Goal: Information Seeking & Learning: Learn about a topic

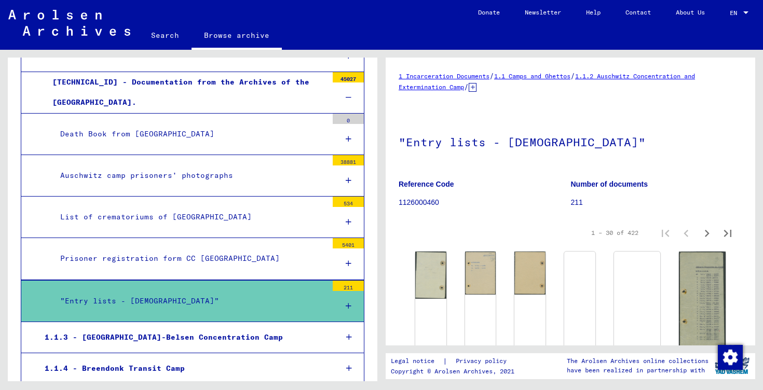
scroll to position [342, 0]
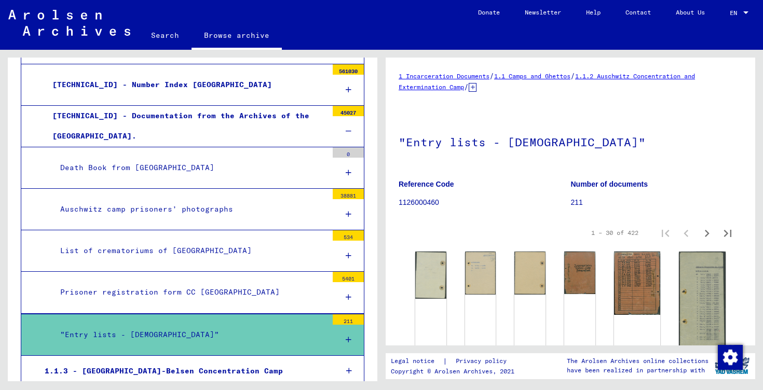
click at [222, 208] on div "Auschwitz camp prisoners’ photographs" at bounding box center [189, 209] width 275 height 20
click at [349, 211] on icon at bounding box center [349, 214] width 6 height 7
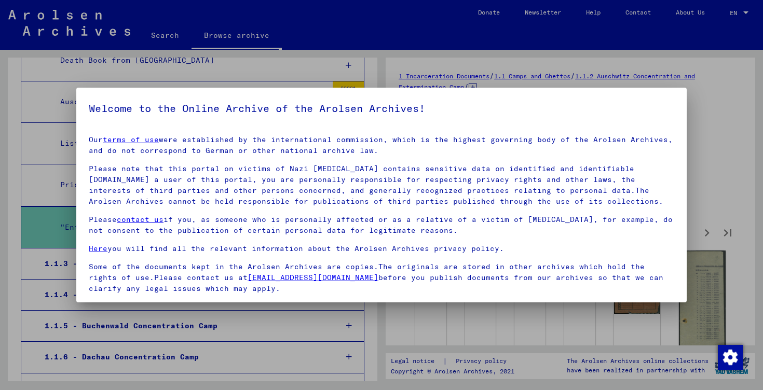
scroll to position [74, 0]
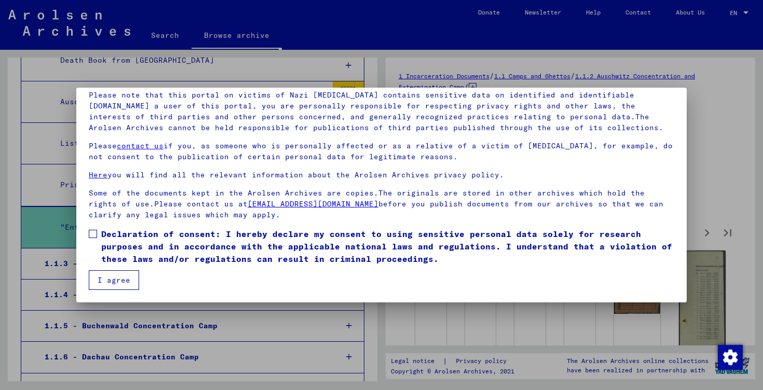
click at [85, 235] on mat-dialog-content "Our terms of use were established by the international commission, which is the…" at bounding box center [381, 171] width 611 height 237
click at [95, 235] on span at bounding box center [93, 234] width 8 height 8
click at [111, 264] on span "Declaration of consent: I hereby declare my consent to using sensitive personal…" at bounding box center [387, 246] width 573 height 37
click at [113, 279] on button "I agree" at bounding box center [114, 281] width 50 height 20
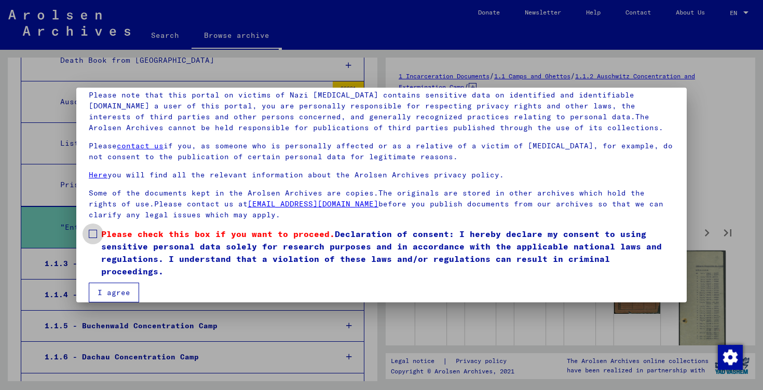
click at [95, 232] on span at bounding box center [93, 234] width 8 height 8
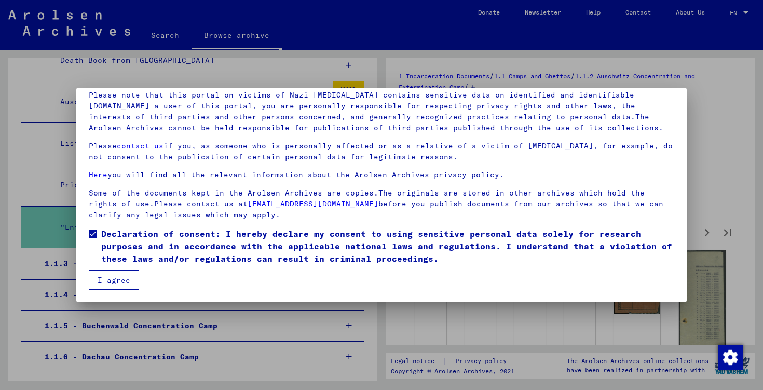
click at [119, 281] on button "I agree" at bounding box center [114, 281] width 50 height 20
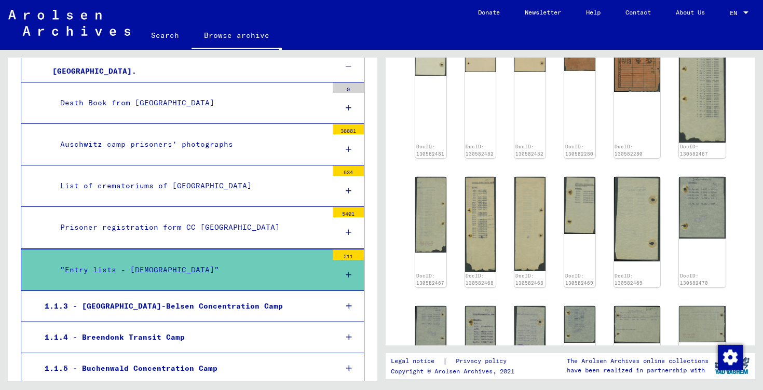
scroll to position [358, 0]
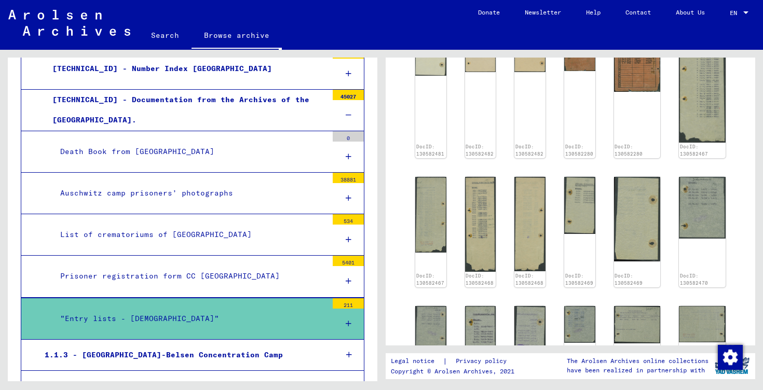
click at [239, 191] on div "Auschwitz camp prisoners’ photographs" at bounding box center [189, 193] width 275 height 20
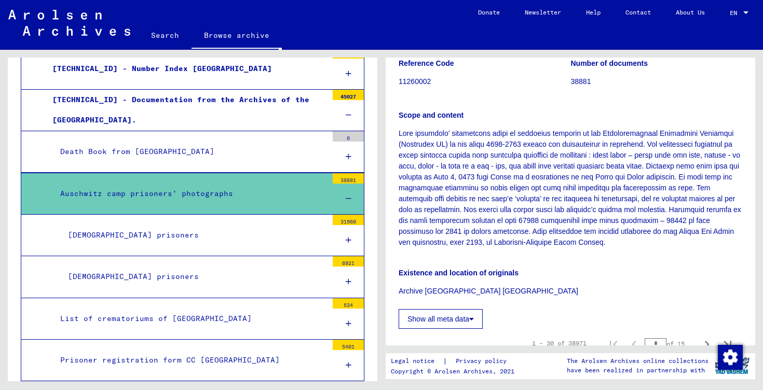
scroll to position [408, 0]
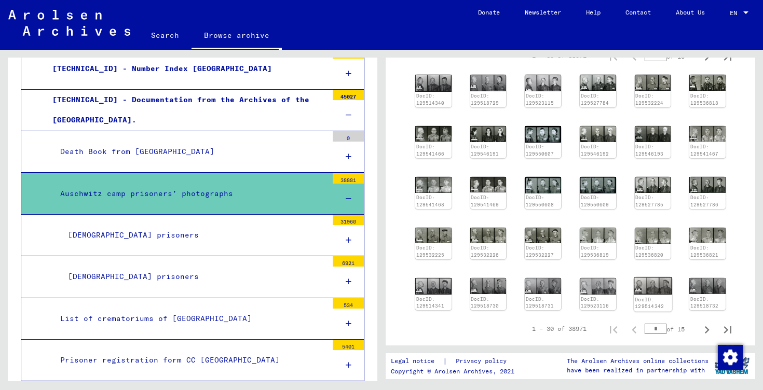
click at [640, 286] on img at bounding box center [653, 286] width 38 height 18
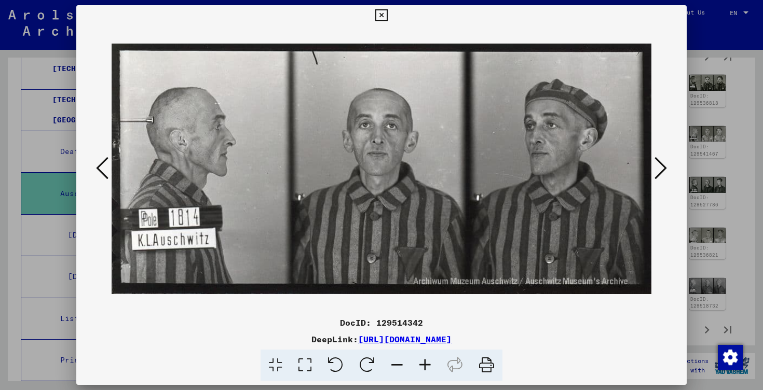
click at [663, 162] on icon at bounding box center [661, 168] width 12 height 25
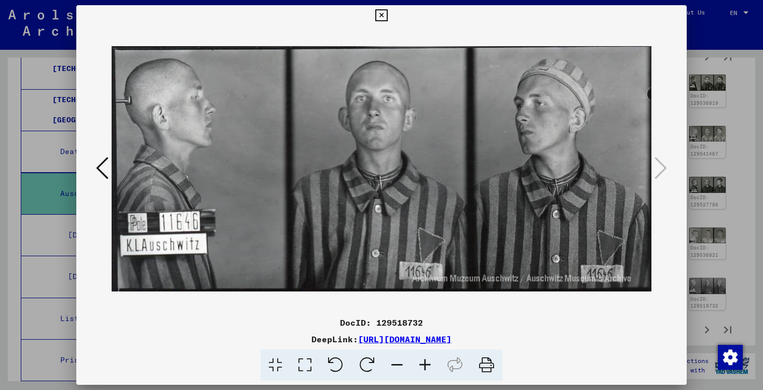
click at [749, 137] on div at bounding box center [381, 195] width 763 height 390
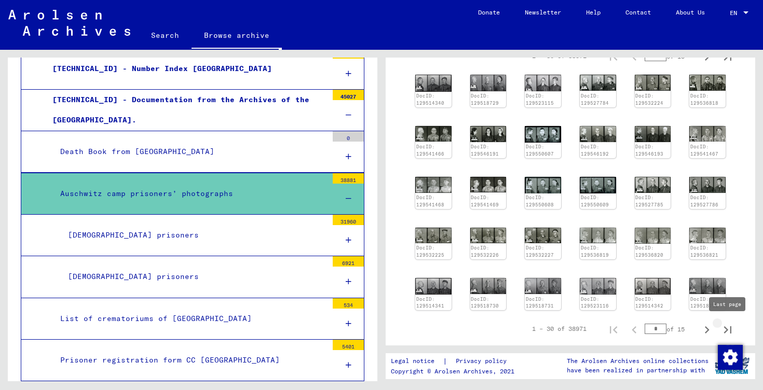
click at [725, 329] on icon "Last page" at bounding box center [728, 330] width 15 height 15
type input "****"
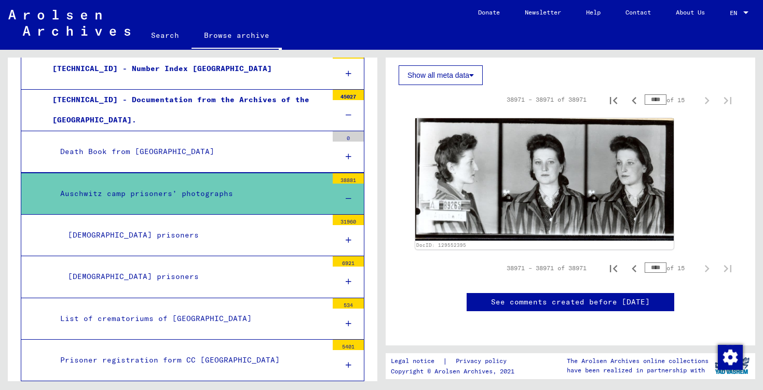
scroll to position [349, 0]
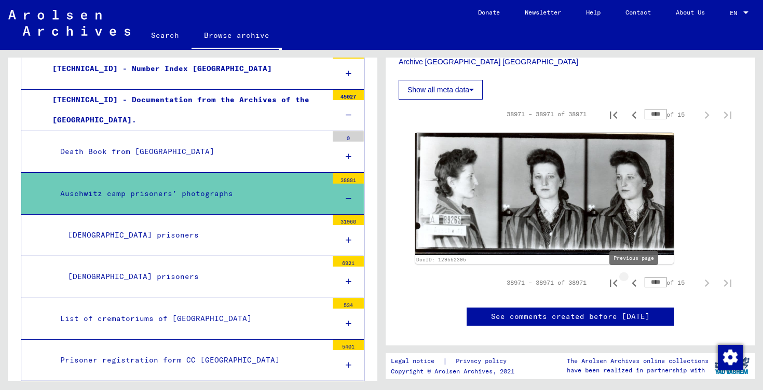
click at [636, 284] on icon "Previous page" at bounding box center [634, 283] width 15 height 15
type input "****"
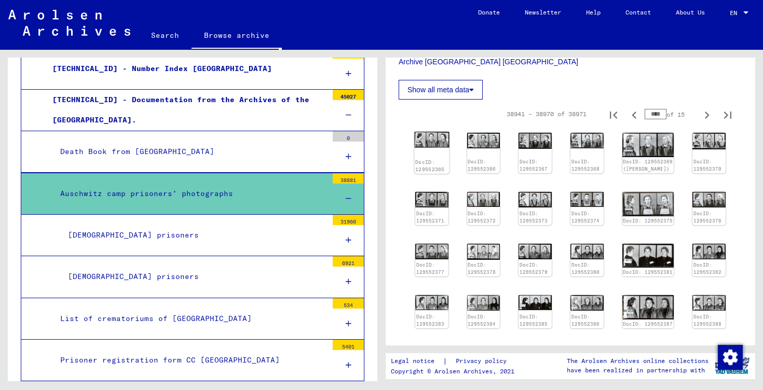
click at [430, 152] on div "DocID: 129552365" at bounding box center [431, 153] width 35 height 42
click at [434, 141] on img at bounding box center [431, 140] width 35 height 16
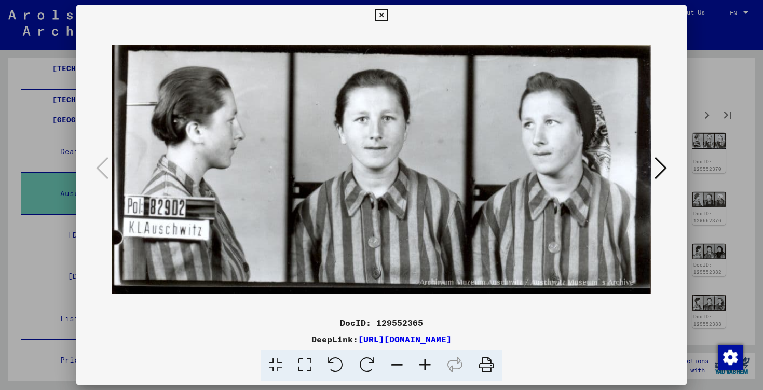
click at [665, 176] on icon at bounding box center [661, 168] width 12 height 25
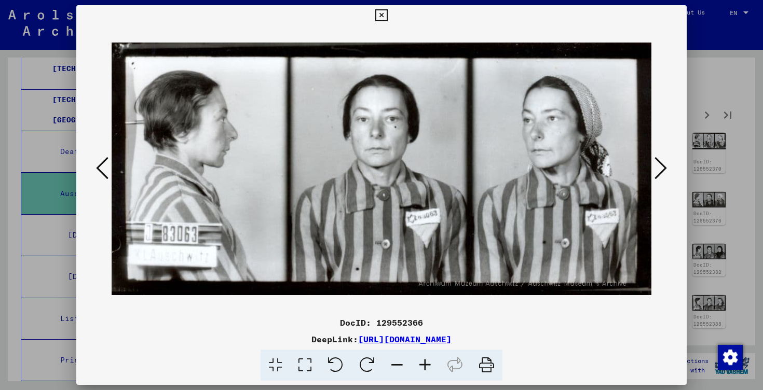
click at [665, 176] on icon at bounding box center [661, 168] width 12 height 25
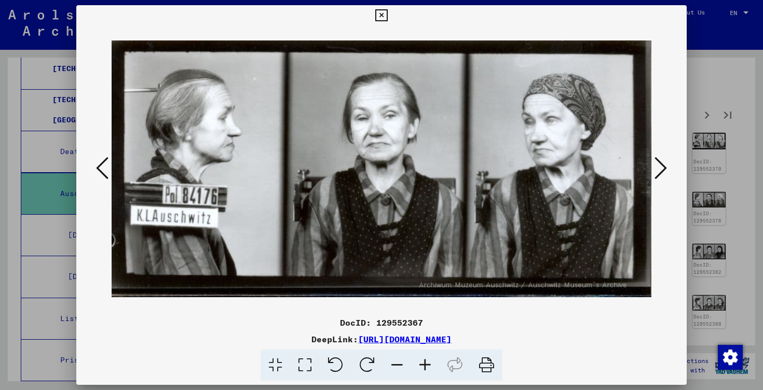
click at [665, 176] on icon at bounding box center [661, 168] width 12 height 25
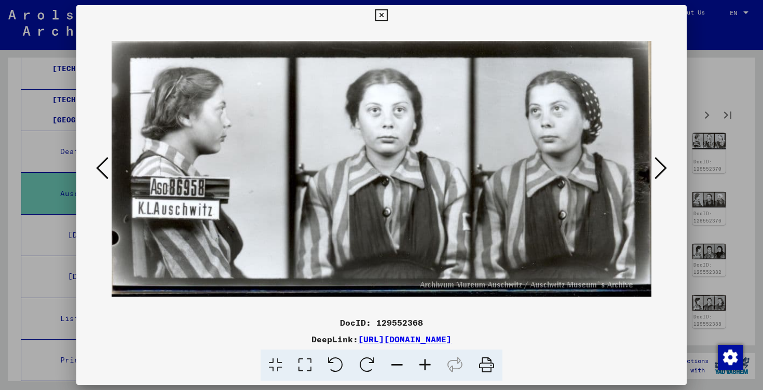
click at [665, 176] on icon at bounding box center [661, 168] width 12 height 25
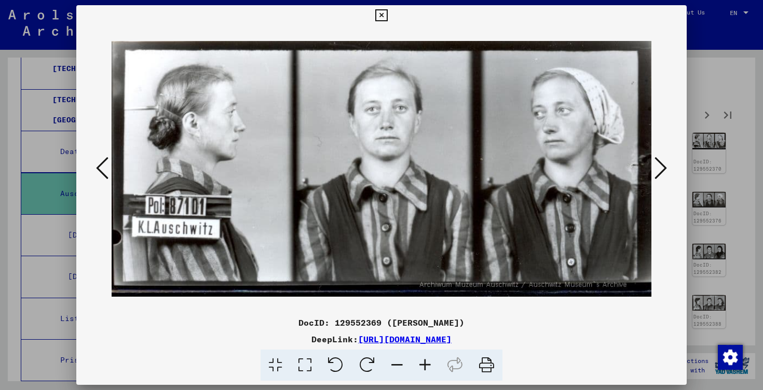
click at [665, 176] on icon at bounding box center [661, 168] width 12 height 25
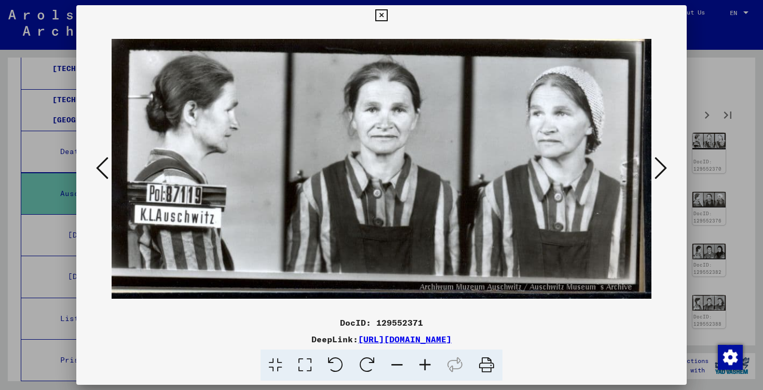
click at [665, 176] on icon at bounding box center [661, 168] width 12 height 25
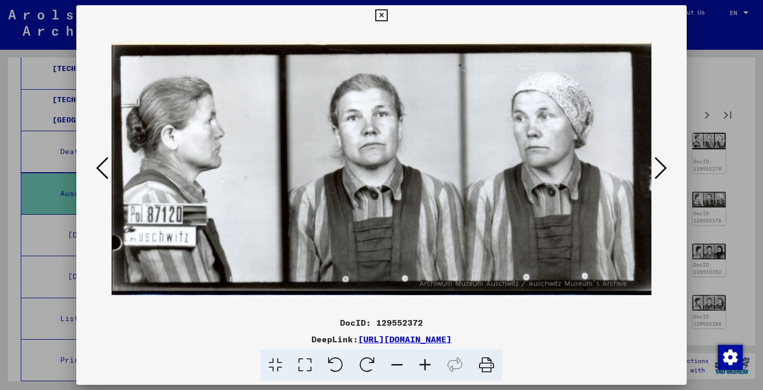
click at [665, 176] on icon at bounding box center [661, 168] width 12 height 25
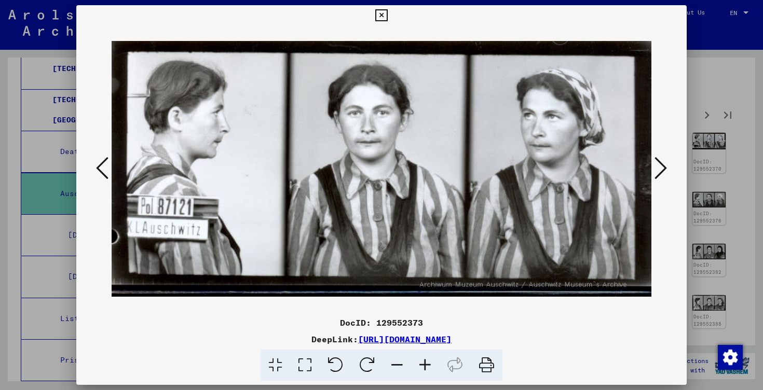
click at [665, 176] on icon at bounding box center [661, 168] width 12 height 25
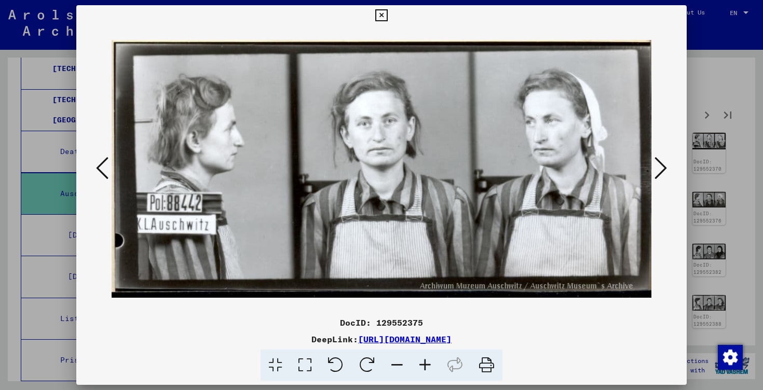
click at [665, 176] on icon at bounding box center [661, 168] width 12 height 25
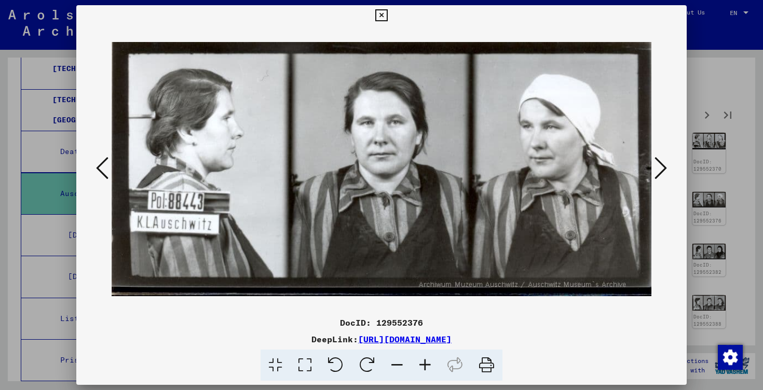
click at [665, 176] on icon at bounding box center [661, 168] width 12 height 25
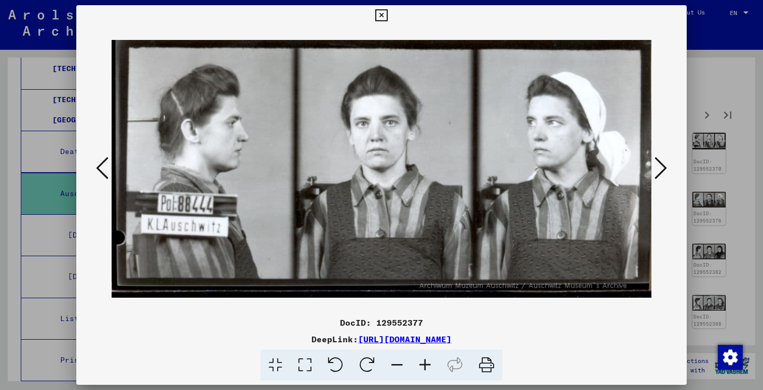
click at [665, 176] on icon at bounding box center [661, 168] width 12 height 25
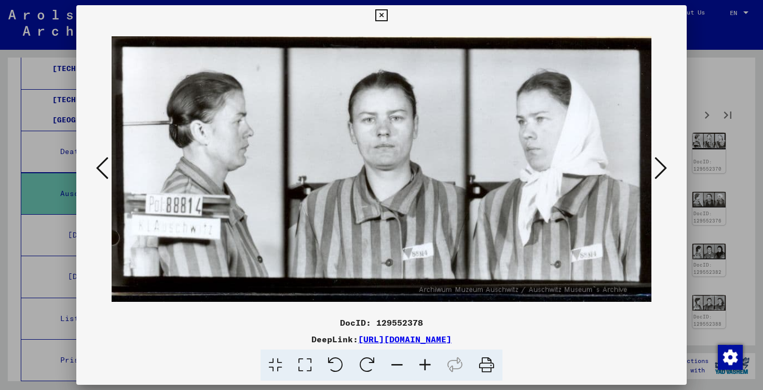
click at [665, 176] on icon at bounding box center [661, 168] width 12 height 25
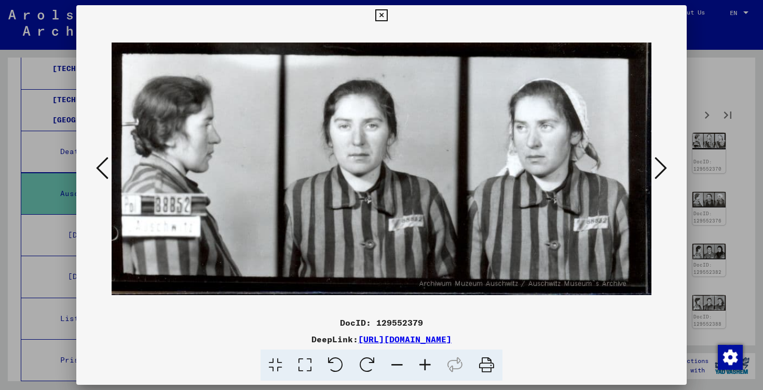
click at [665, 176] on icon at bounding box center [661, 168] width 12 height 25
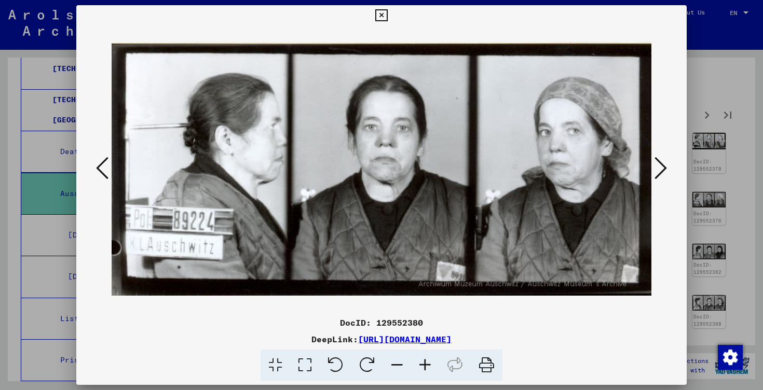
click at [665, 176] on icon at bounding box center [661, 168] width 12 height 25
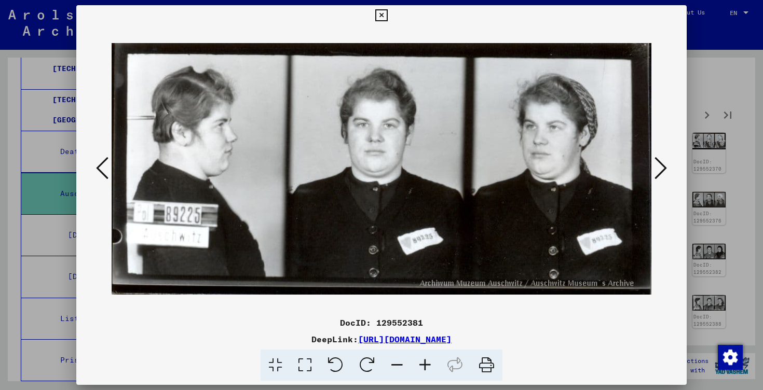
click at [665, 176] on icon at bounding box center [661, 168] width 12 height 25
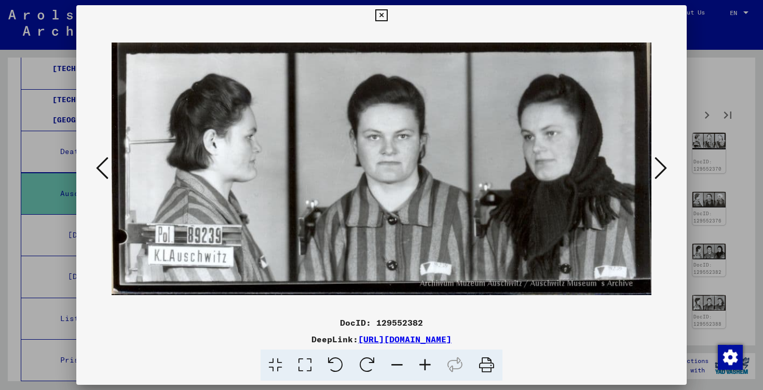
click at [665, 176] on icon at bounding box center [661, 168] width 12 height 25
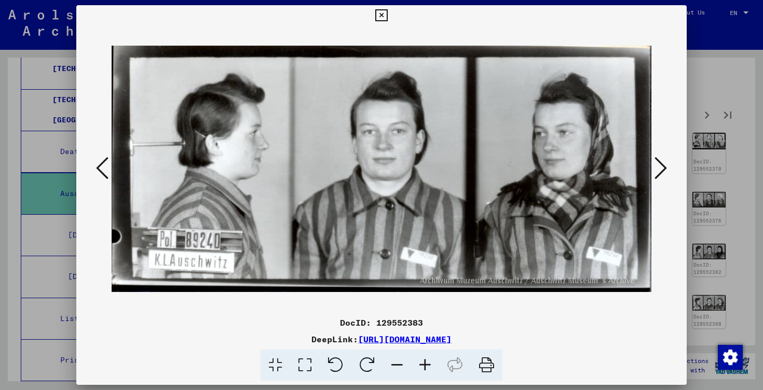
click at [665, 176] on icon at bounding box center [661, 168] width 12 height 25
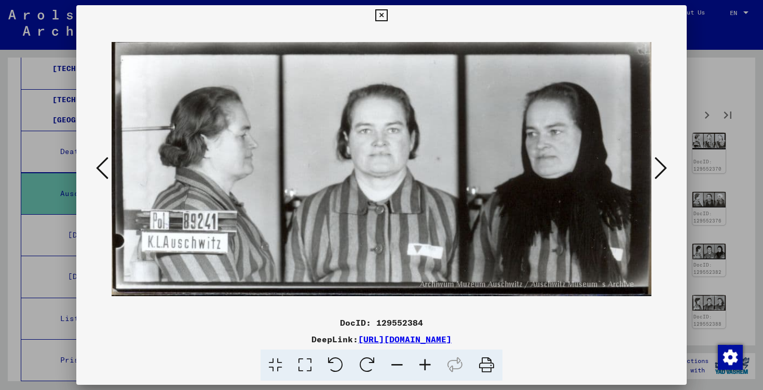
click at [665, 176] on icon at bounding box center [661, 168] width 12 height 25
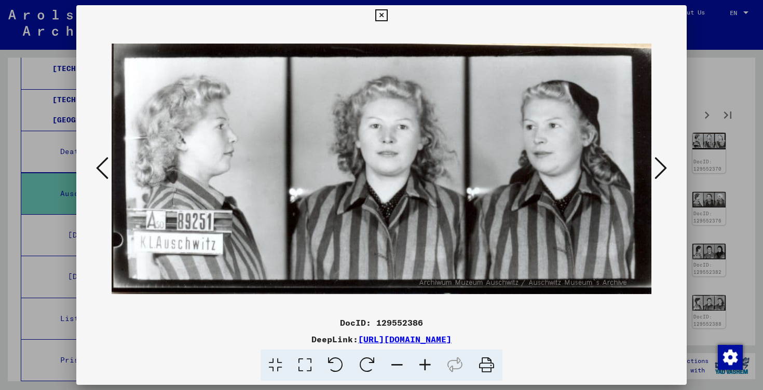
click at [665, 176] on icon at bounding box center [661, 168] width 12 height 25
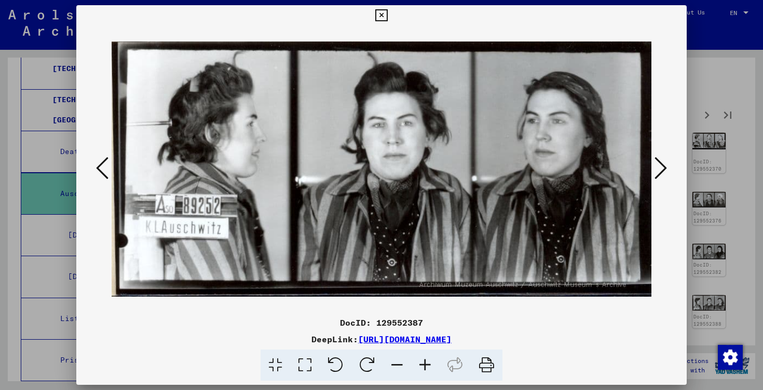
click at [665, 176] on icon at bounding box center [661, 168] width 12 height 25
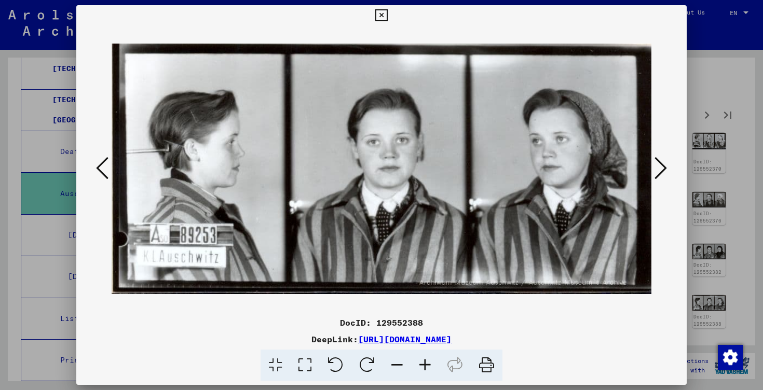
click at [665, 176] on icon at bounding box center [661, 168] width 12 height 25
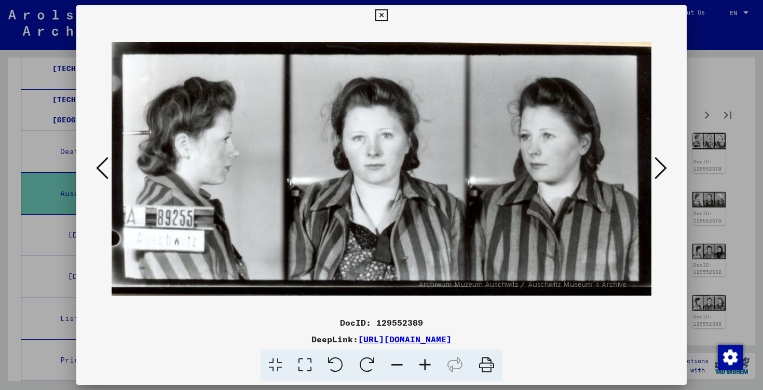
click at [665, 176] on icon at bounding box center [661, 168] width 12 height 25
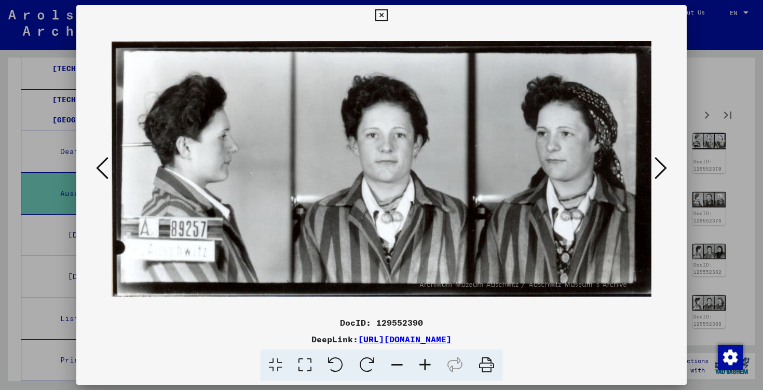
click at [665, 176] on icon at bounding box center [661, 168] width 12 height 25
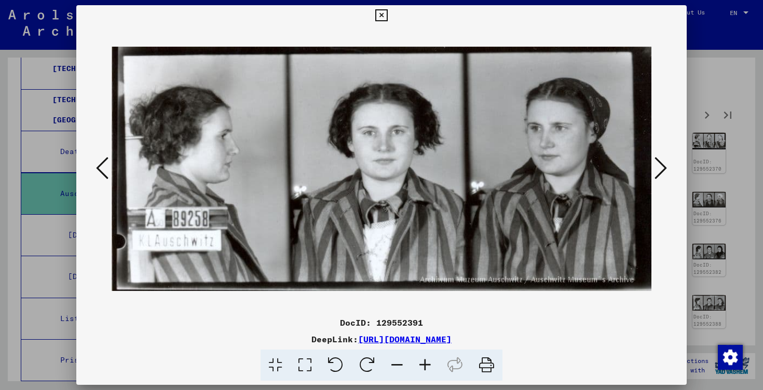
click at [101, 170] on icon at bounding box center [102, 168] width 12 height 25
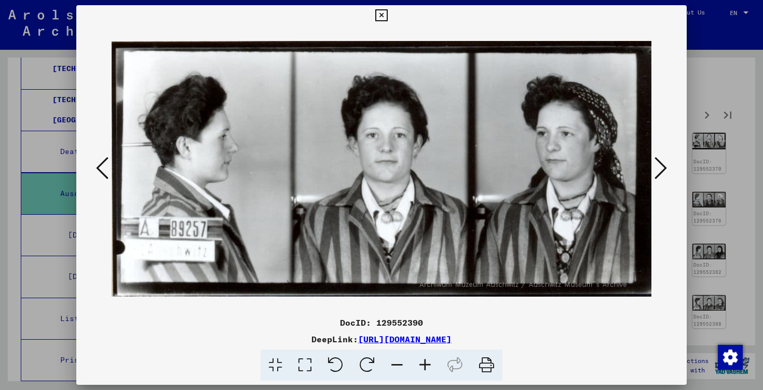
click at [101, 170] on icon at bounding box center [102, 168] width 12 height 25
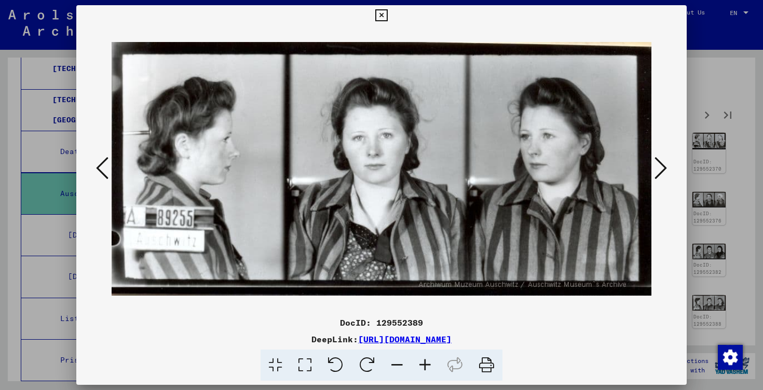
click at [101, 170] on icon at bounding box center [102, 168] width 12 height 25
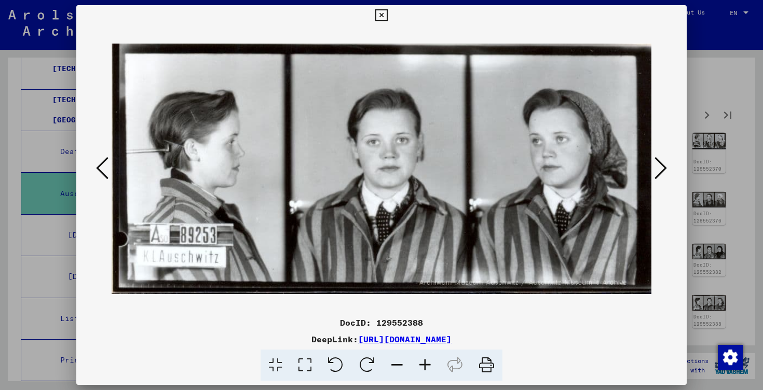
click at [657, 156] on icon at bounding box center [661, 168] width 12 height 25
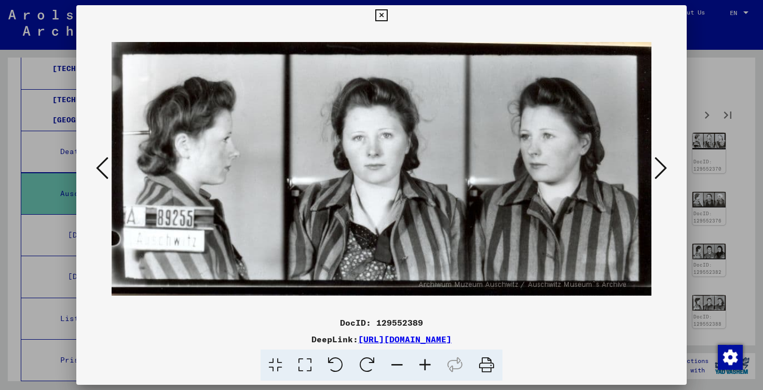
click at [657, 156] on icon at bounding box center [661, 168] width 12 height 25
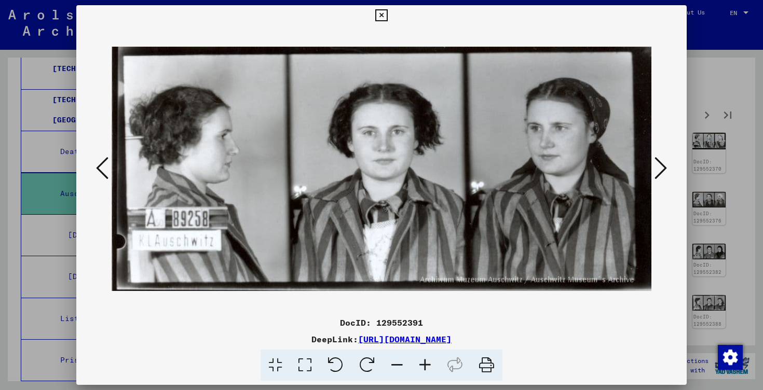
click at [657, 156] on icon at bounding box center [661, 168] width 12 height 25
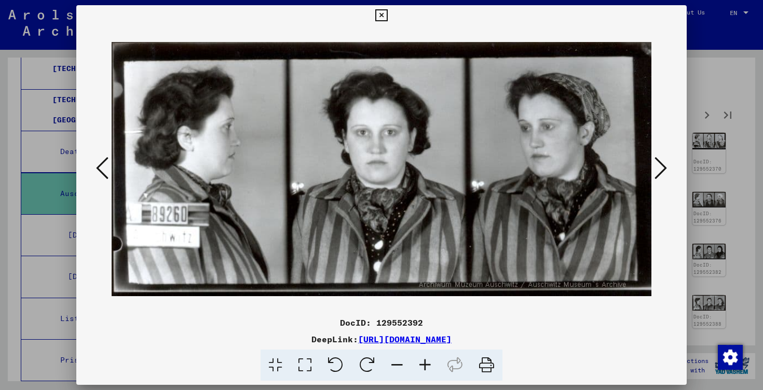
click at [657, 156] on icon at bounding box center [661, 168] width 12 height 25
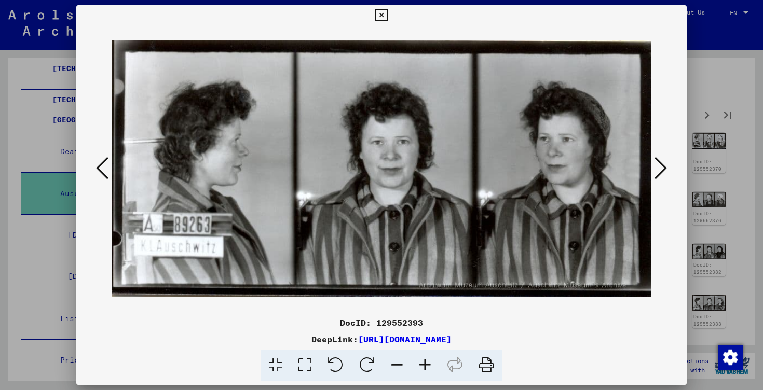
click at [657, 156] on icon at bounding box center [661, 168] width 12 height 25
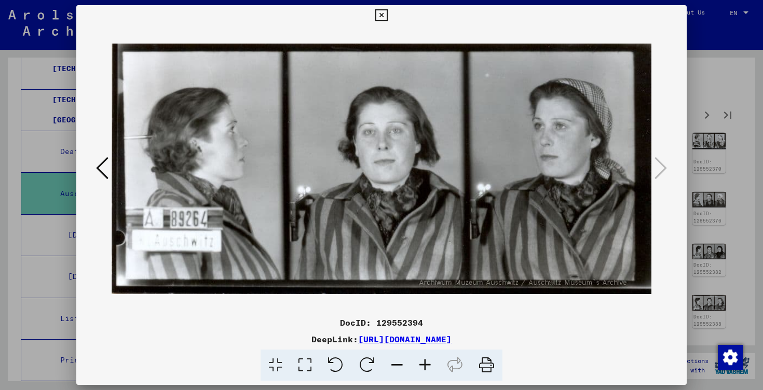
click at [723, 166] on div at bounding box center [381, 195] width 763 height 390
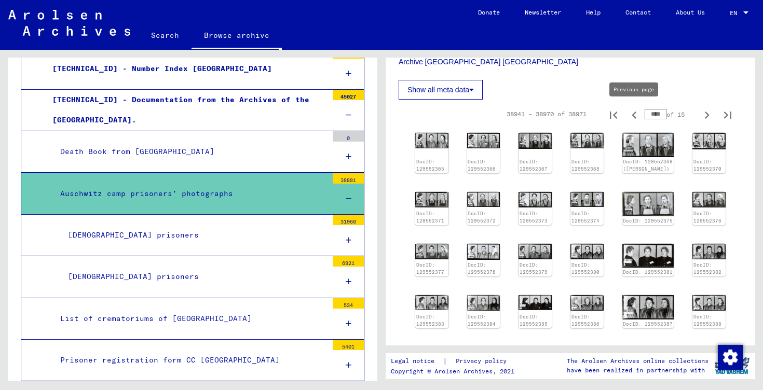
click at [631, 116] on icon "Previous page" at bounding box center [634, 115] width 15 height 15
type input "****"
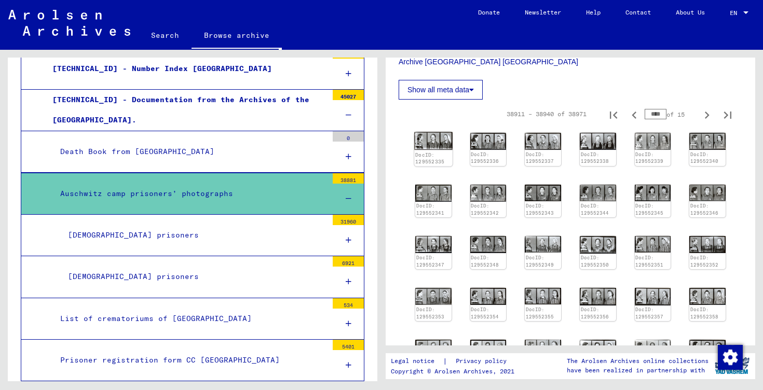
click at [424, 151] on div "DocID: 129552335" at bounding box center [433, 158] width 36 height 15
click at [440, 147] on div "DocID: 129552335" at bounding box center [433, 149] width 38 height 35
click at [440, 147] on img at bounding box center [433, 141] width 38 height 18
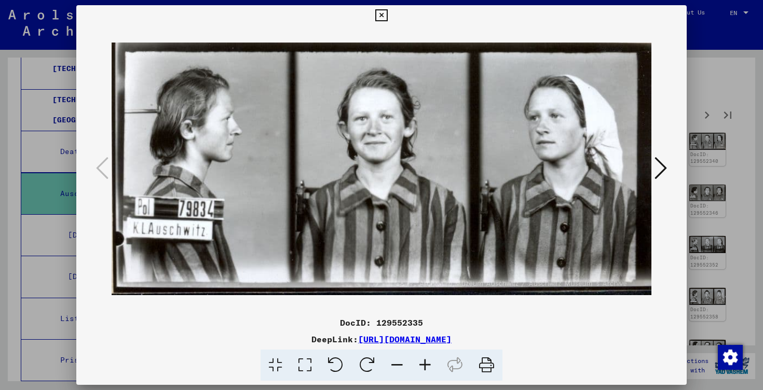
click at [671, 160] on div at bounding box center [381, 169] width 611 height 287
click at [666, 164] on icon at bounding box center [661, 168] width 12 height 25
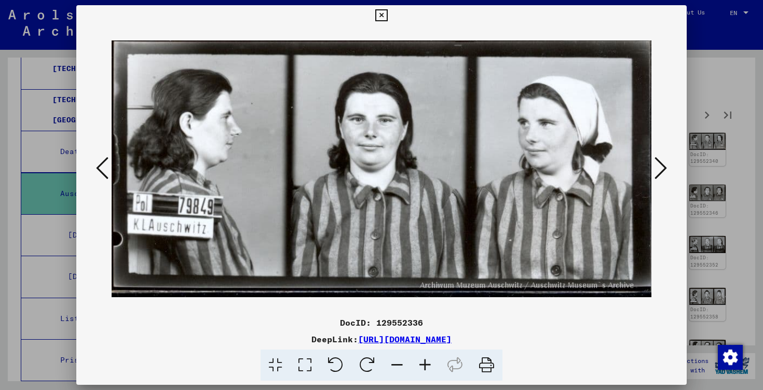
click at [666, 164] on icon at bounding box center [661, 168] width 12 height 25
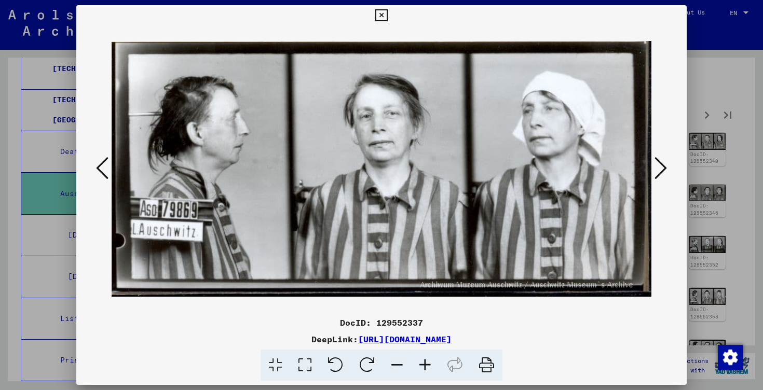
click at [666, 164] on icon at bounding box center [661, 168] width 12 height 25
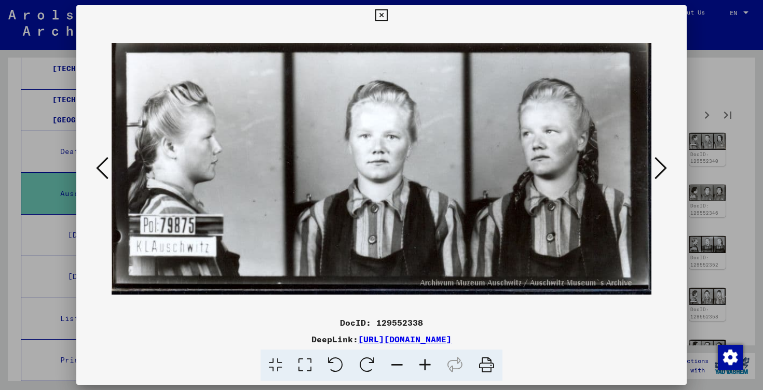
click at [666, 164] on icon at bounding box center [661, 168] width 12 height 25
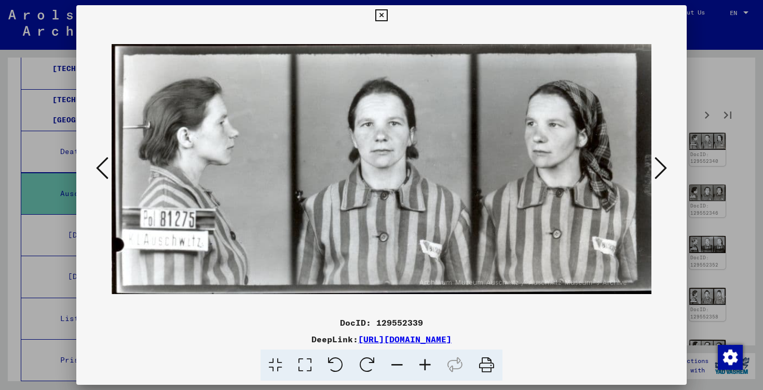
click at [666, 164] on icon at bounding box center [661, 168] width 12 height 25
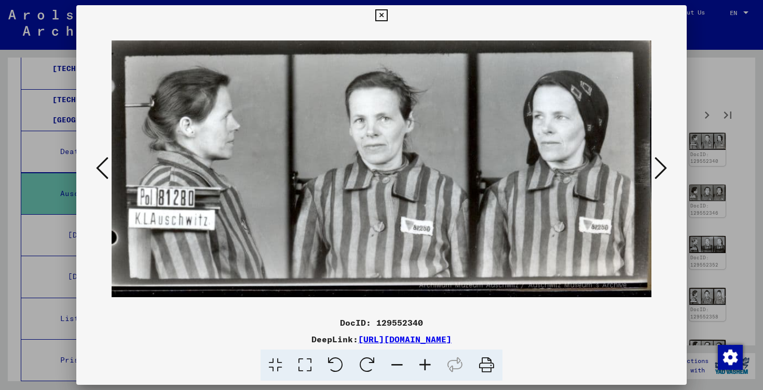
click at [666, 164] on icon at bounding box center [661, 168] width 12 height 25
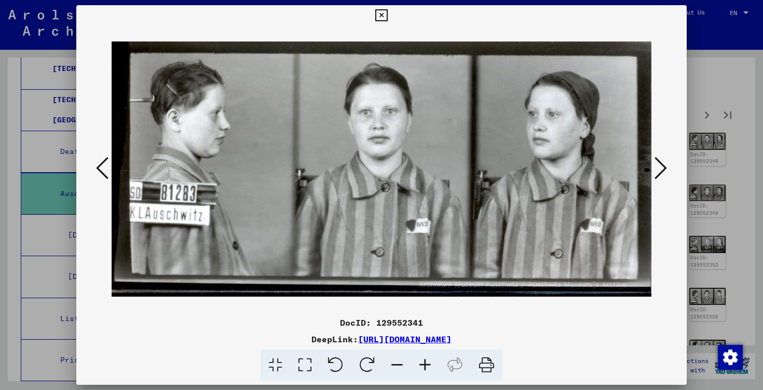
click at [666, 164] on icon at bounding box center [661, 168] width 12 height 25
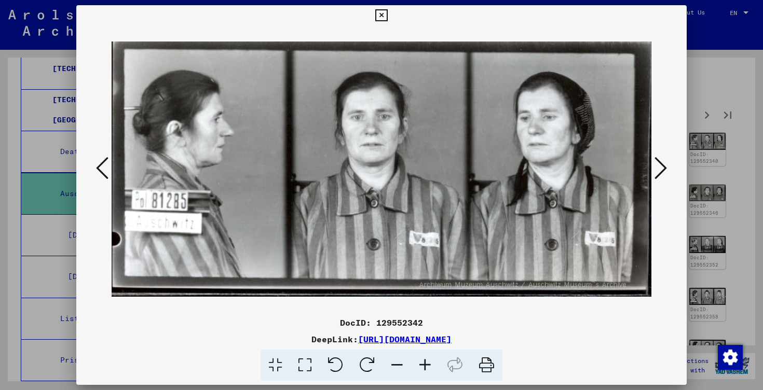
click at [666, 164] on icon at bounding box center [661, 168] width 12 height 25
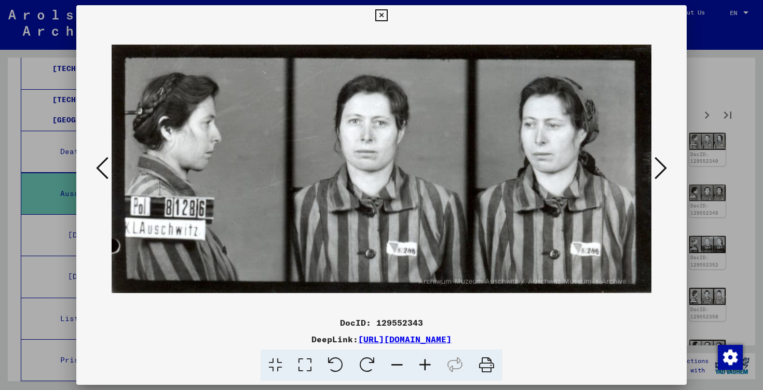
click at [666, 164] on icon at bounding box center [661, 168] width 12 height 25
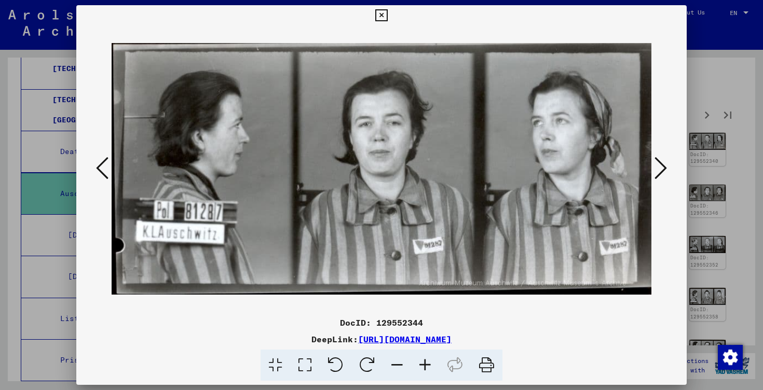
click at [666, 164] on icon at bounding box center [661, 168] width 12 height 25
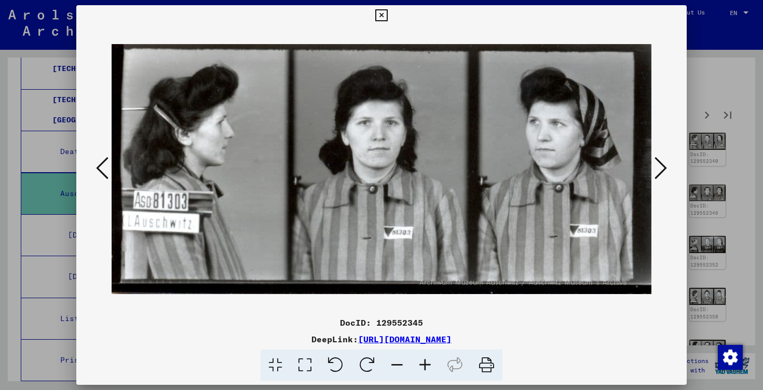
click at [666, 164] on icon at bounding box center [661, 168] width 12 height 25
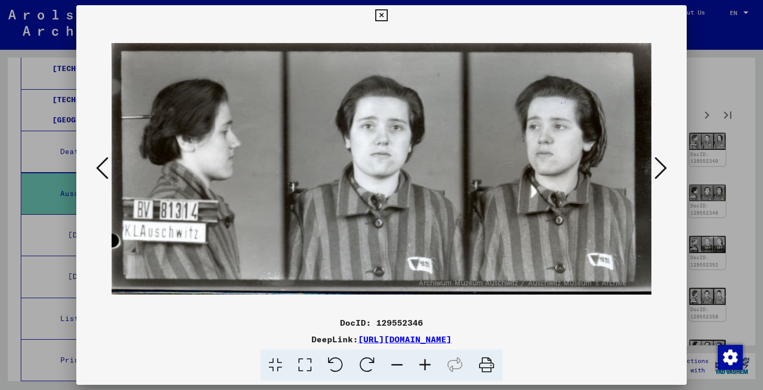
click at [666, 164] on icon at bounding box center [661, 168] width 12 height 25
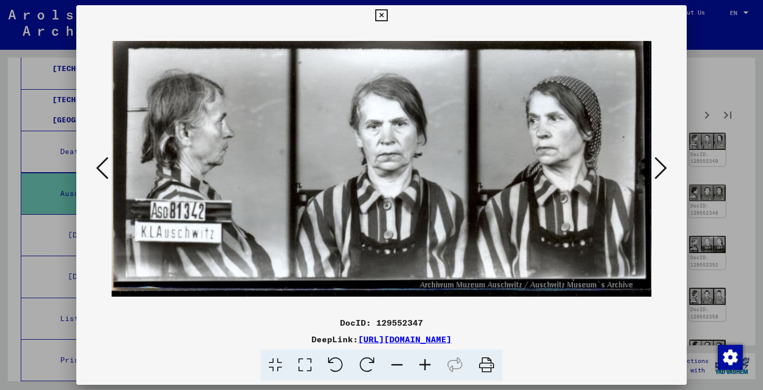
click at [666, 164] on icon at bounding box center [661, 168] width 12 height 25
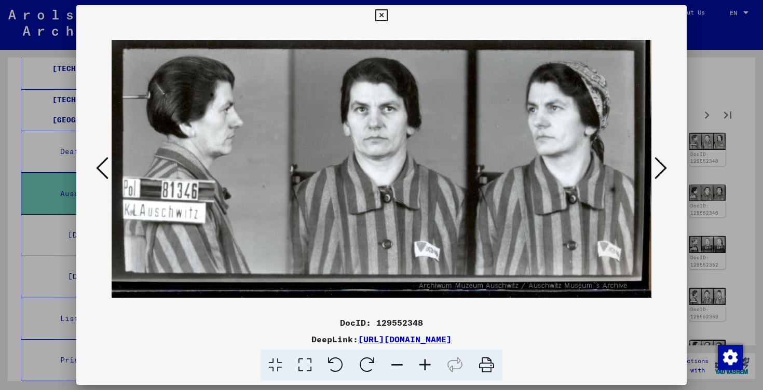
click at [666, 164] on icon at bounding box center [661, 168] width 12 height 25
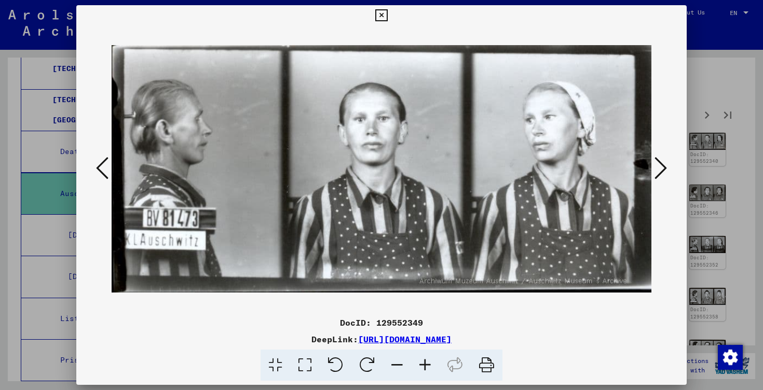
click at [666, 164] on icon at bounding box center [661, 168] width 12 height 25
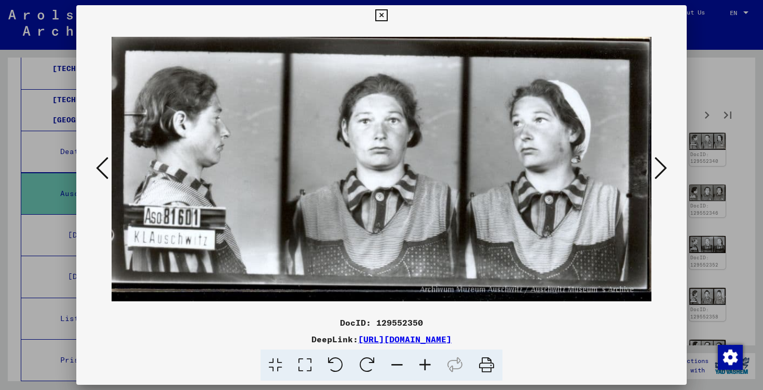
click at [666, 164] on icon at bounding box center [661, 168] width 12 height 25
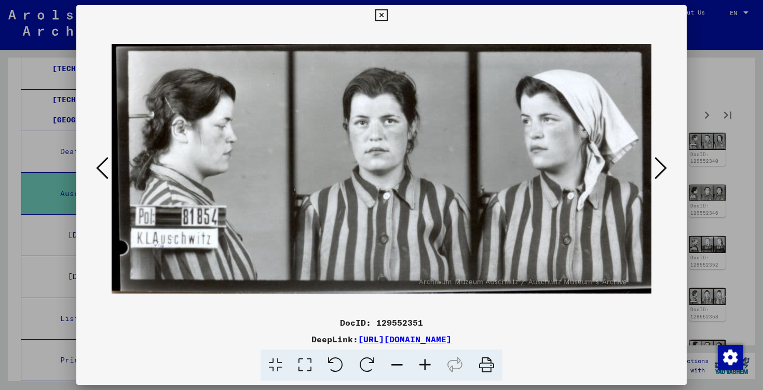
click at [666, 164] on icon at bounding box center [661, 168] width 12 height 25
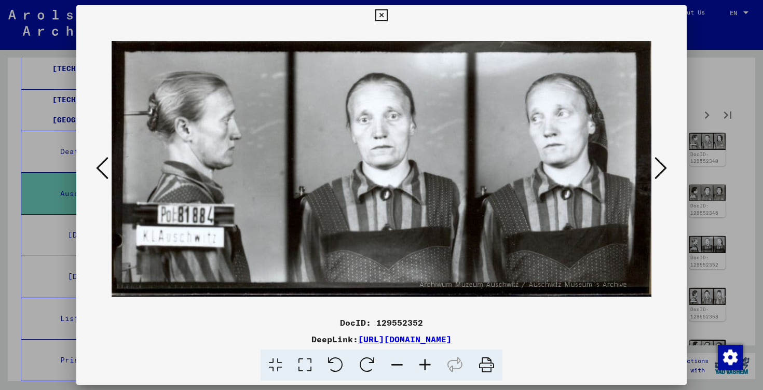
click at [666, 164] on icon at bounding box center [661, 168] width 12 height 25
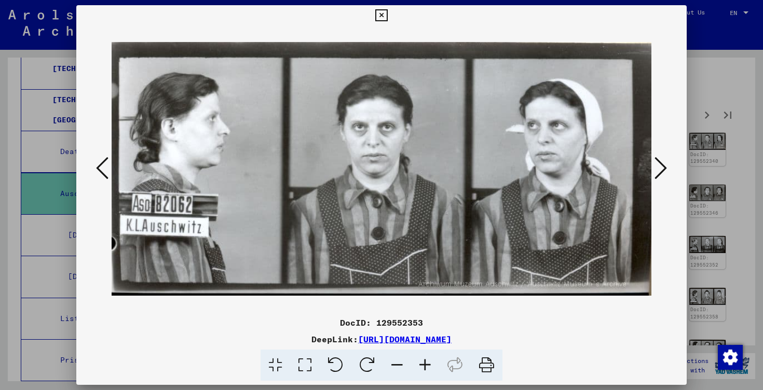
click at [666, 164] on icon at bounding box center [661, 168] width 12 height 25
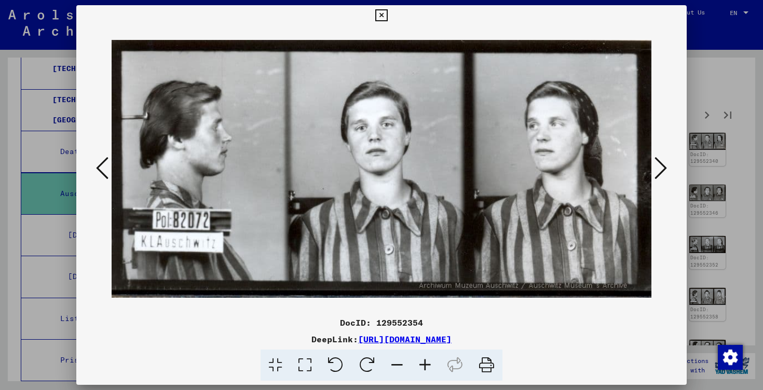
click at [666, 164] on icon at bounding box center [661, 168] width 12 height 25
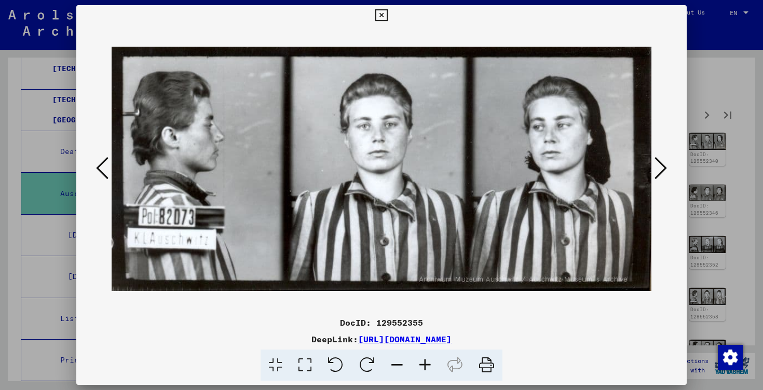
click at [666, 164] on icon at bounding box center [661, 168] width 12 height 25
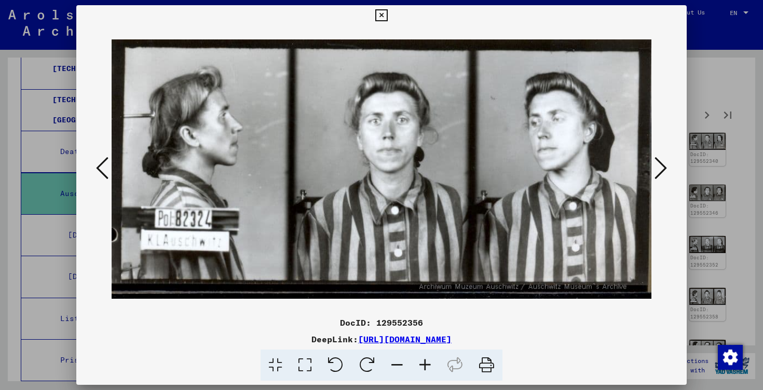
click at [666, 164] on icon at bounding box center [661, 168] width 12 height 25
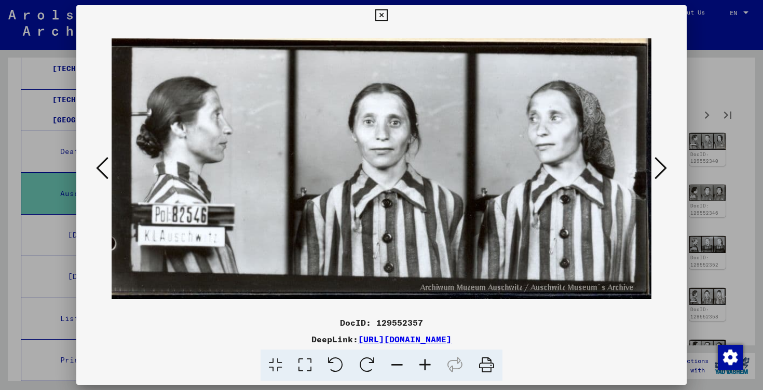
click at [666, 164] on icon at bounding box center [661, 168] width 12 height 25
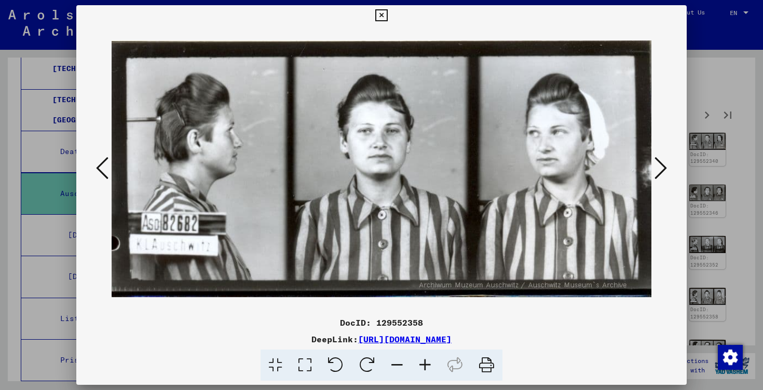
click at [666, 164] on icon at bounding box center [661, 168] width 12 height 25
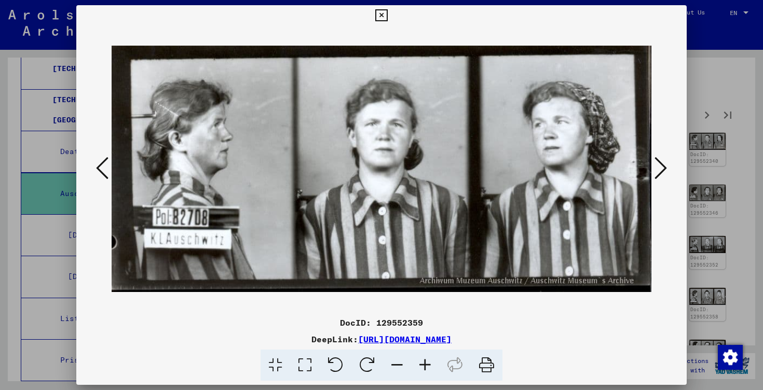
click at [666, 164] on icon at bounding box center [661, 168] width 12 height 25
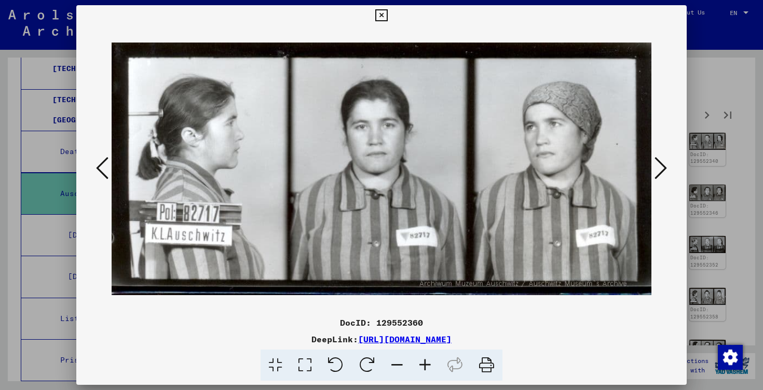
click at [666, 164] on icon at bounding box center [661, 168] width 12 height 25
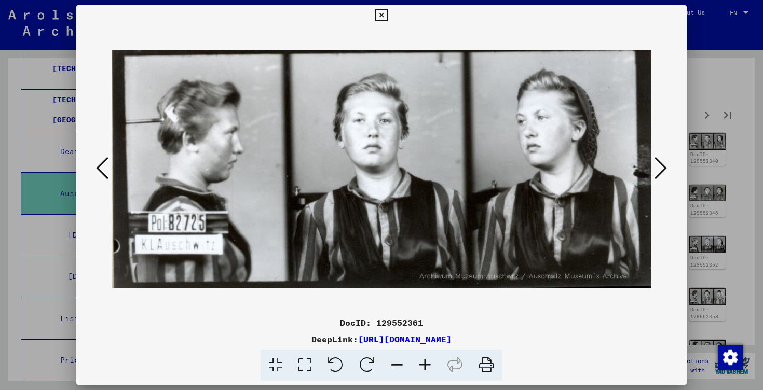
click at [666, 164] on icon at bounding box center [661, 168] width 12 height 25
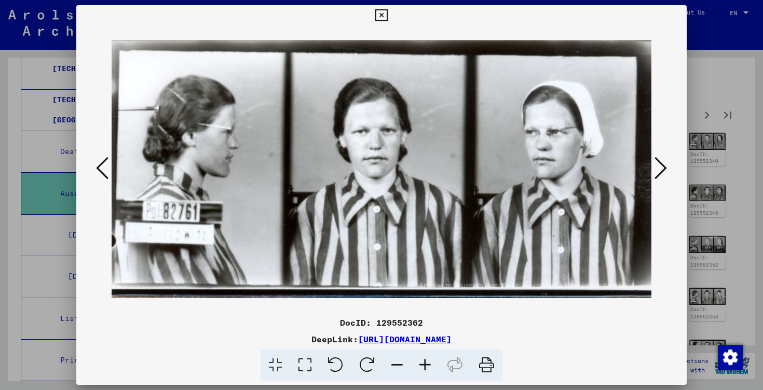
click at [666, 164] on icon at bounding box center [661, 168] width 12 height 25
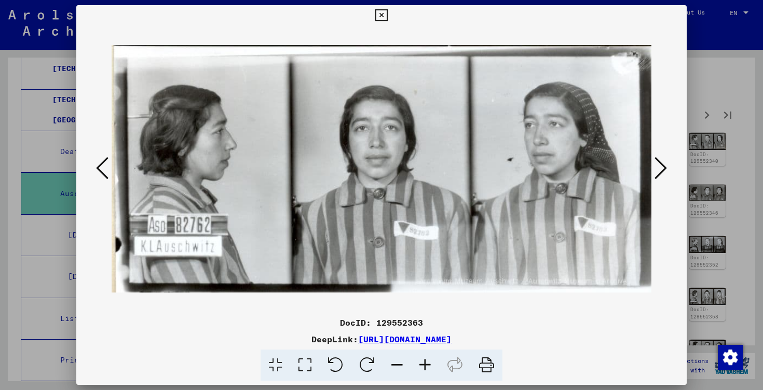
click at [666, 164] on icon at bounding box center [661, 168] width 12 height 25
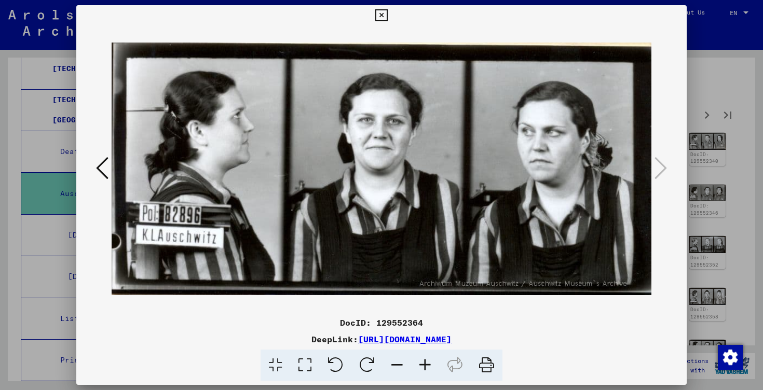
click at [744, 165] on div at bounding box center [381, 195] width 763 height 390
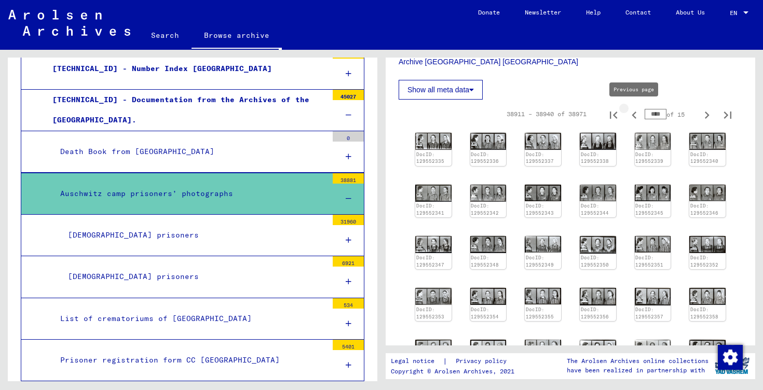
click at [637, 116] on icon "Previous page" at bounding box center [634, 115] width 15 height 15
type input "****"
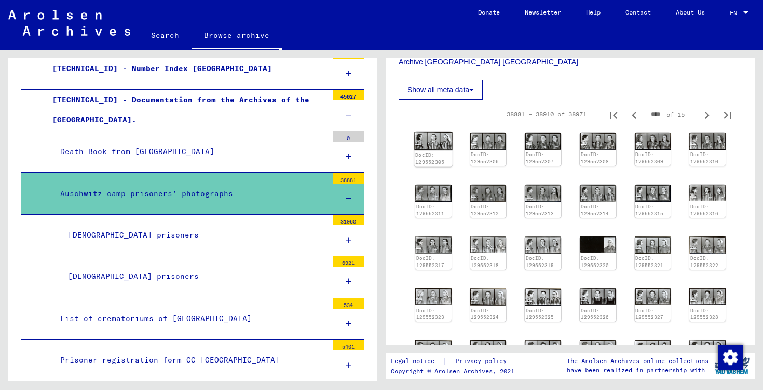
click at [436, 146] on img at bounding box center [433, 141] width 38 height 18
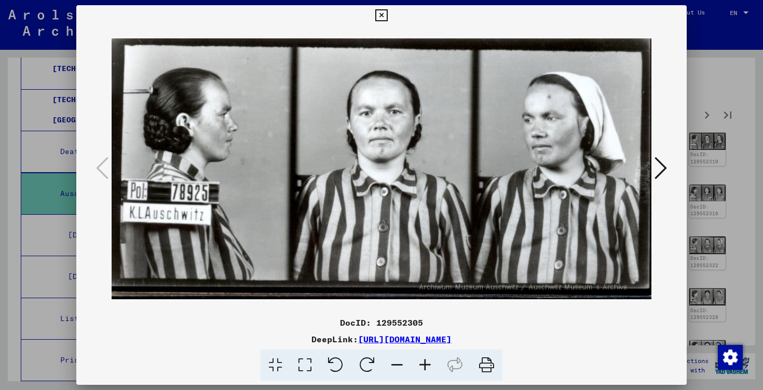
click at [662, 161] on icon at bounding box center [661, 168] width 12 height 25
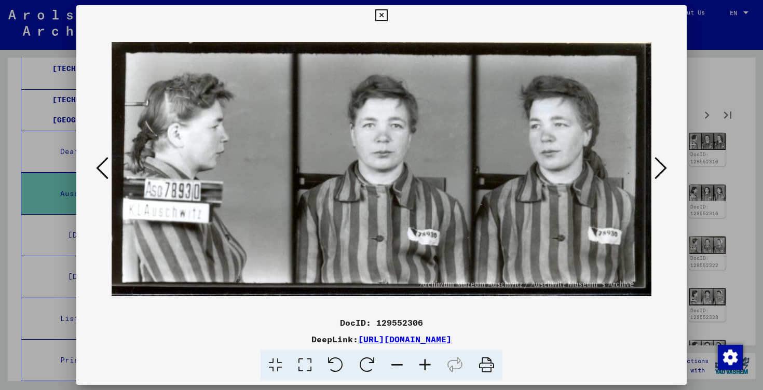
click at [662, 161] on icon at bounding box center [661, 168] width 12 height 25
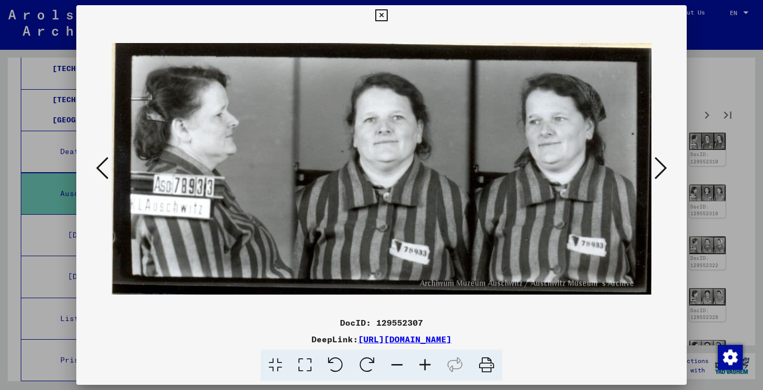
click at [662, 161] on icon at bounding box center [661, 168] width 12 height 25
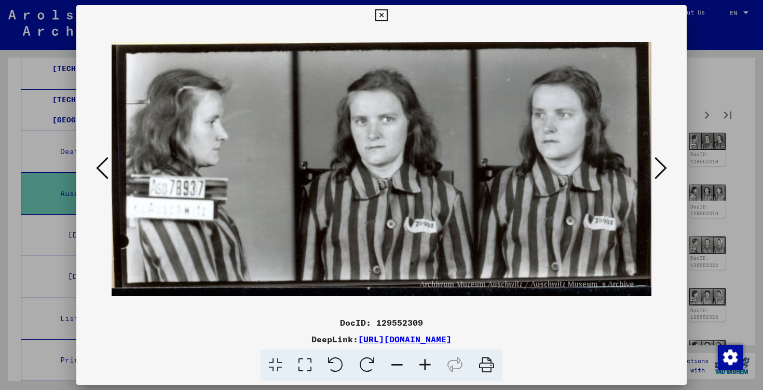
click at [662, 161] on icon at bounding box center [661, 168] width 12 height 25
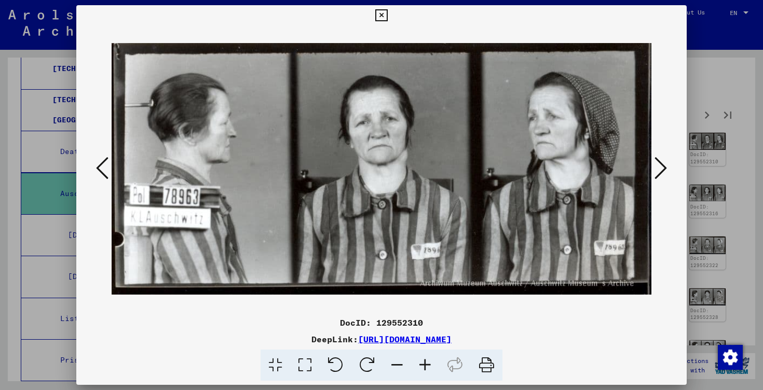
click at [662, 161] on icon at bounding box center [661, 168] width 12 height 25
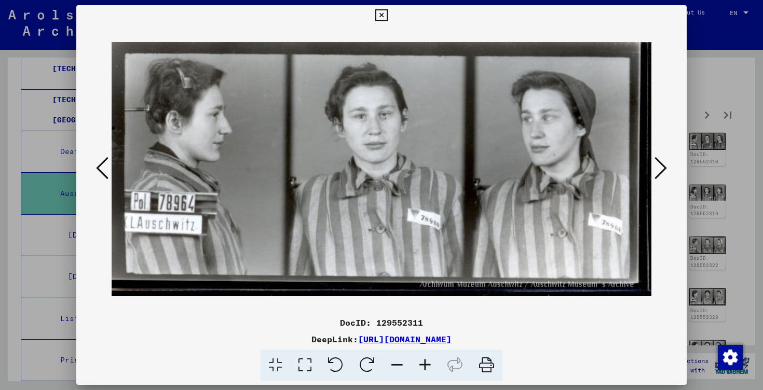
click at [662, 161] on icon at bounding box center [661, 168] width 12 height 25
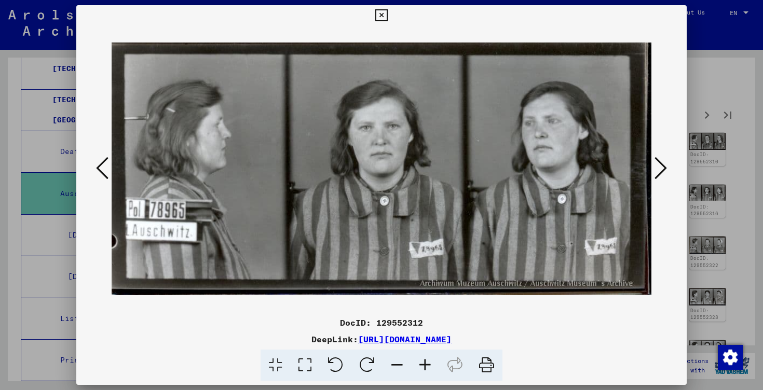
click at [662, 161] on icon at bounding box center [661, 168] width 12 height 25
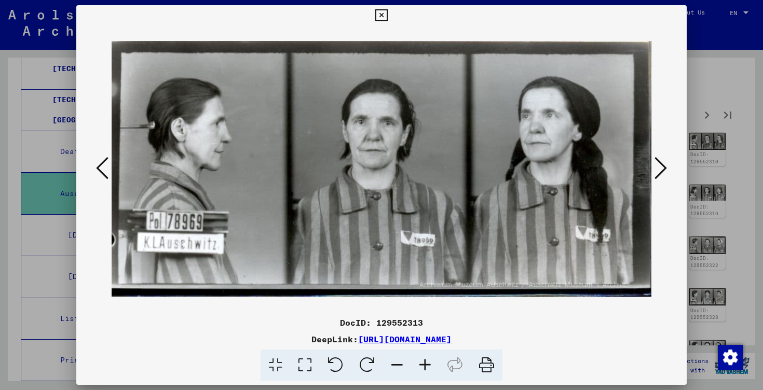
click at [662, 161] on icon at bounding box center [661, 168] width 12 height 25
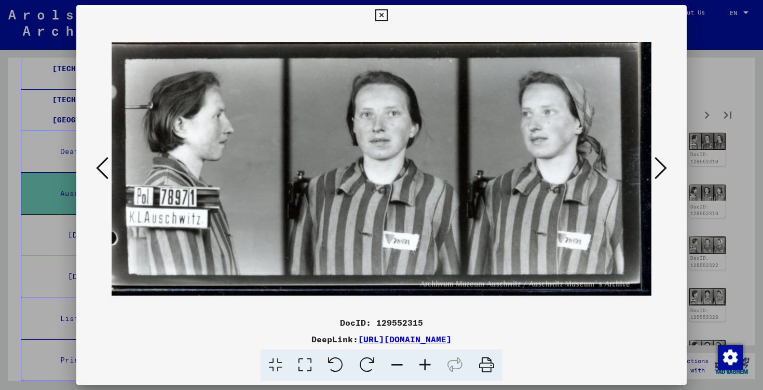
click at [662, 161] on icon at bounding box center [661, 168] width 12 height 25
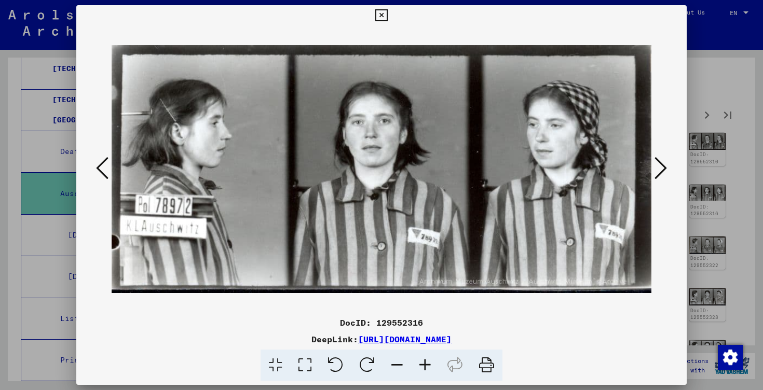
click at [662, 161] on icon at bounding box center [661, 168] width 12 height 25
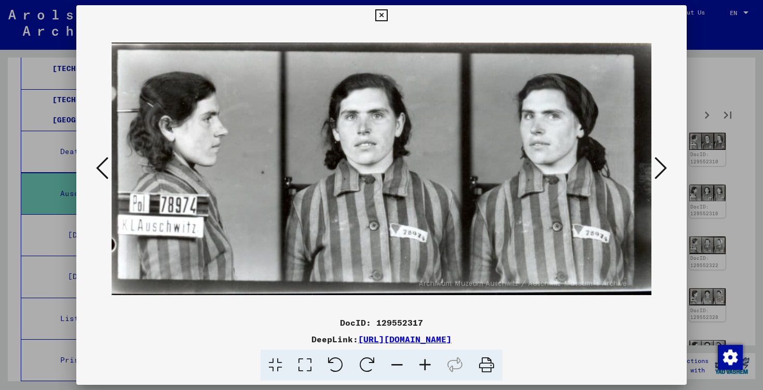
click at [662, 161] on icon at bounding box center [661, 168] width 12 height 25
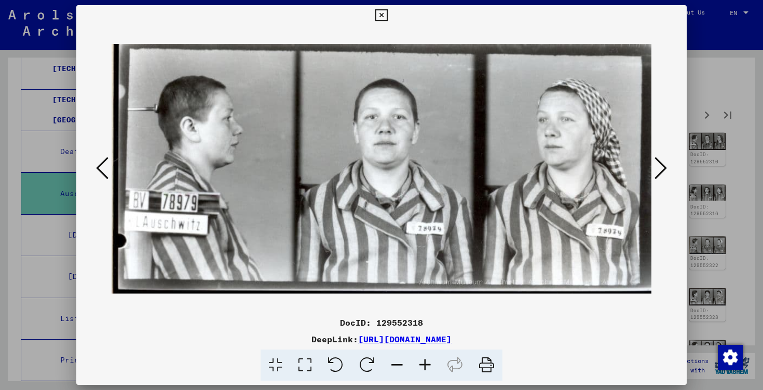
click at [662, 161] on icon at bounding box center [661, 168] width 12 height 25
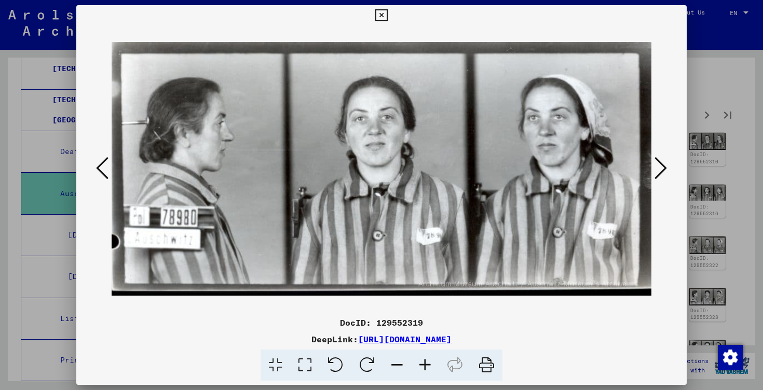
click at [662, 161] on icon at bounding box center [661, 168] width 12 height 25
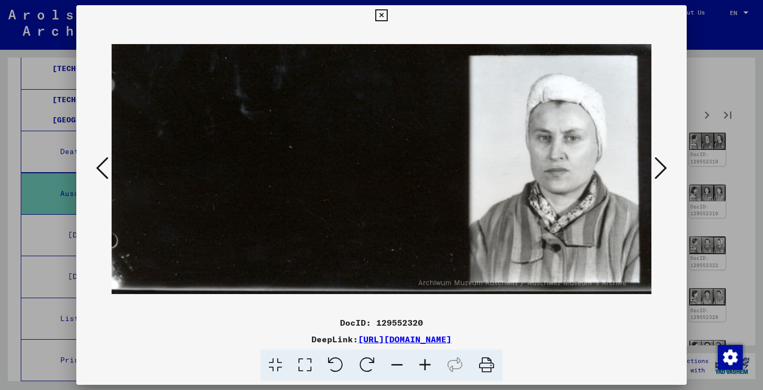
click at [662, 161] on icon at bounding box center [661, 168] width 12 height 25
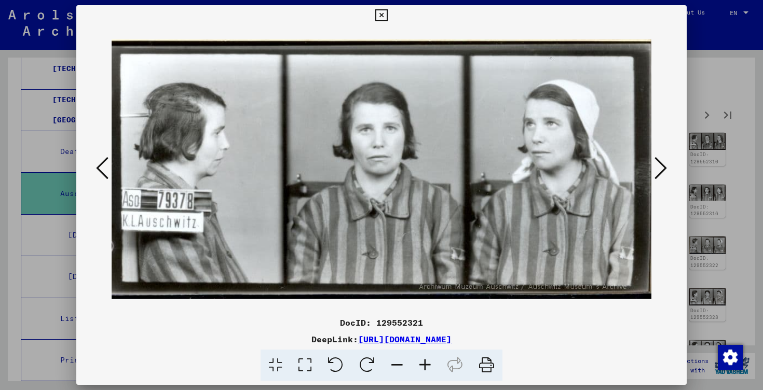
click at [662, 161] on icon at bounding box center [661, 168] width 12 height 25
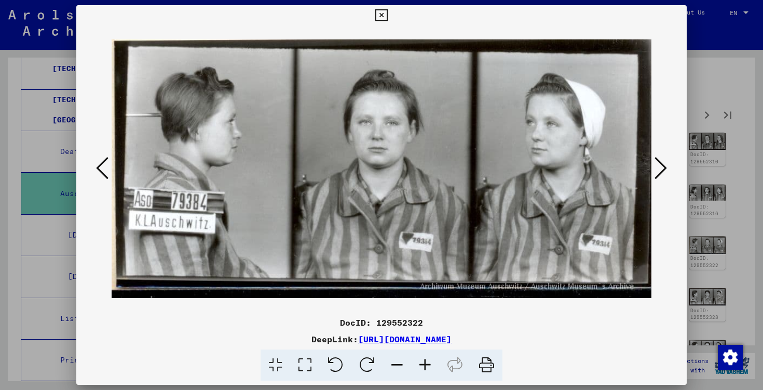
click at [662, 161] on icon at bounding box center [661, 168] width 12 height 25
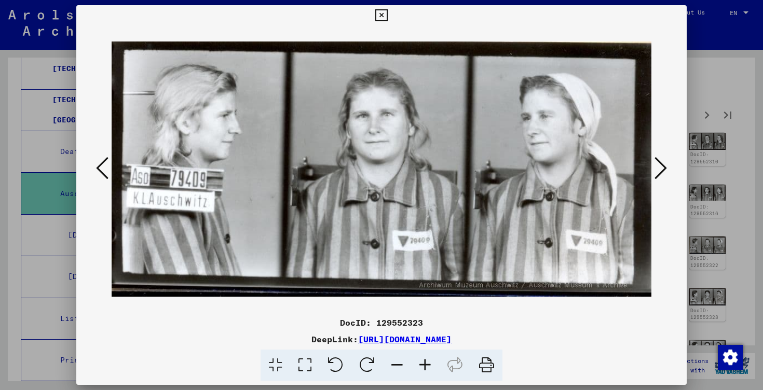
click at [106, 177] on icon at bounding box center [102, 168] width 12 height 25
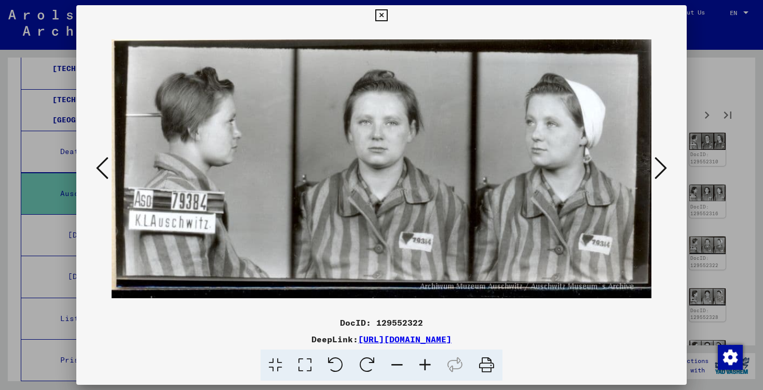
click at [659, 170] on icon at bounding box center [661, 168] width 12 height 25
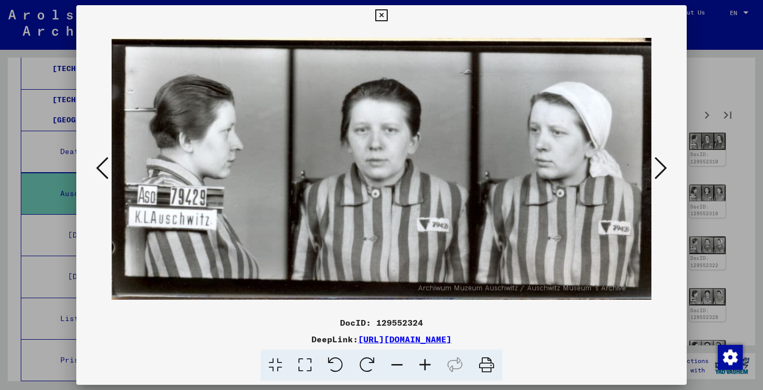
click at [659, 170] on icon at bounding box center [661, 168] width 12 height 25
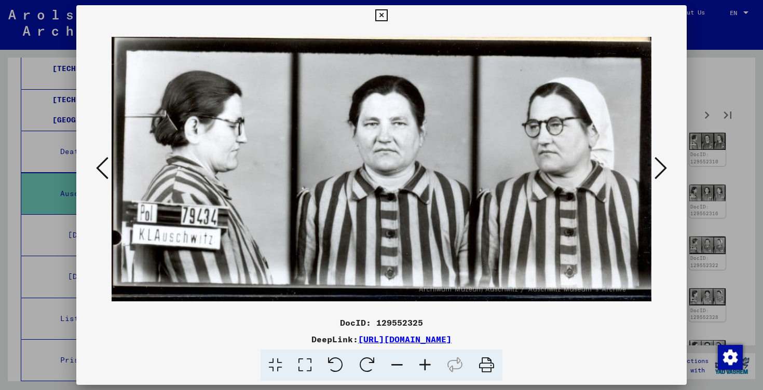
click at [659, 170] on icon at bounding box center [661, 168] width 12 height 25
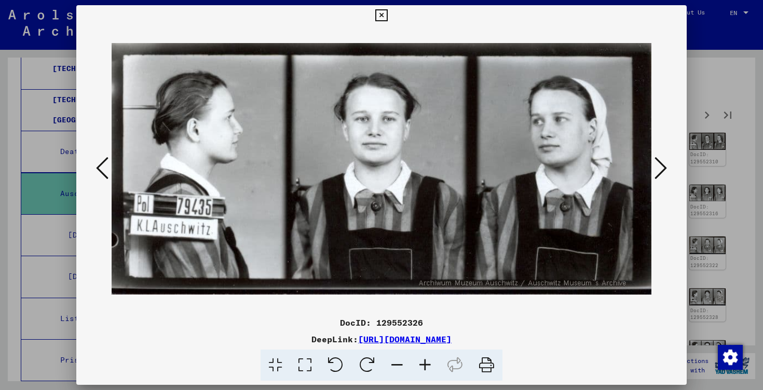
click at [659, 170] on icon at bounding box center [661, 168] width 12 height 25
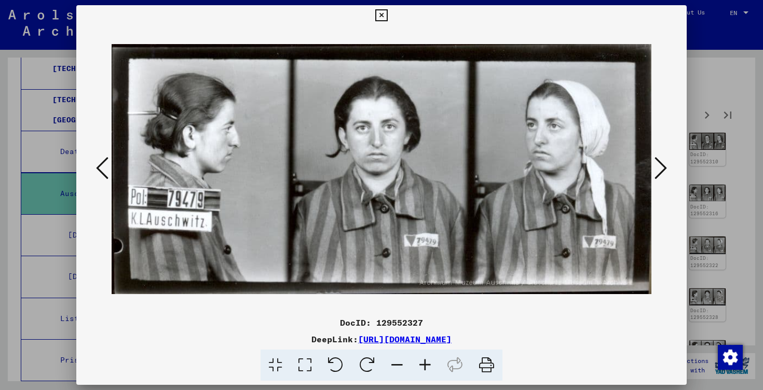
click at [659, 170] on icon at bounding box center [661, 168] width 12 height 25
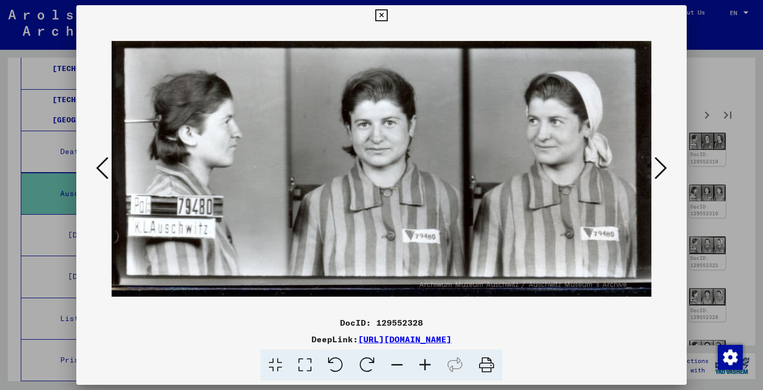
click at [659, 170] on icon at bounding box center [661, 168] width 12 height 25
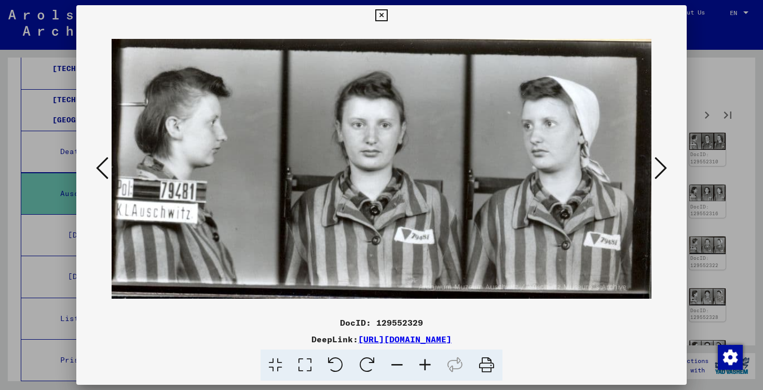
click at [659, 170] on icon at bounding box center [661, 168] width 12 height 25
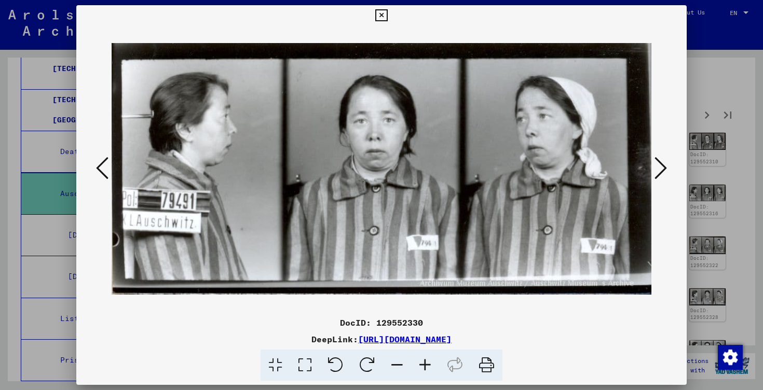
click at [659, 170] on icon at bounding box center [661, 168] width 12 height 25
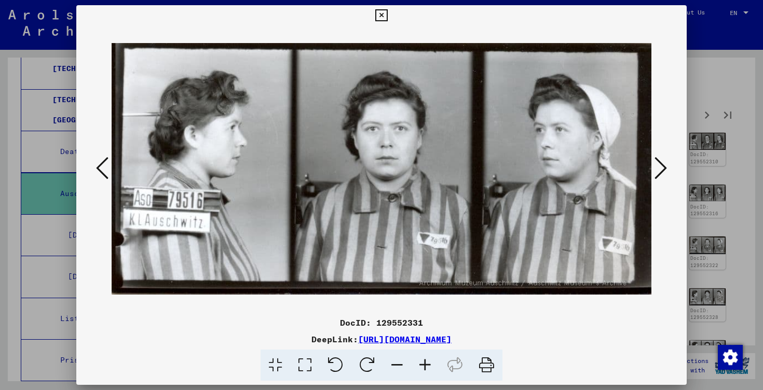
click at [659, 170] on icon at bounding box center [661, 168] width 12 height 25
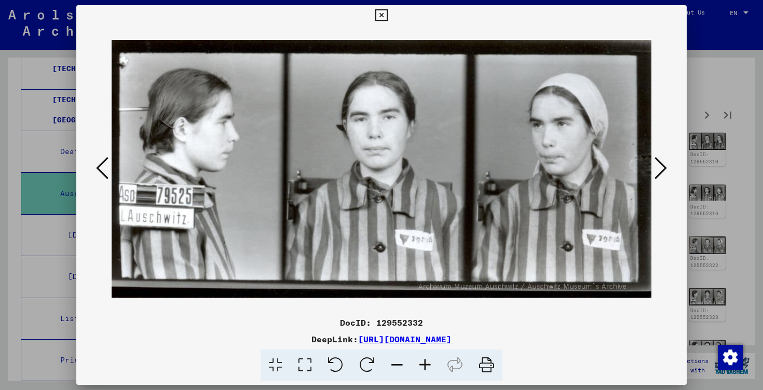
click at [659, 170] on icon at bounding box center [661, 168] width 12 height 25
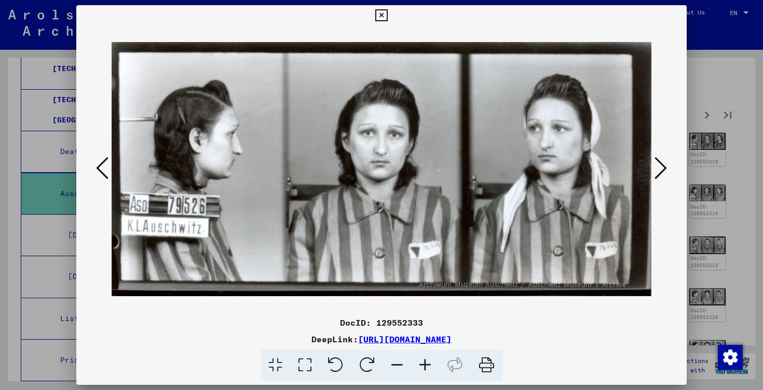
click at [659, 170] on icon at bounding box center [661, 168] width 12 height 25
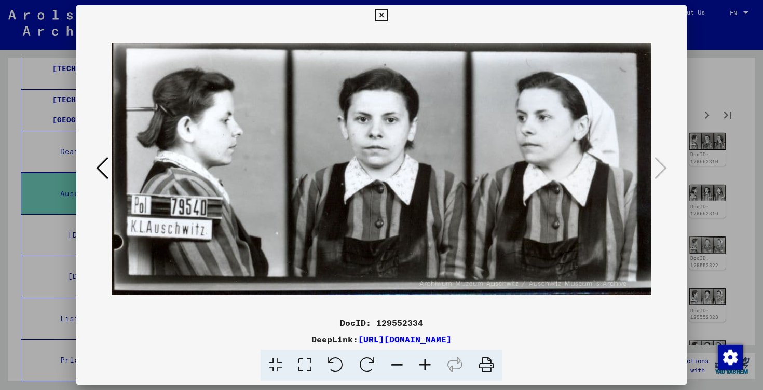
click at [732, 168] on div at bounding box center [381, 195] width 763 height 390
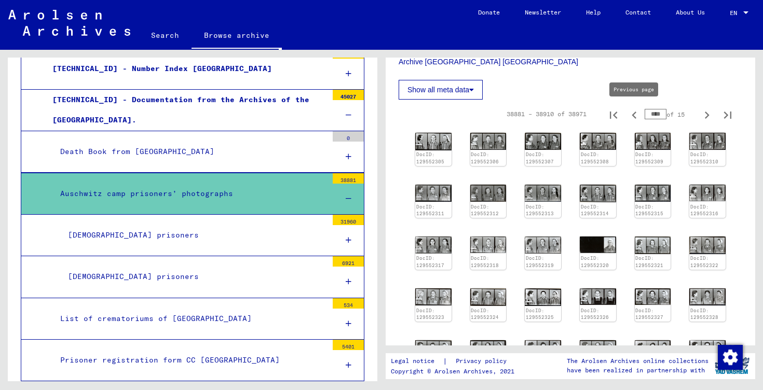
click at [637, 115] on icon "Previous page" at bounding box center [634, 115] width 15 height 15
type input "****"
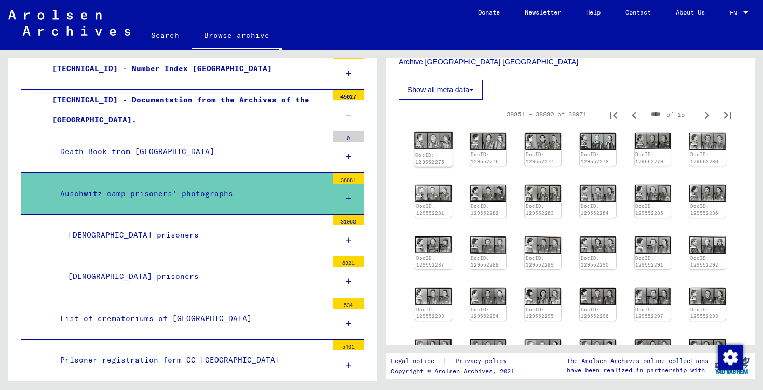
click at [436, 143] on img at bounding box center [433, 141] width 38 height 18
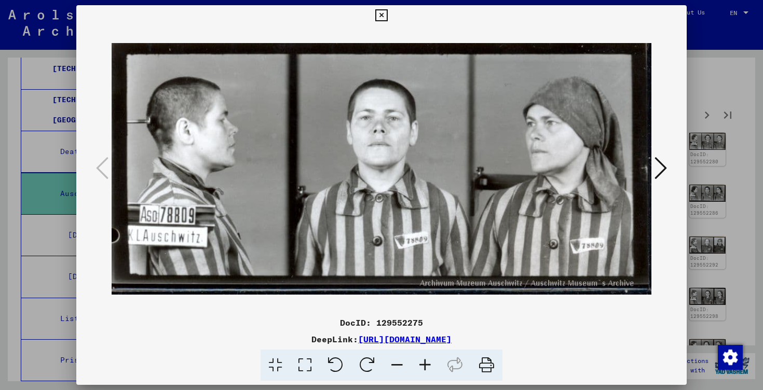
click at [656, 161] on icon at bounding box center [661, 168] width 12 height 25
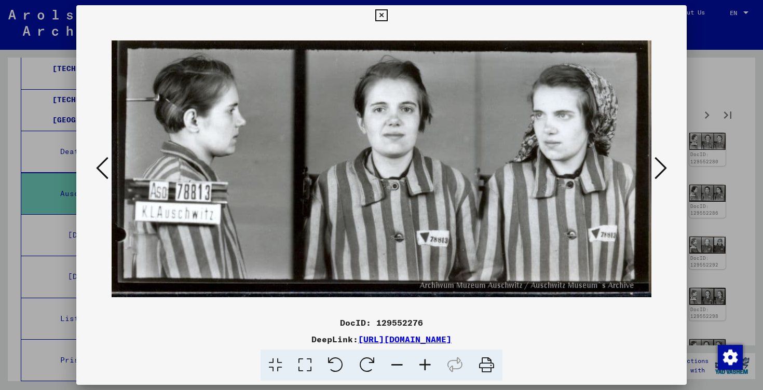
click at [656, 161] on icon at bounding box center [661, 168] width 12 height 25
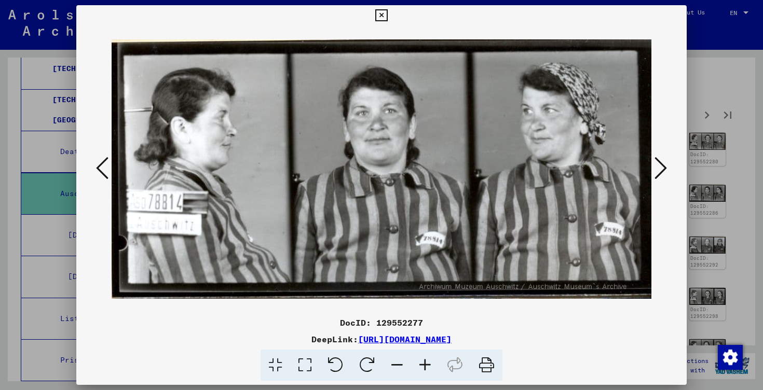
click at [656, 161] on icon at bounding box center [661, 168] width 12 height 25
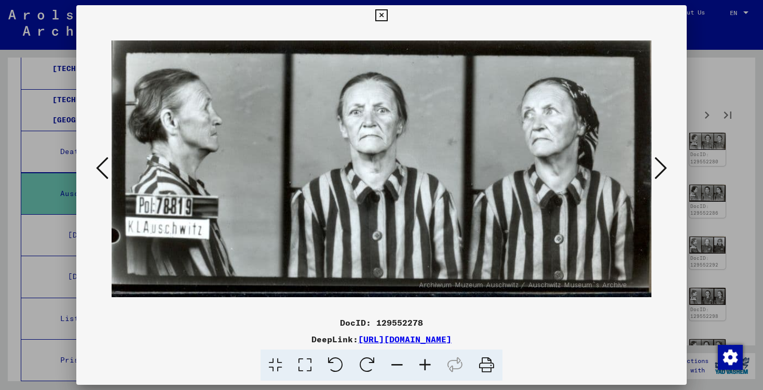
click at [656, 161] on icon at bounding box center [661, 168] width 12 height 25
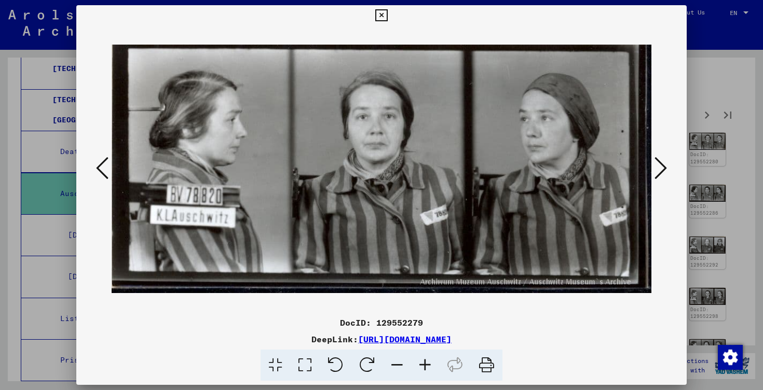
click at [656, 161] on icon at bounding box center [661, 168] width 12 height 25
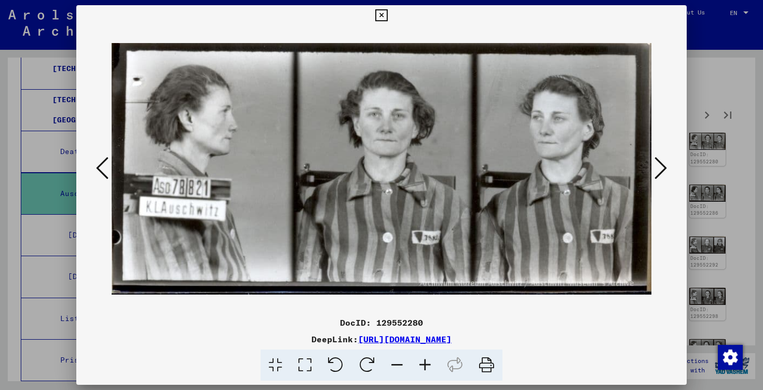
click at [656, 161] on icon at bounding box center [661, 168] width 12 height 25
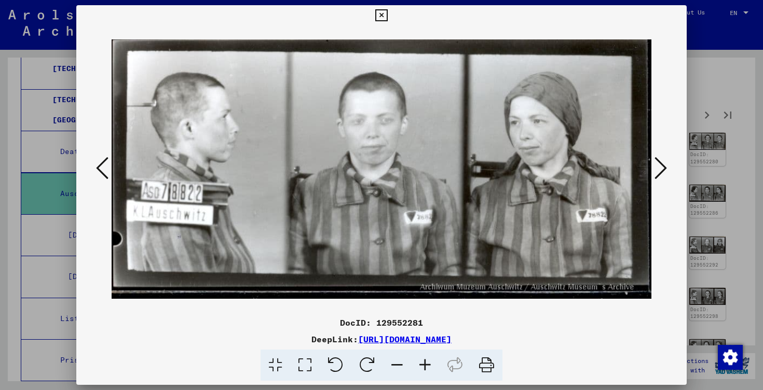
click at [656, 161] on icon at bounding box center [661, 168] width 12 height 25
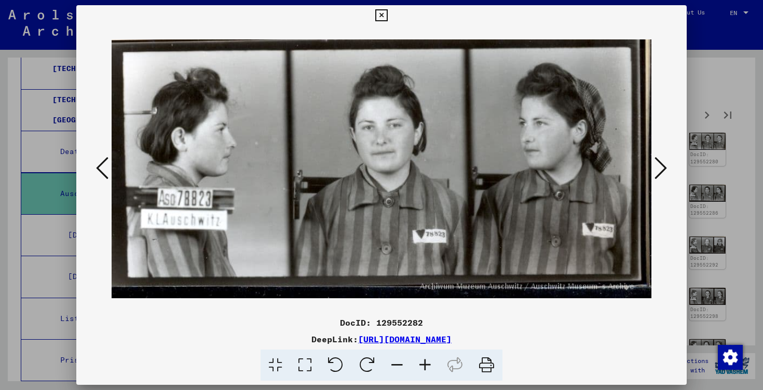
click at [656, 161] on icon at bounding box center [661, 168] width 12 height 25
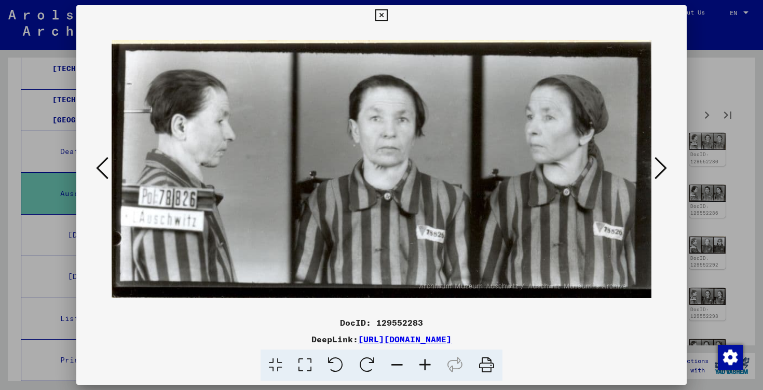
click at [656, 161] on icon at bounding box center [661, 168] width 12 height 25
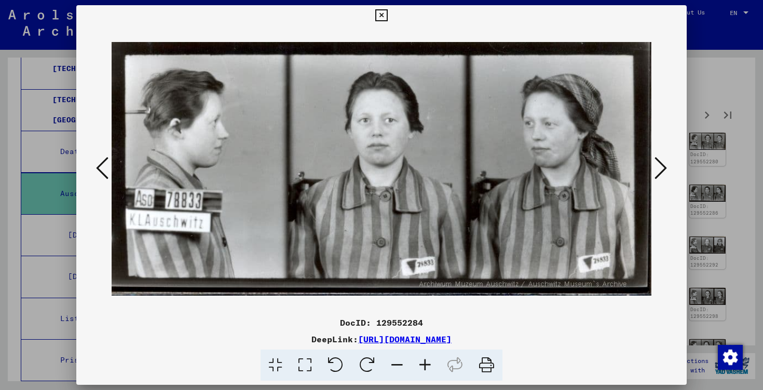
click at [656, 161] on icon at bounding box center [661, 168] width 12 height 25
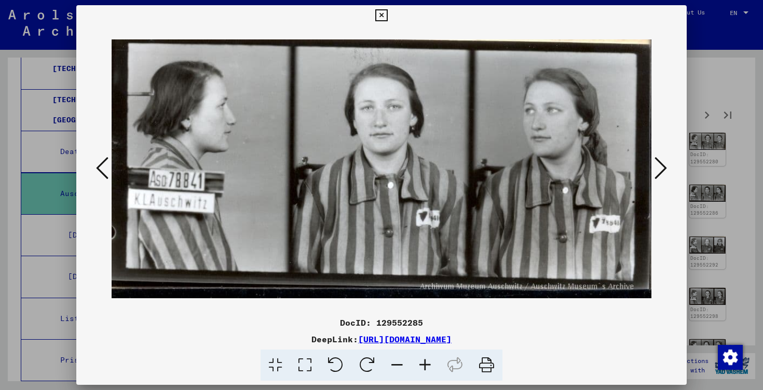
click at [656, 161] on icon at bounding box center [661, 168] width 12 height 25
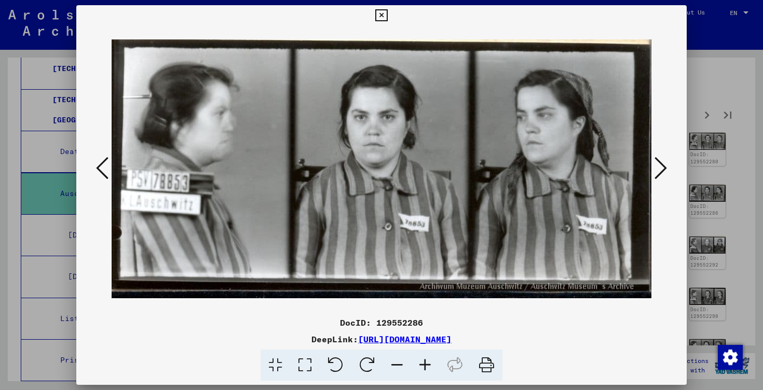
click at [101, 169] on icon at bounding box center [102, 168] width 12 height 25
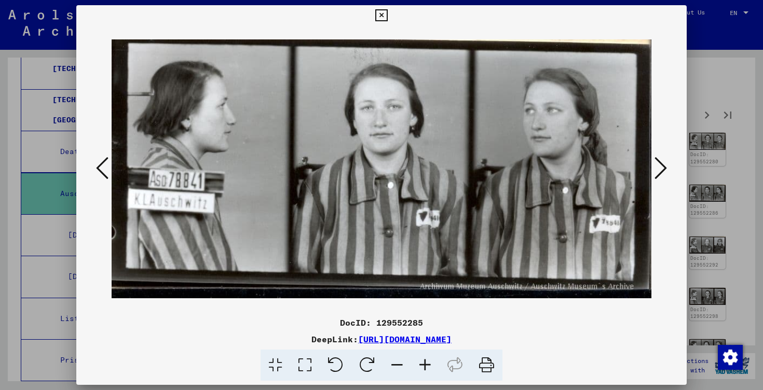
click at [680, 165] on div at bounding box center [381, 169] width 611 height 287
click at [657, 170] on icon at bounding box center [661, 168] width 12 height 25
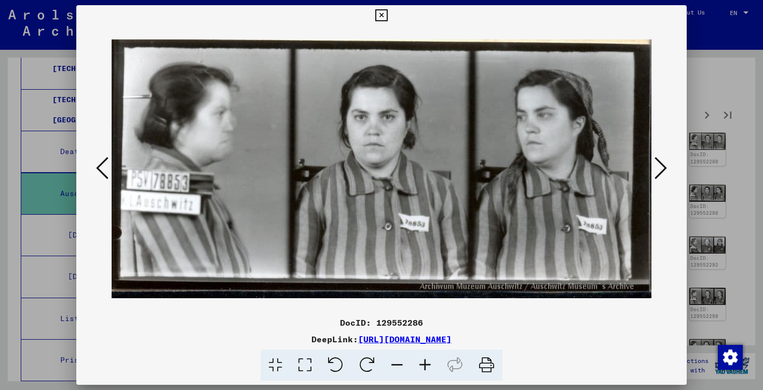
click at [657, 170] on icon at bounding box center [661, 168] width 12 height 25
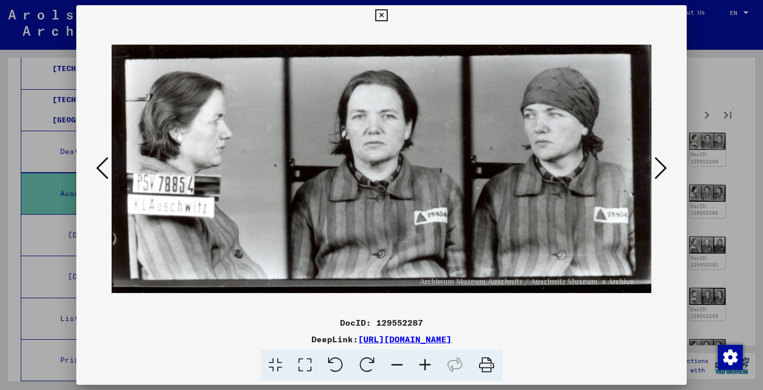
click at [657, 170] on icon at bounding box center [661, 168] width 12 height 25
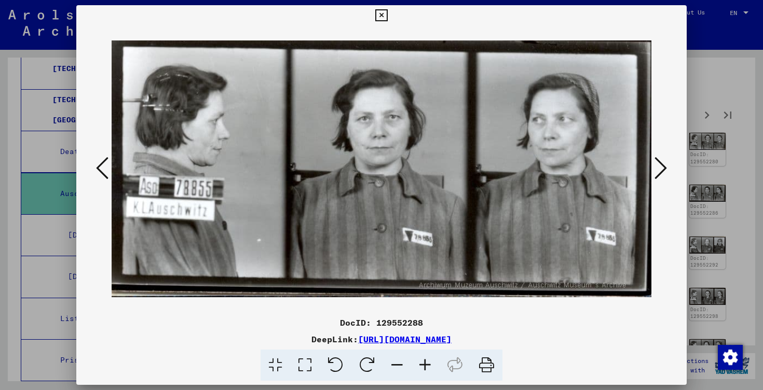
click at [657, 170] on icon at bounding box center [661, 168] width 12 height 25
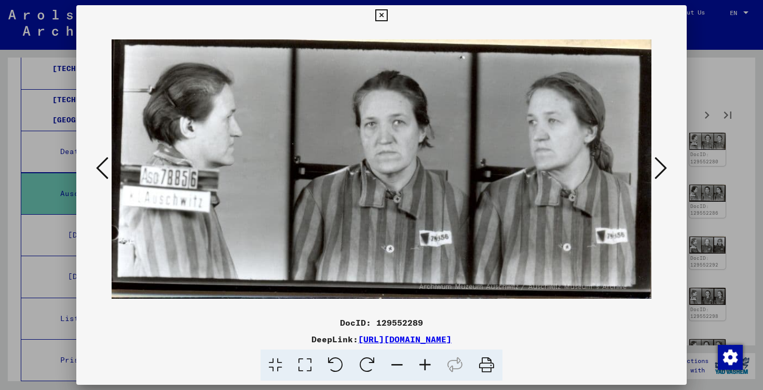
click at [657, 170] on icon at bounding box center [661, 168] width 12 height 25
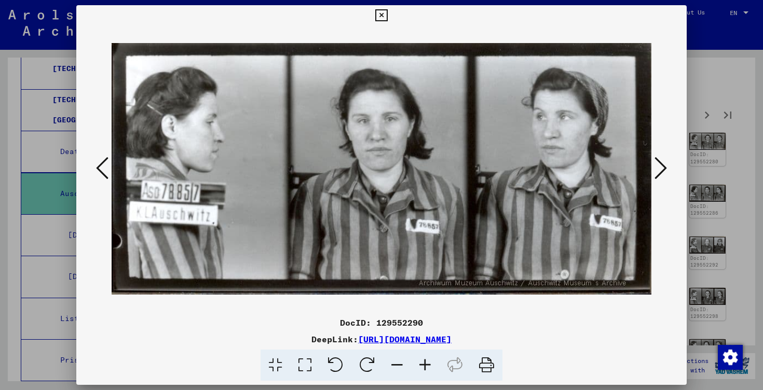
click at [657, 170] on icon at bounding box center [661, 168] width 12 height 25
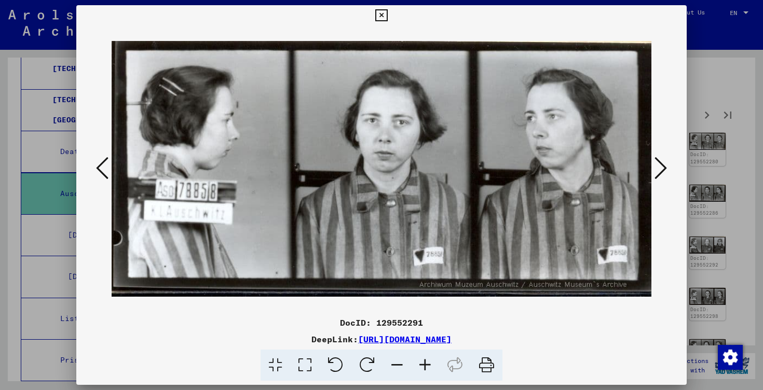
click at [657, 170] on icon at bounding box center [661, 168] width 12 height 25
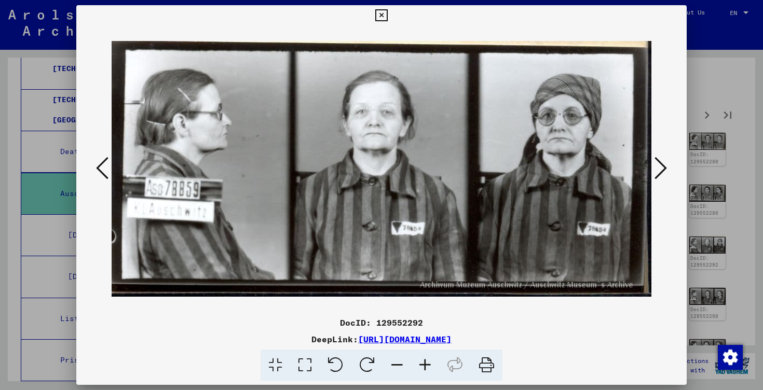
click at [657, 170] on icon at bounding box center [661, 168] width 12 height 25
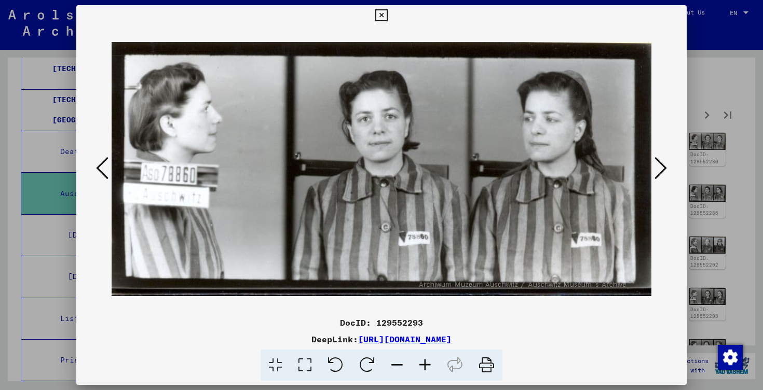
click at [657, 170] on icon at bounding box center [661, 168] width 12 height 25
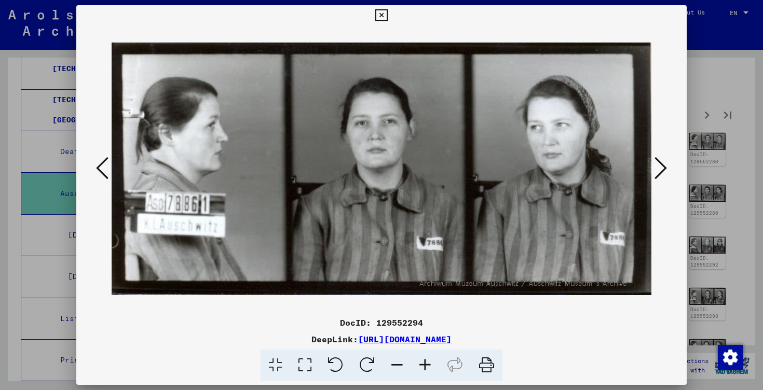
click at [657, 170] on icon at bounding box center [661, 168] width 12 height 25
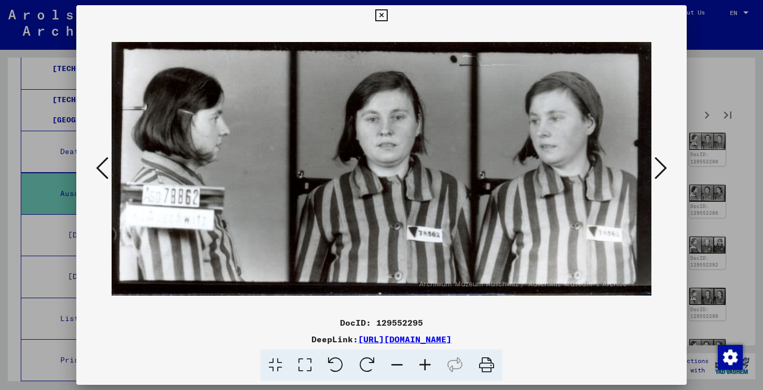
click at [657, 170] on icon at bounding box center [661, 168] width 12 height 25
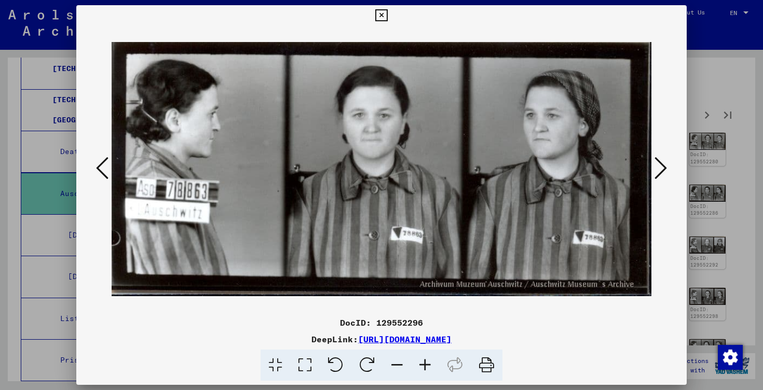
click at [657, 170] on icon at bounding box center [661, 168] width 12 height 25
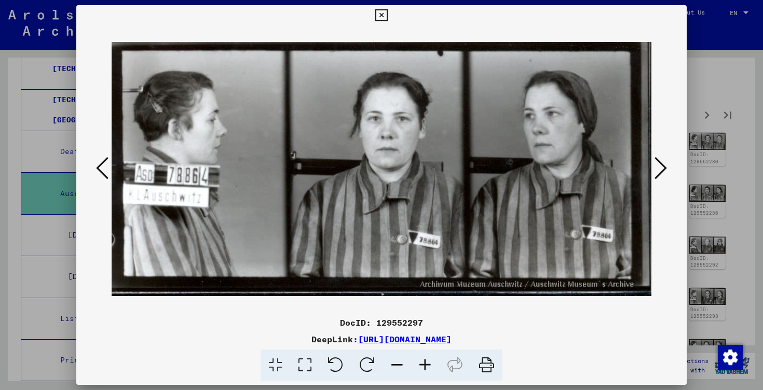
click at [657, 170] on icon at bounding box center [661, 168] width 12 height 25
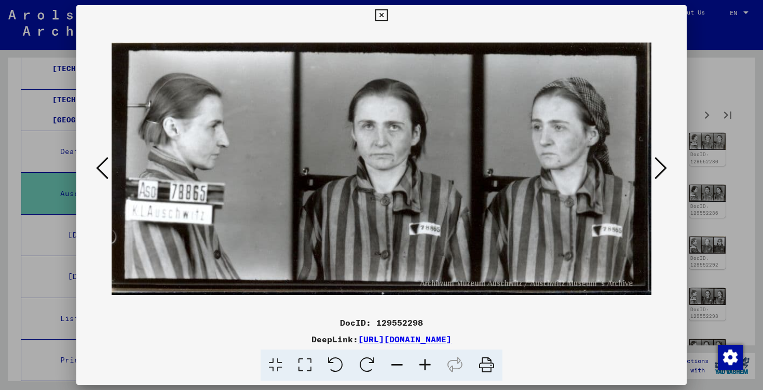
click at [657, 170] on icon at bounding box center [661, 168] width 12 height 25
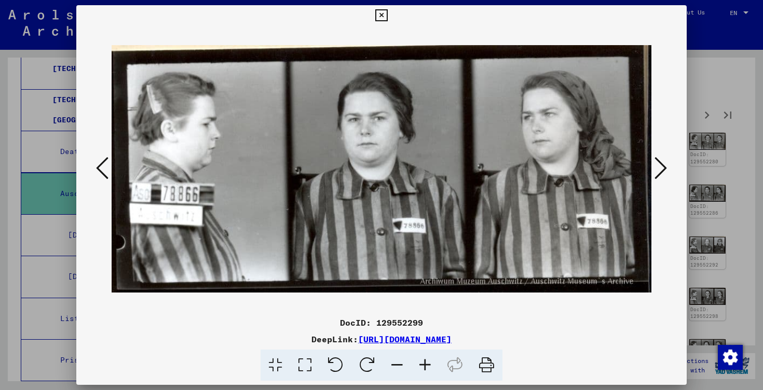
click at [657, 170] on icon at bounding box center [661, 168] width 12 height 25
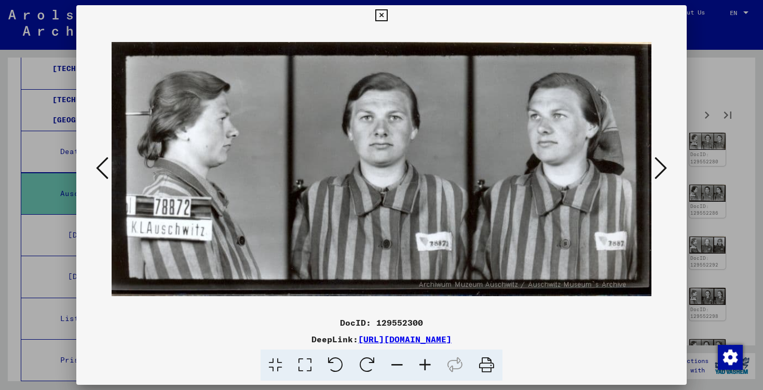
click at [657, 170] on icon at bounding box center [661, 168] width 12 height 25
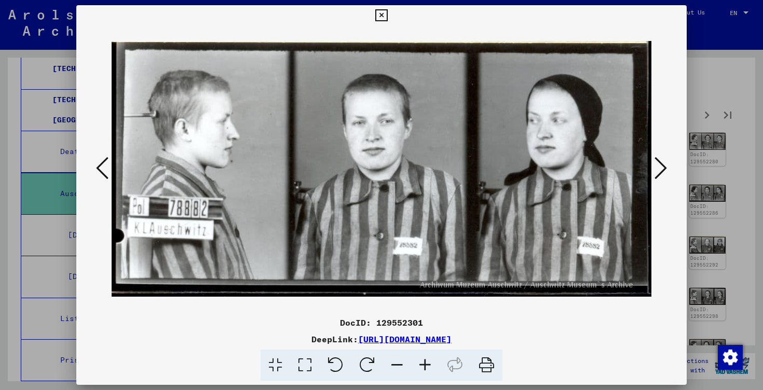
click at [657, 170] on icon at bounding box center [661, 168] width 12 height 25
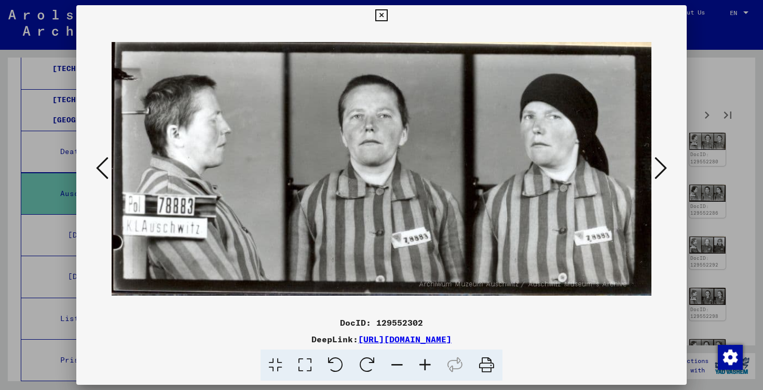
click at [657, 170] on icon at bounding box center [661, 168] width 12 height 25
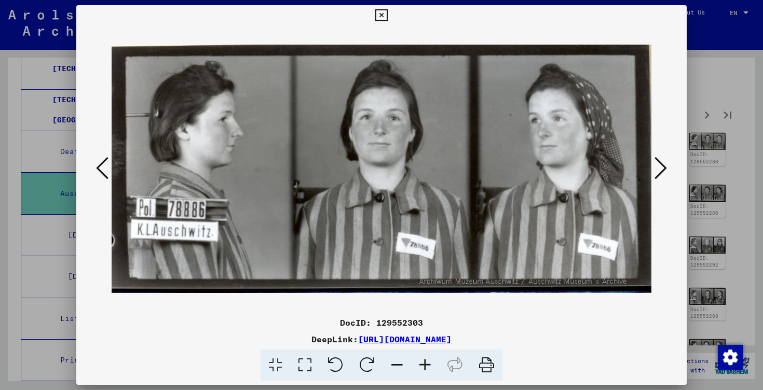
click at [657, 170] on icon at bounding box center [661, 168] width 12 height 25
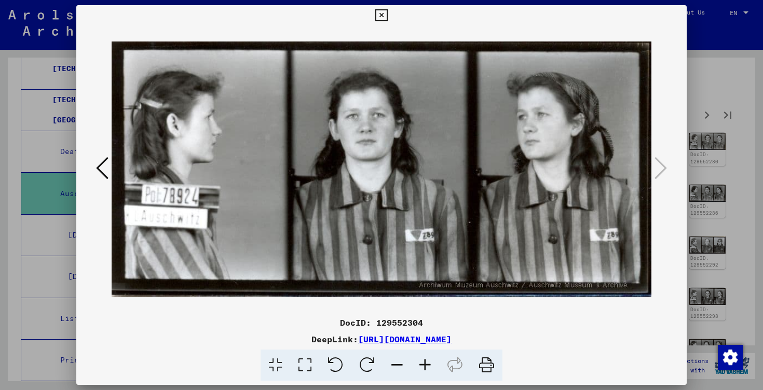
click at [728, 179] on div at bounding box center [381, 195] width 763 height 390
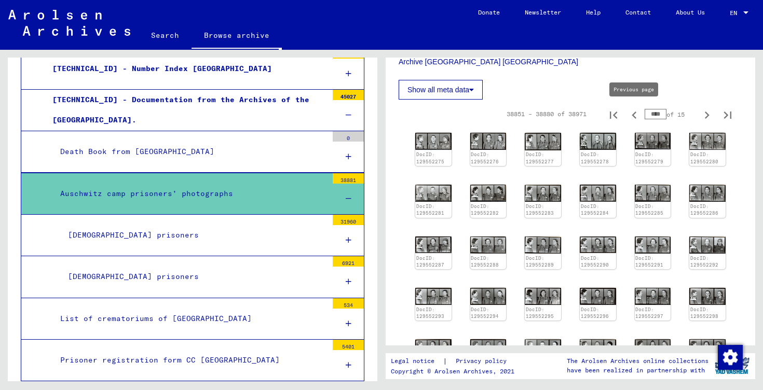
click at [638, 115] on icon "Previous page" at bounding box center [634, 115] width 15 height 15
type input "****"
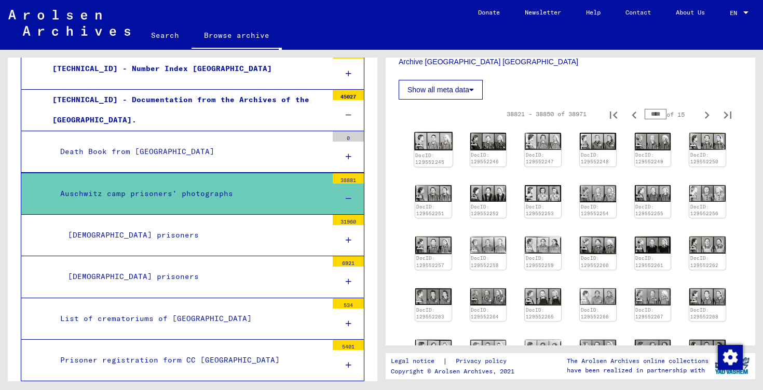
click at [442, 141] on div "DocID: 129552245" at bounding box center [433, 149] width 38 height 35
click at [443, 144] on img at bounding box center [433, 141] width 38 height 18
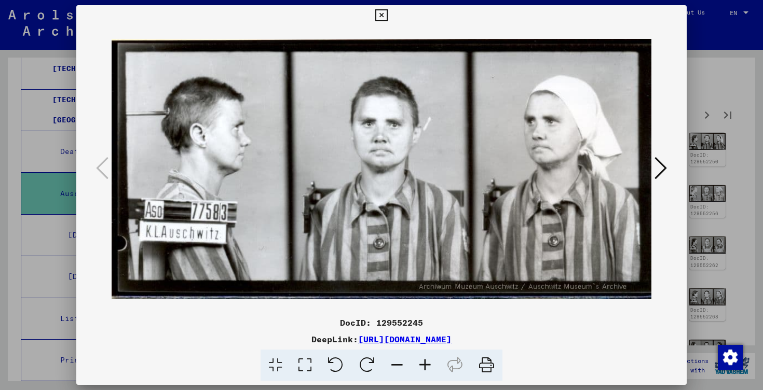
click at [672, 171] on div at bounding box center [381, 169] width 611 height 287
click at [661, 168] on icon at bounding box center [661, 168] width 12 height 25
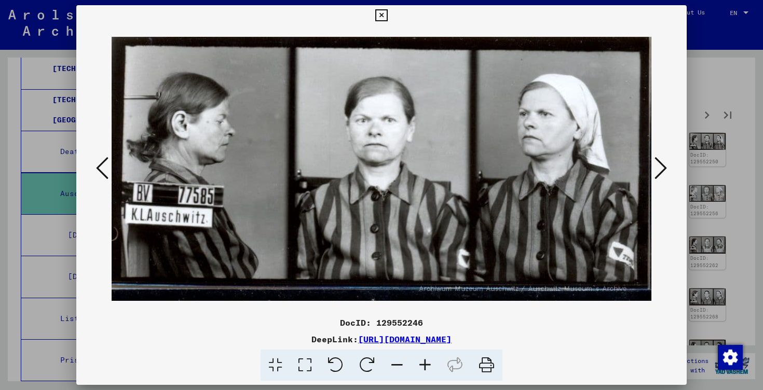
click at [661, 168] on icon at bounding box center [661, 168] width 12 height 25
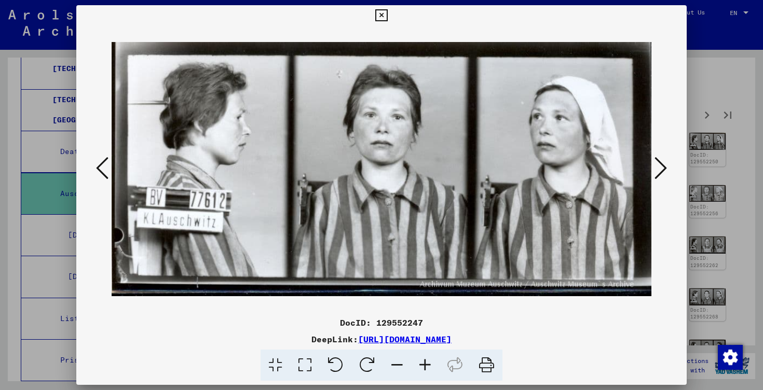
click at [661, 168] on icon at bounding box center [661, 168] width 12 height 25
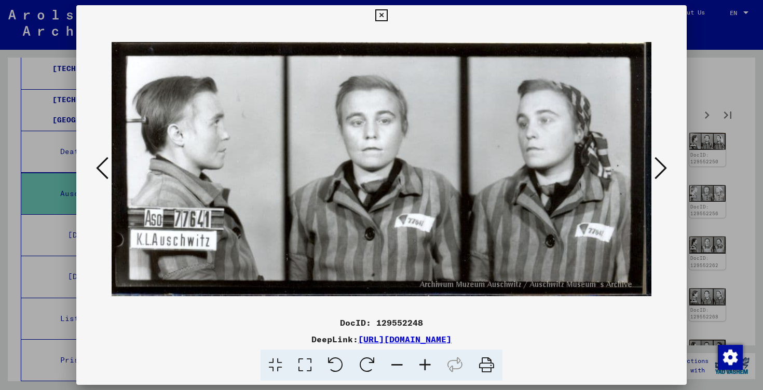
click at [661, 168] on icon at bounding box center [661, 168] width 12 height 25
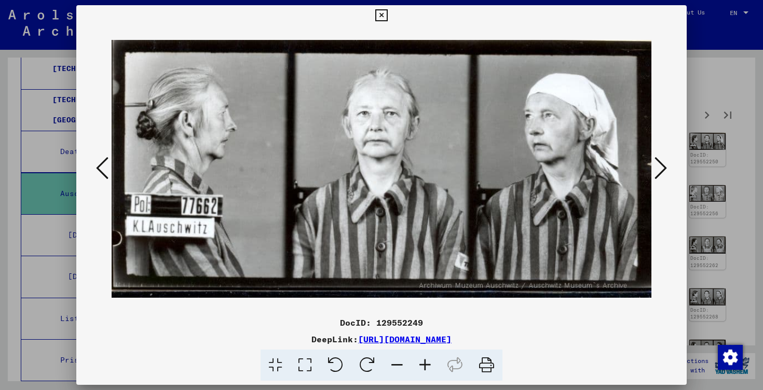
click at [661, 168] on icon at bounding box center [661, 168] width 12 height 25
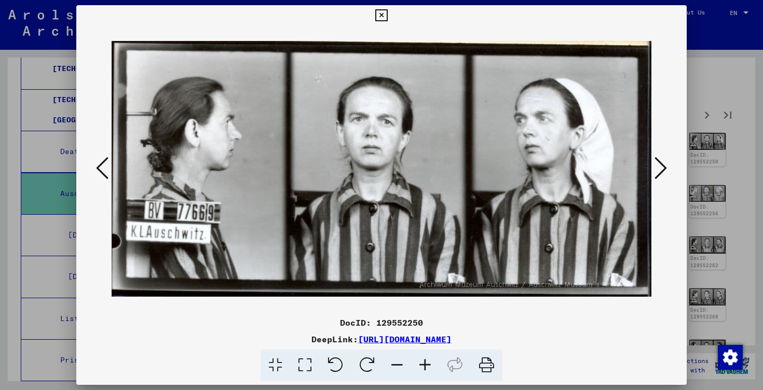
click at [661, 168] on icon at bounding box center [661, 168] width 12 height 25
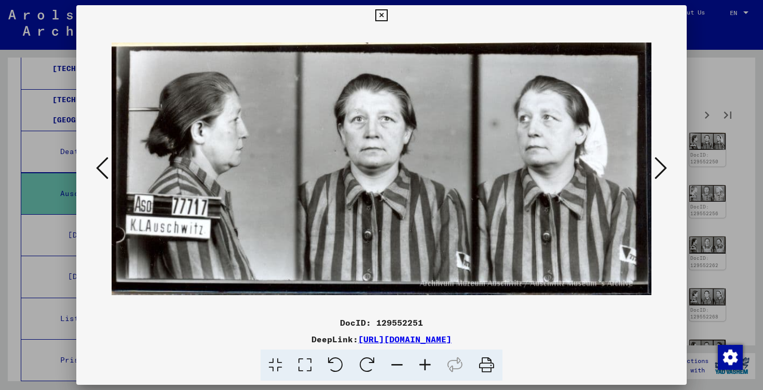
click at [661, 168] on icon at bounding box center [661, 168] width 12 height 25
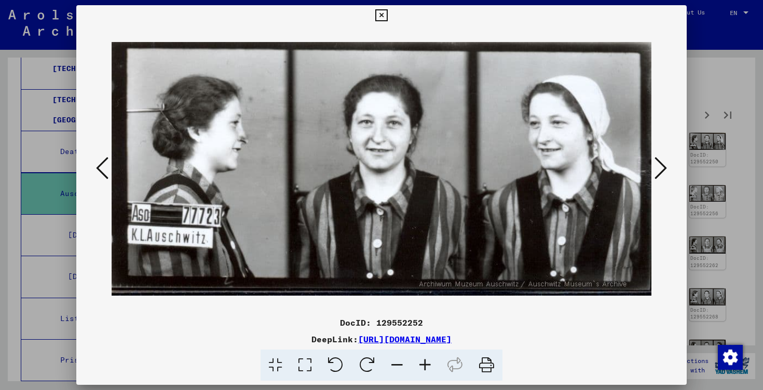
click at [661, 168] on icon at bounding box center [661, 168] width 12 height 25
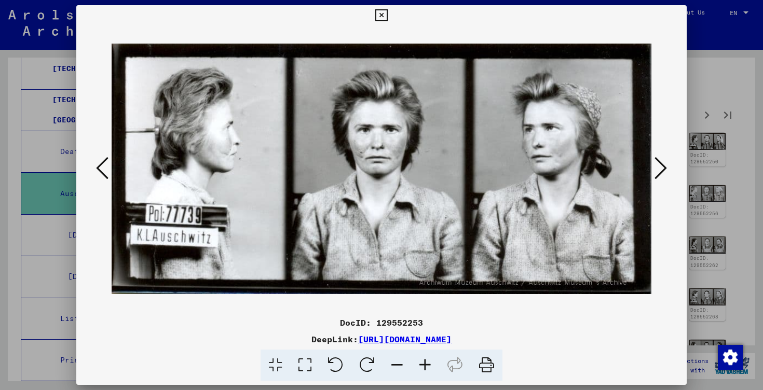
click at [661, 168] on icon at bounding box center [661, 168] width 12 height 25
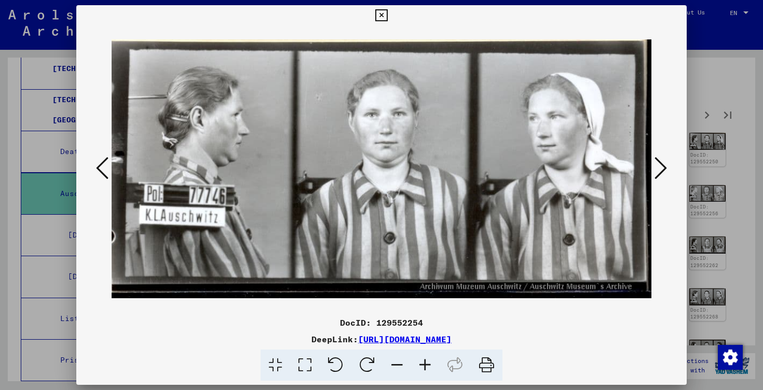
click at [661, 168] on icon at bounding box center [661, 168] width 12 height 25
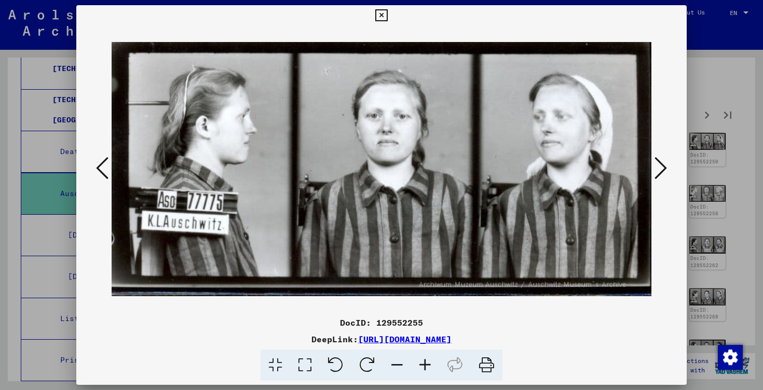
click at [661, 168] on icon at bounding box center [661, 168] width 12 height 25
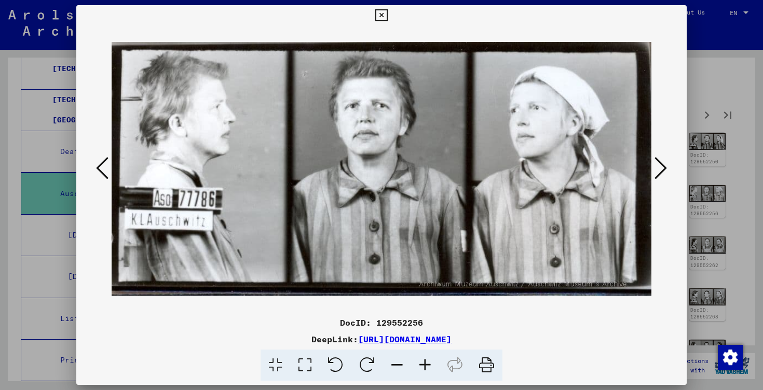
click at [661, 168] on icon at bounding box center [661, 168] width 12 height 25
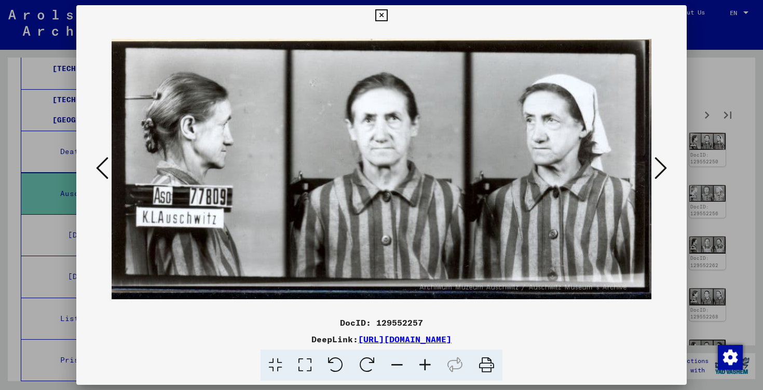
click at [661, 168] on icon at bounding box center [661, 168] width 12 height 25
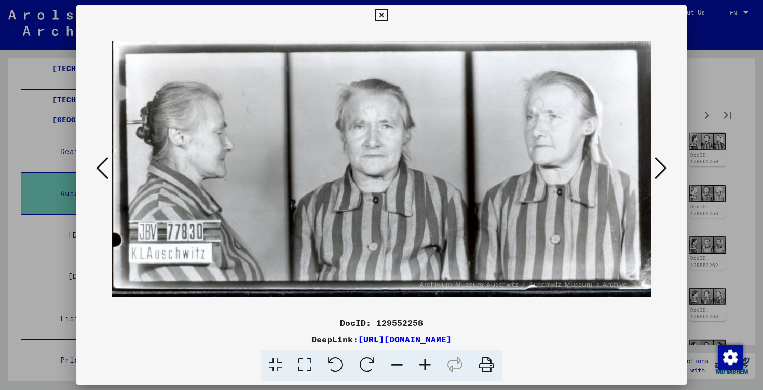
click at [661, 168] on icon at bounding box center [661, 168] width 12 height 25
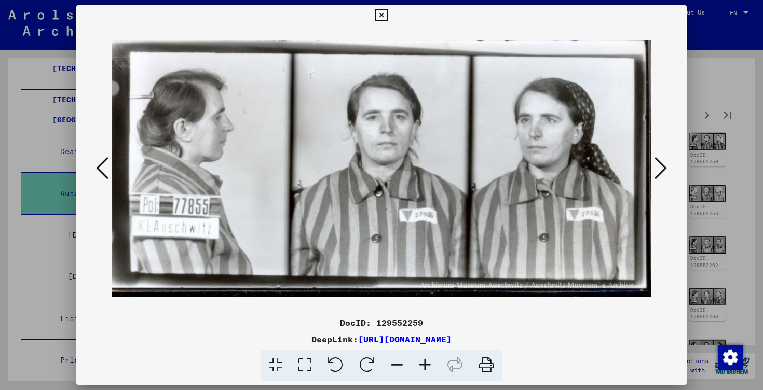
click at [661, 168] on icon at bounding box center [661, 168] width 12 height 25
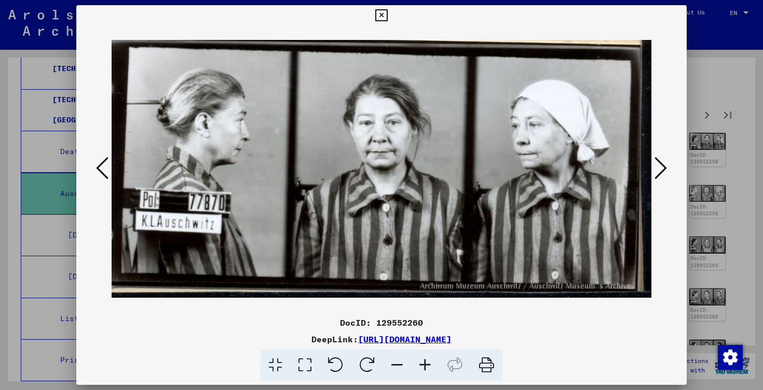
click at [661, 168] on icon at bounding box center [661, 168] width 12 height 25
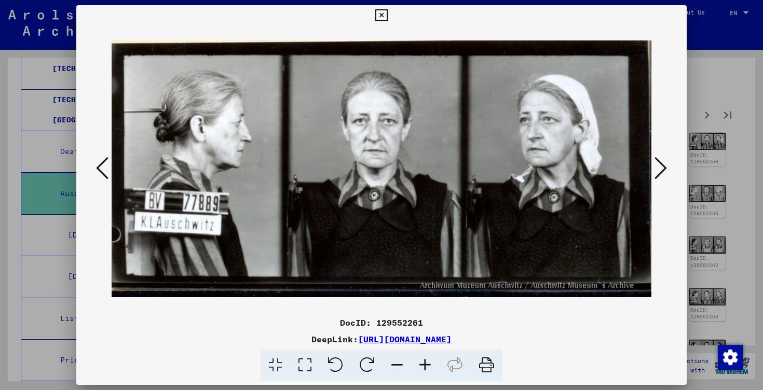
click at [661, 168] on icon at bounding box center [661, 168] width 12 height 25
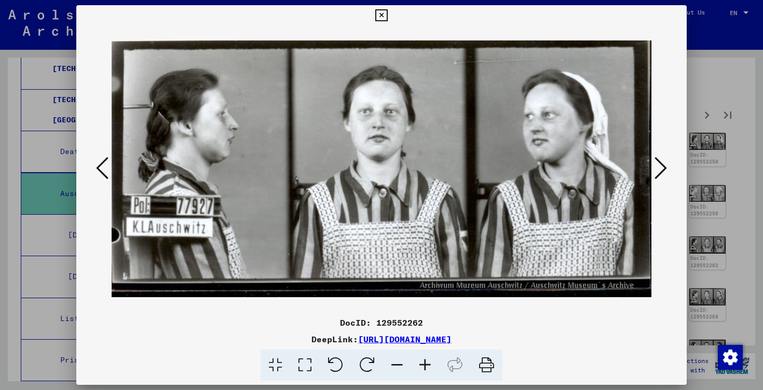
click at [661, 168] on icon at bounding box center [661, 168] width 12 height 25
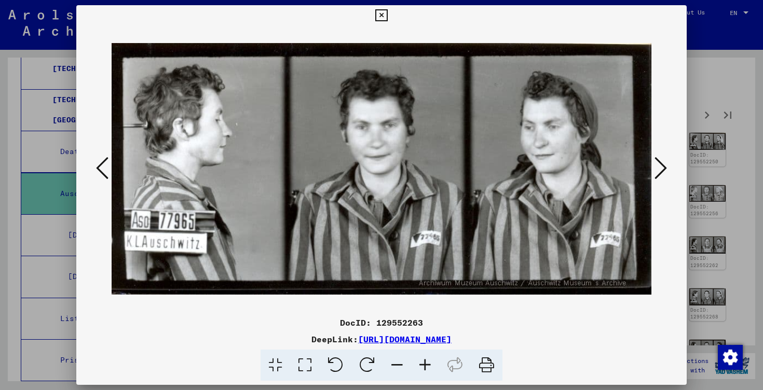
click at [661, 168] on icon at bounding box center [661, 168] width 12 height 25
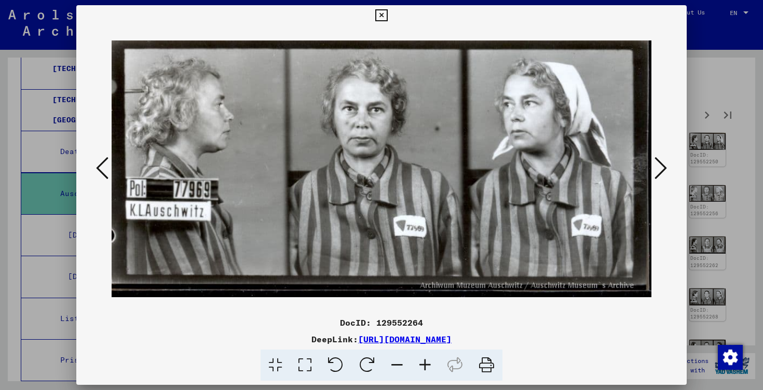
click at [661, 168] on icon at bounding box center [661, 168] width 12 height 25
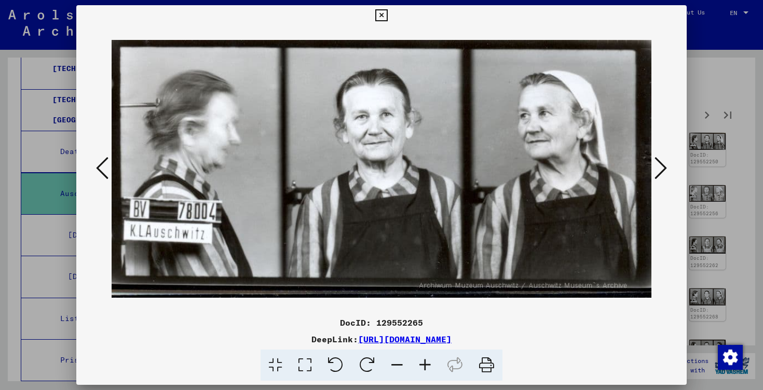
click at [661, 168] on icon at bounding box center [661, 168] width 12 height 25
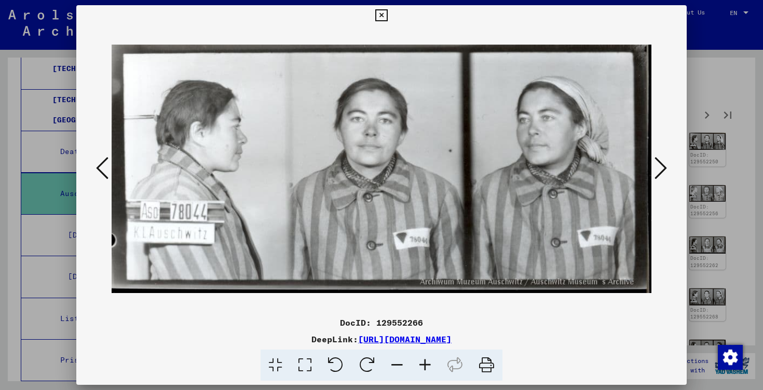
click at [661, 168] on icon at bounding box center [661, 168] width 12 height 25
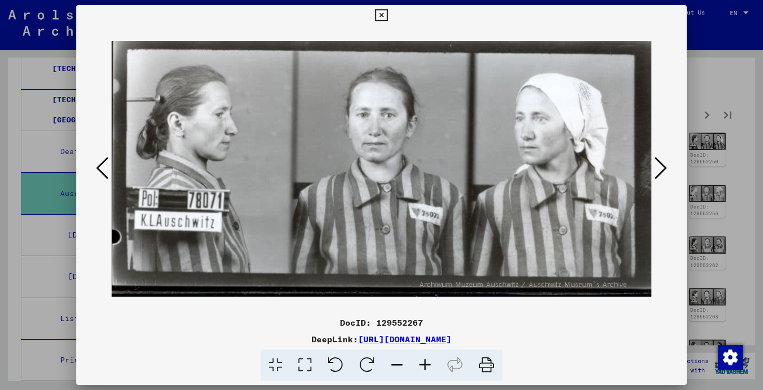
click at [661, 168] on icon at bounding box center [661, 168] width 12 height 25
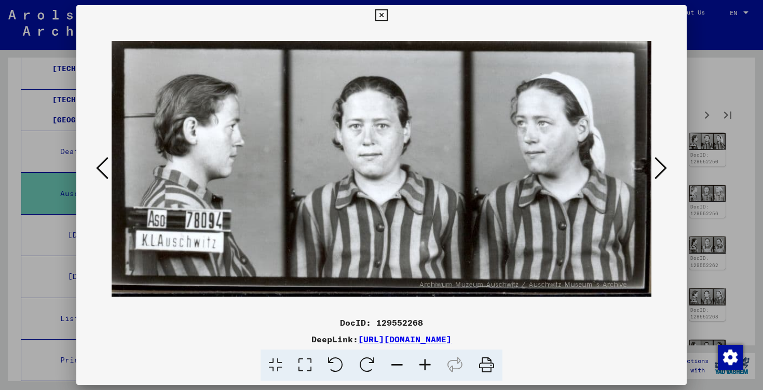
click at [661, 168] on icon at bounding box center [661, 168] width 12 height 25
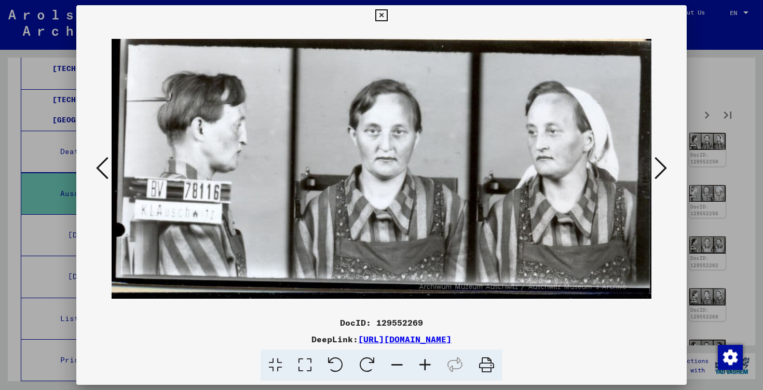
click at [661, 168] on icon at bounding box center [661, 168] width 12 height 25
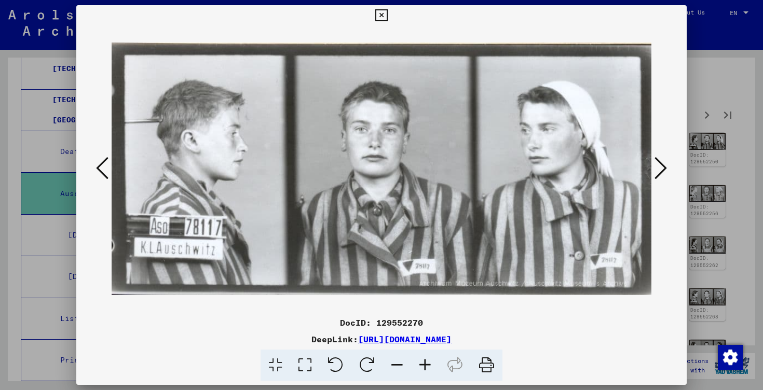
click at [661, 168] on icon at bounding box center [661, 168] width 12 height 25
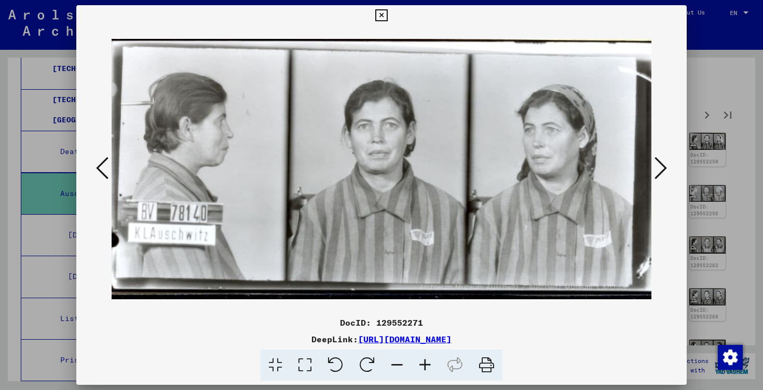
click at [101, 178] on icon at bounding box center [102, 168] width 12 height 25
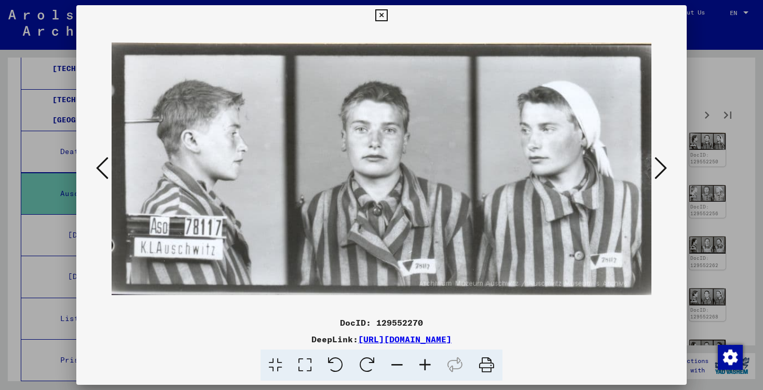
click at [643, 167] on img at bounding box center [382, 169] width 540 height 287
click at [659, 169] on icon at bounding box center [661, 168] width 12 height 25
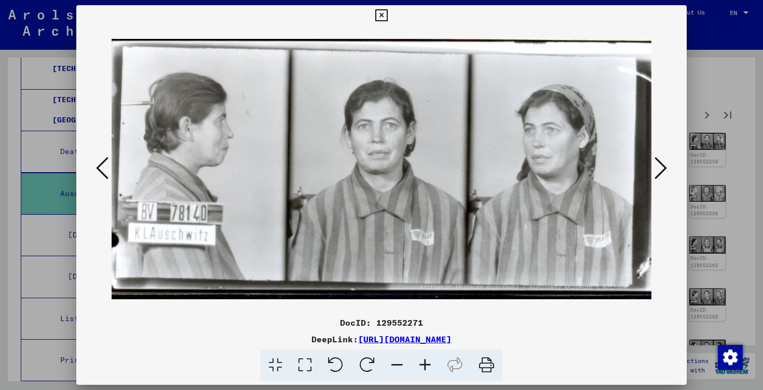
click at [659, 169] on icon at bounding box center [661, 168] width 12 height 25
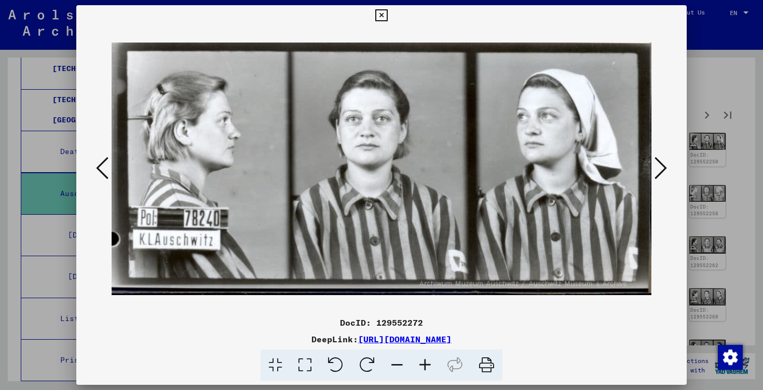
click at [675, 160] on div at bounding box center [381, 169] width 611 height 287
click at [665, 160] on icon at bounding box center [661, 168] width 12 height 25
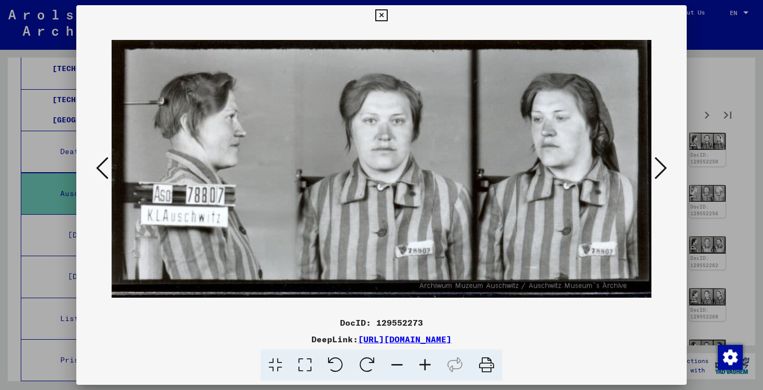
click at [665, 160] on icon at bounding box center [661, 168] width 12 height 25
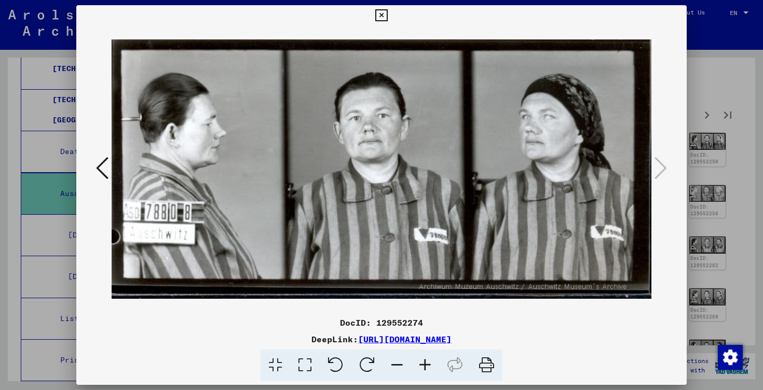
click at [697, 174] on div at bounding box center [381, 195] width 763 height 390
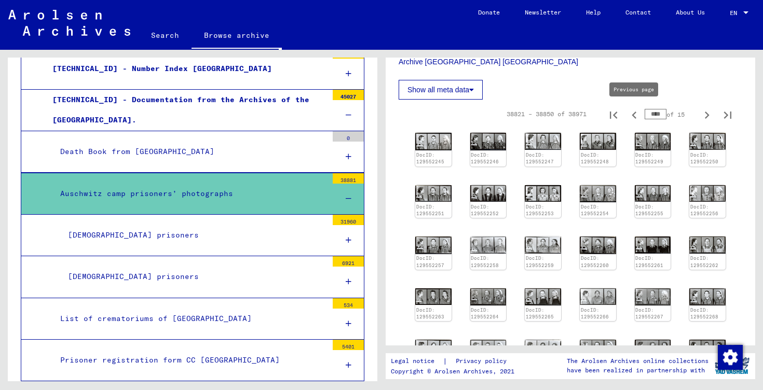
click at [638, 114] on icon "Previous page" at bounding box center [634, 115] width 15 height 15
type input "****"
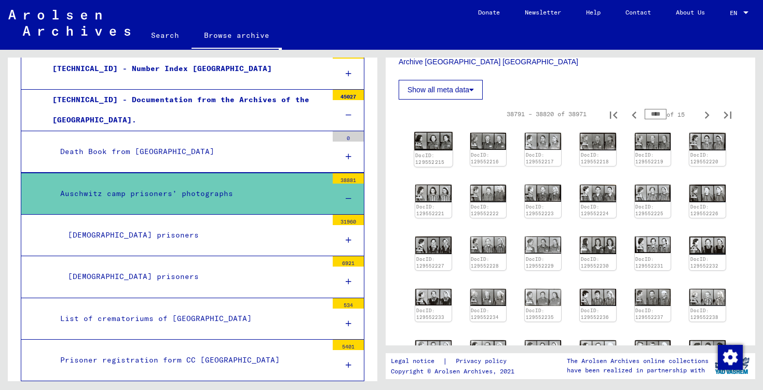
click at [437, 152] on div "DocID: 129552215" at bounding box center [433, 159] width 36 height 15
click at [438, 142] on img at bounding box center [433, 141] width 38 height 18
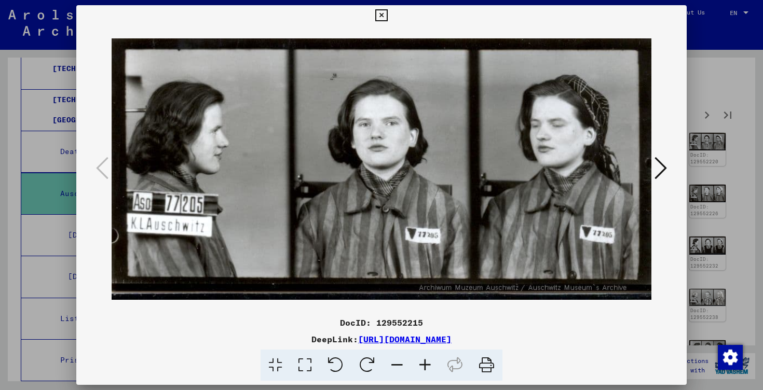
click at [662, 168] on icon at bounding box center [661, 168] width 12 height 25
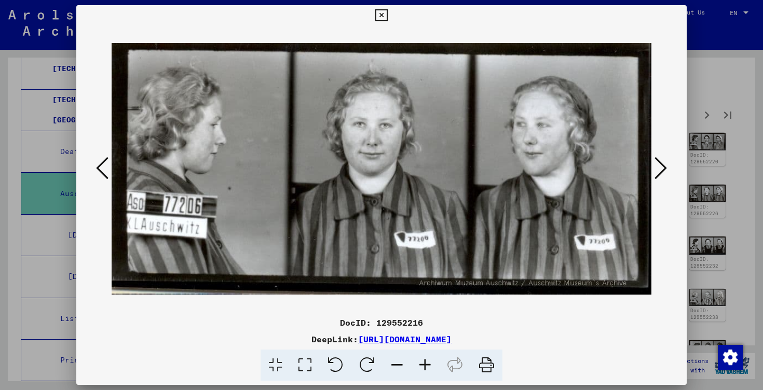
click at [662, 168] on icon at bounding box center [661, 168] width 12 height 25
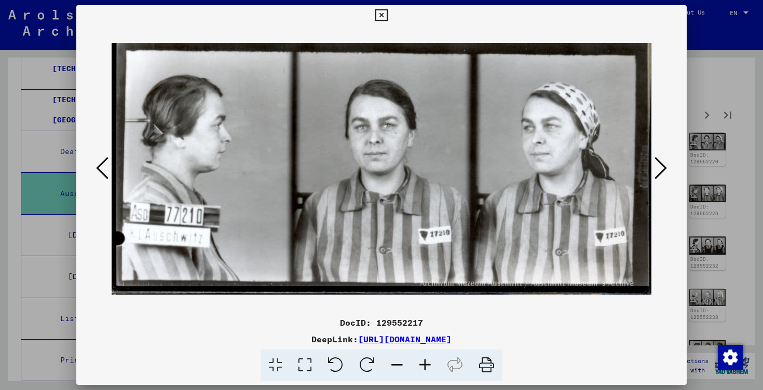
click at [662, 168] on icon at bounding box center [661, 168] width 12 height 25
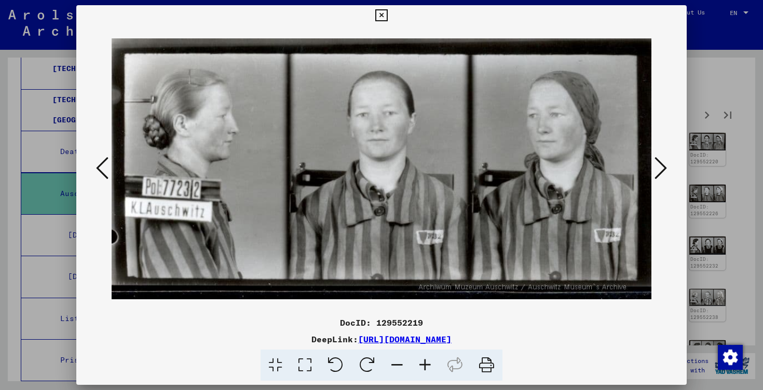
click at [662, 168] on icon at bounding box center [661, 168] width 12 height 25
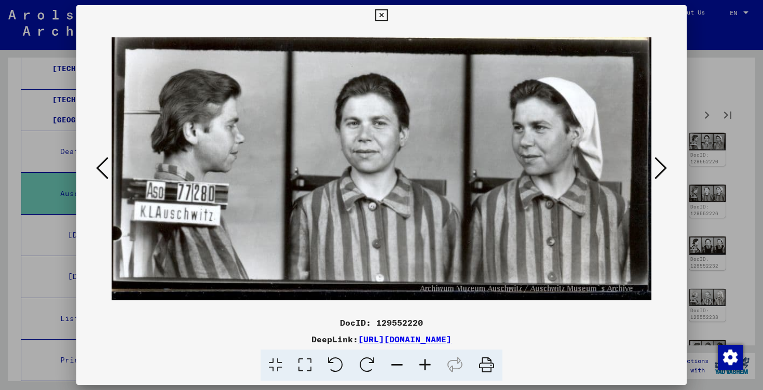
click at [662, 168] on icon at bounding box center [661, 168] width 12 height 25
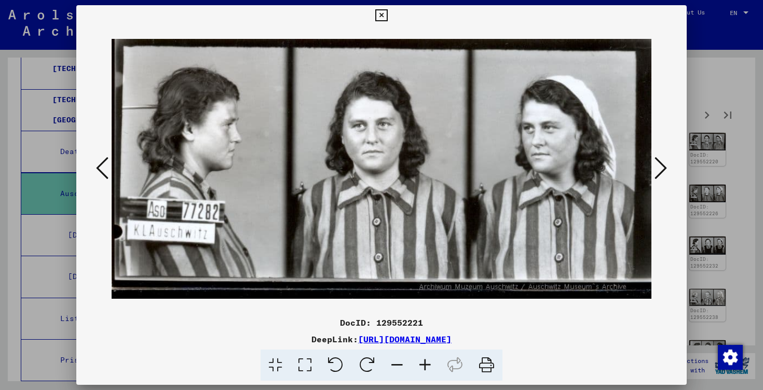
click at [662, 168] on icon at bounding box center [661, 168] width 12 height 25
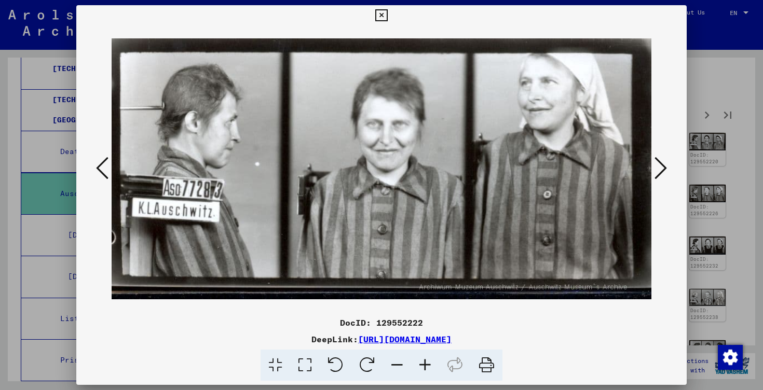
click at [662, 168] on icon at bounding box center [661, 168] width 12 height 25
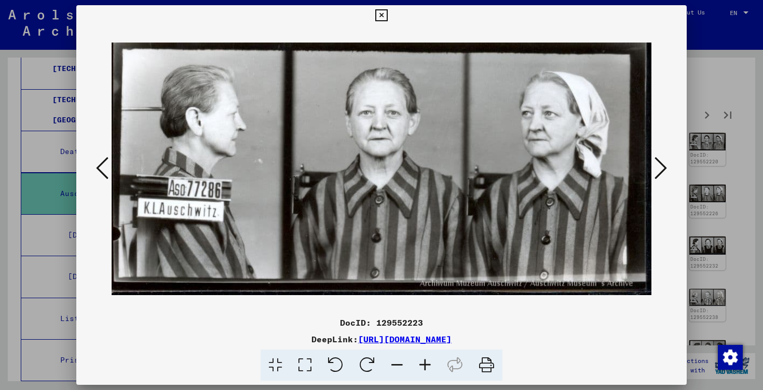
click at [662, 168] on icon at bounding box center [661, 168] width 12 height 25
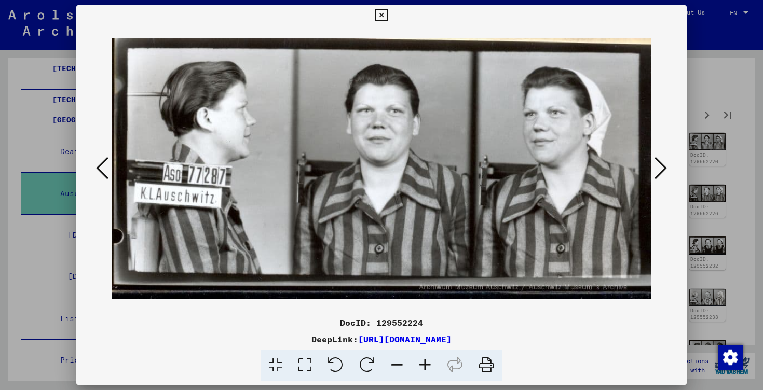
click at [662, 168] on icon at bounding box center [661, 168] width 12 height 25
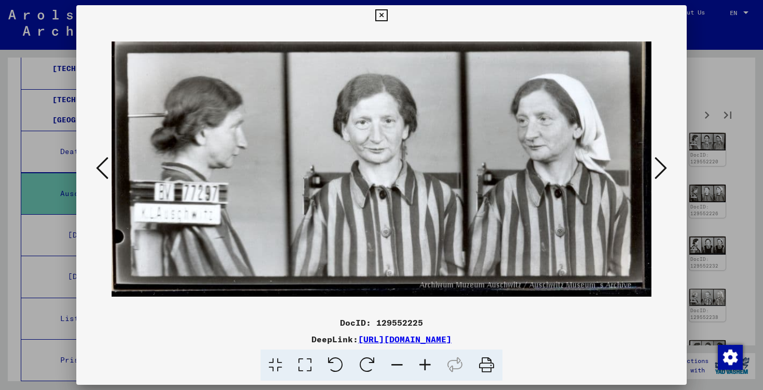
click at [662, 168] on icon at bounding box center [661, 168] width 12 height 25
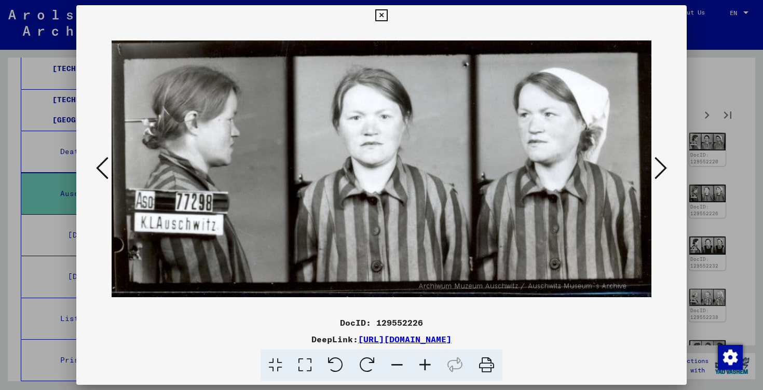
click at [662, 168] on icon at bounding box center [661, 168] width 12 height 25
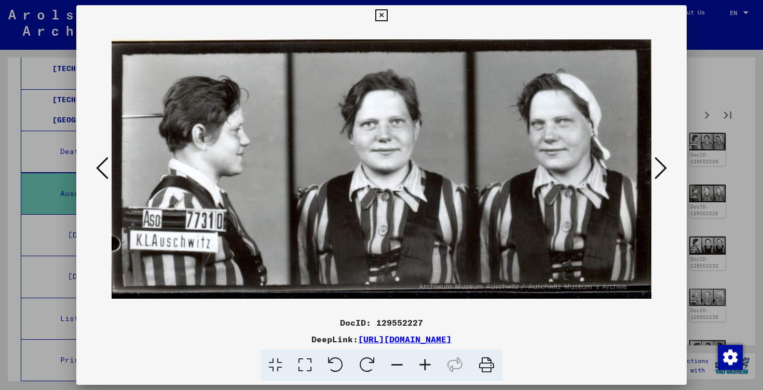
click at [662, 168] on icon at bounding box center [661, 168] width 12 height 25
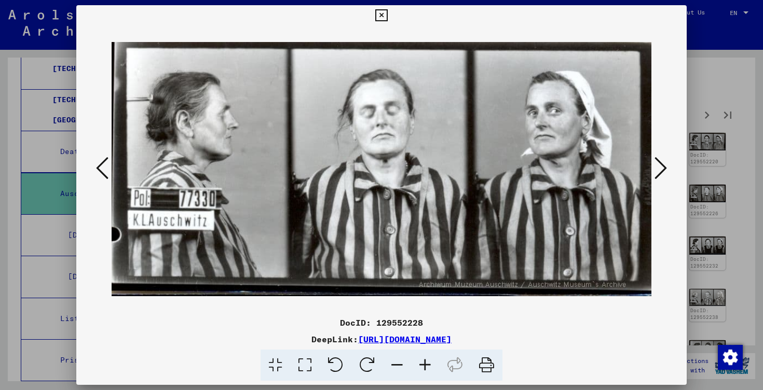
click at [662, 168] on icon at bounding box center [661, 168] width 12 height 25
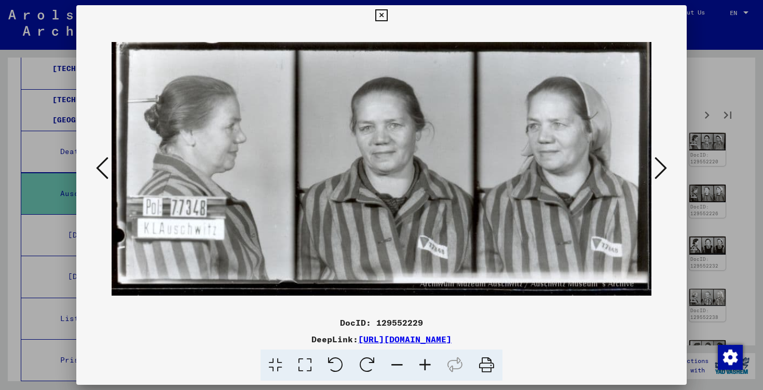
click at [662, 168] on icon at bounding box center [661, 168] width 12 height 25
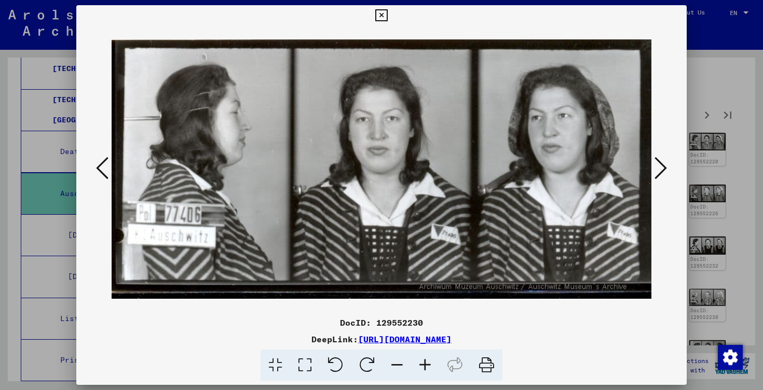
click at [662, 168] on icon at bounding box center [661, 168] width 12 height 25
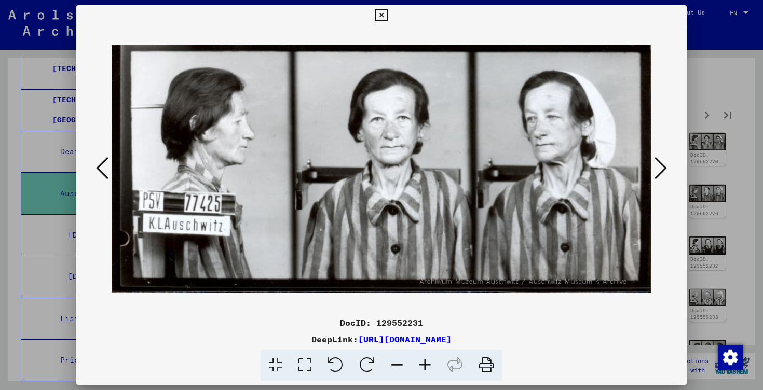
click at [662, 168] on icon at bounding box center [661, 168] width 12 height 25
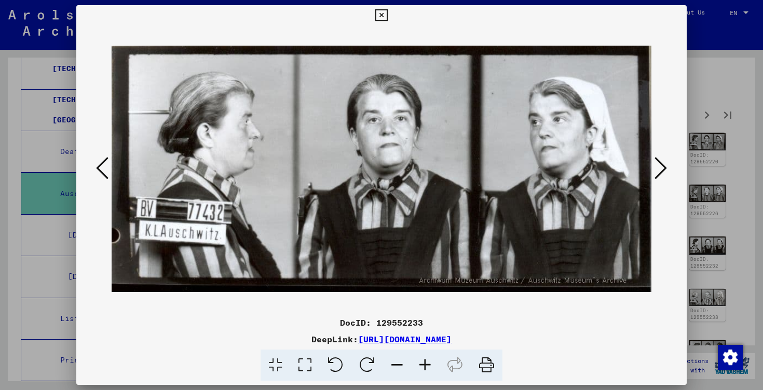
click at [662, 168] on icon at bounding box center [661, 168] width 12 height 25
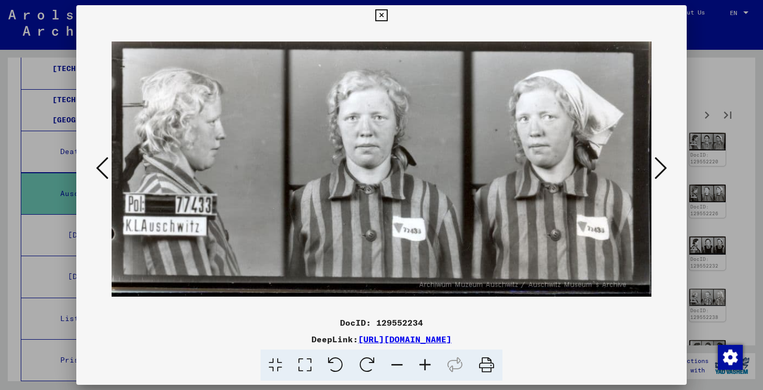
click at [662, 168] on icon at bounding box center [661, 168] width 12 height 25
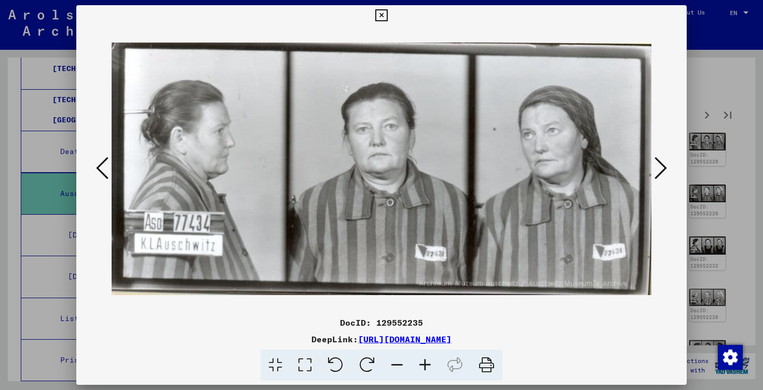
click at [662, 168] on icon at bounding box center [661, 168] width 12 height 25
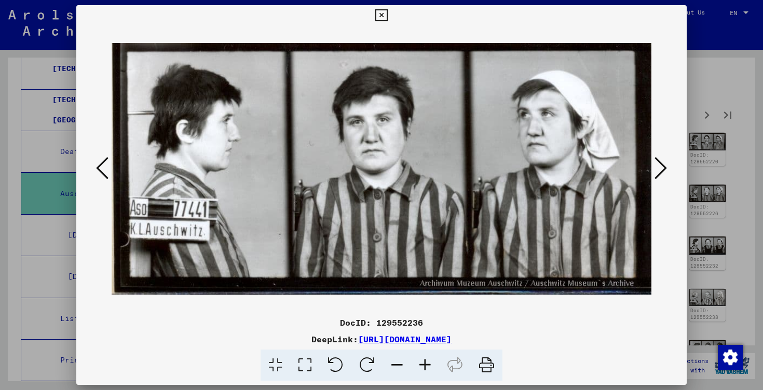
click at [662, 168] on icon at bounding box center [661, 168] width 12 height 25
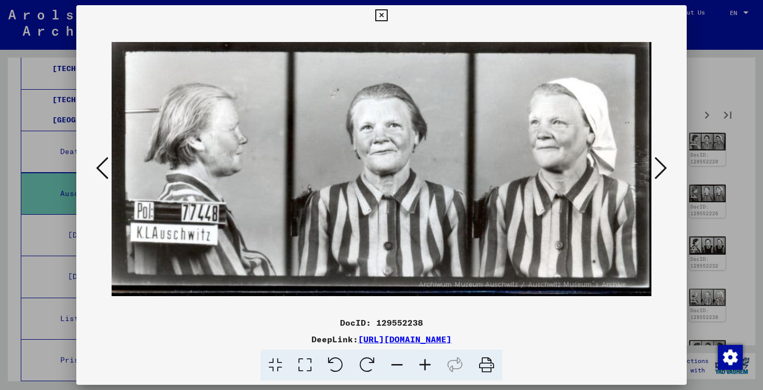
click at [662, 168] on icon at bounding box center [661, 168] width 12 height 25
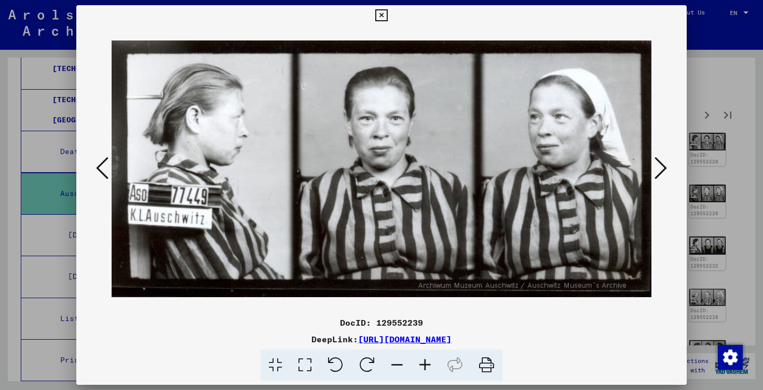
click at [662, 168] on icon at bounding box center [661, 168] width 12 height 25
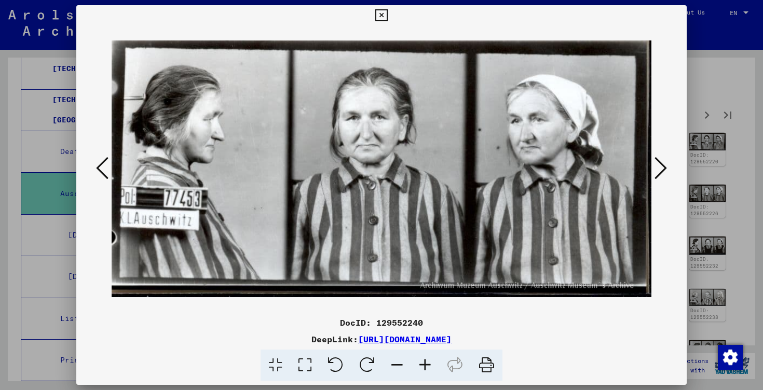
click at [662, 168] on icon at bounding box center [661, 168] width 12 height 25
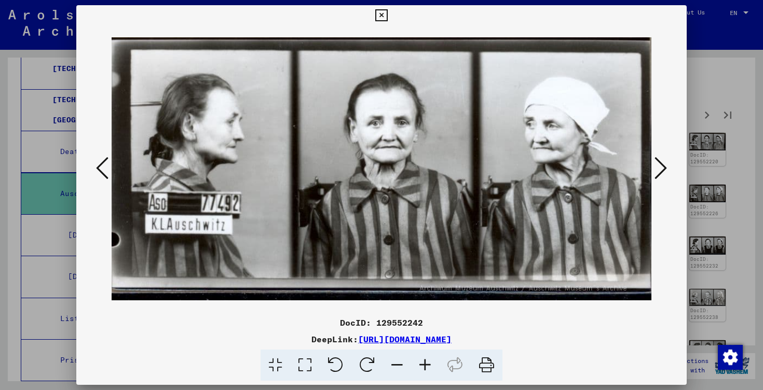
click at [662, 168] on icon at bounding box center [661, 168] width 12 height 25
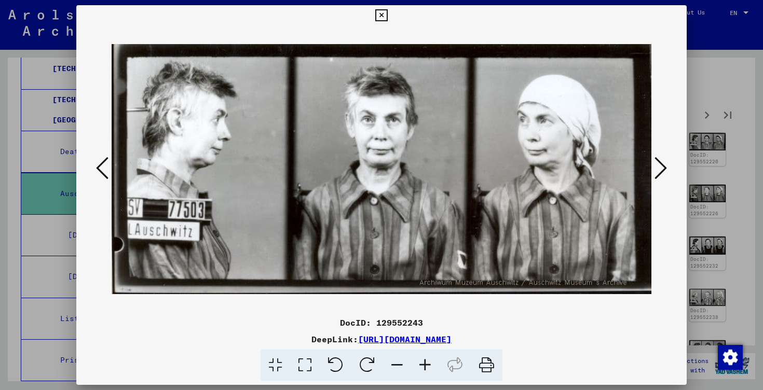
click at [662, 168] on icon at bounding box center [661, 168] width 12 height 25
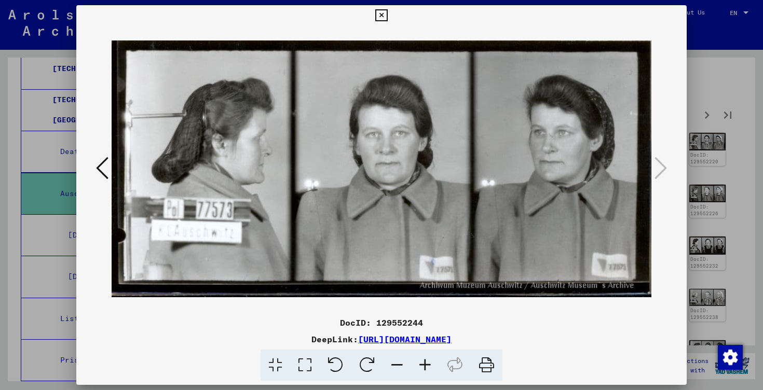
click at [729, 163] on div at bounding box center [381, 195] width 763 height 390
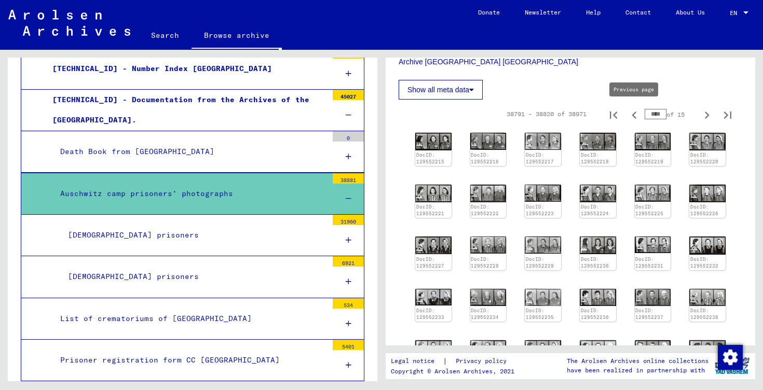
click at [637, 115] on icon "Previous page" at bounding box center [634, 115] width 15 height 15
type input "****"
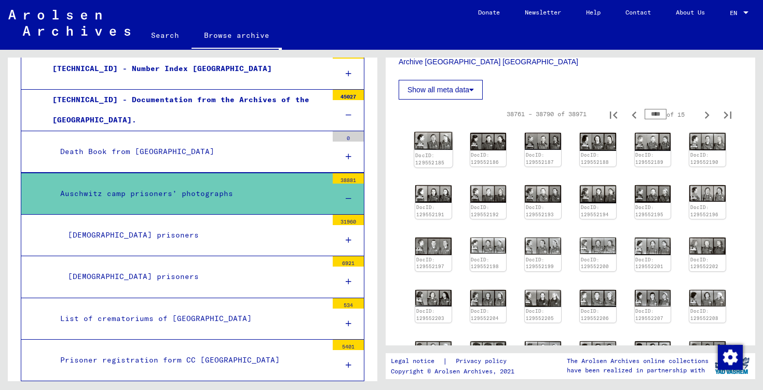
click at [437, 141] on div "DocID: 129552185" at bounding box center [433, 149] width 38 height 35
click at [445, 144] on img at bounding box center [433, 141] width 38 height 18
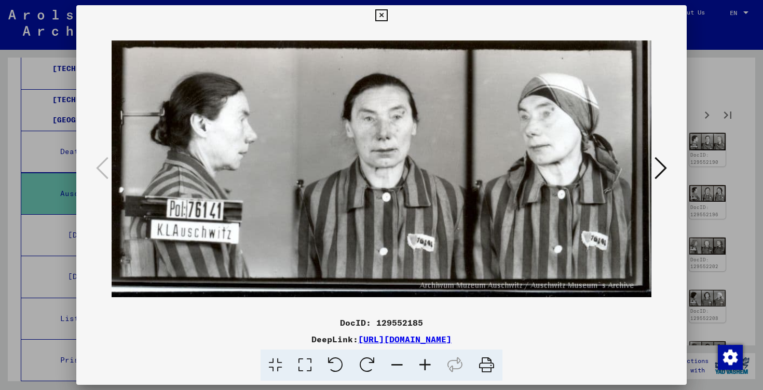
click at [658, 160] on icon at bounding box center [661, 168] width 12 height 25
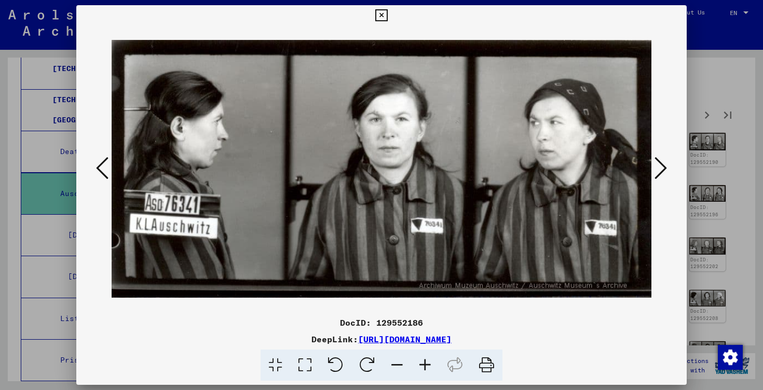
click at [658, 160] on icon at bounding box center [661, 168] width 12 height 25
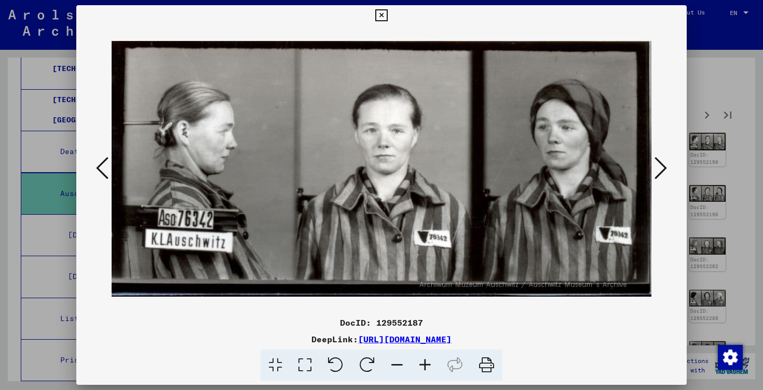
click at [658, 160] on icon at bounding box center [661, 168] width 12 height 25
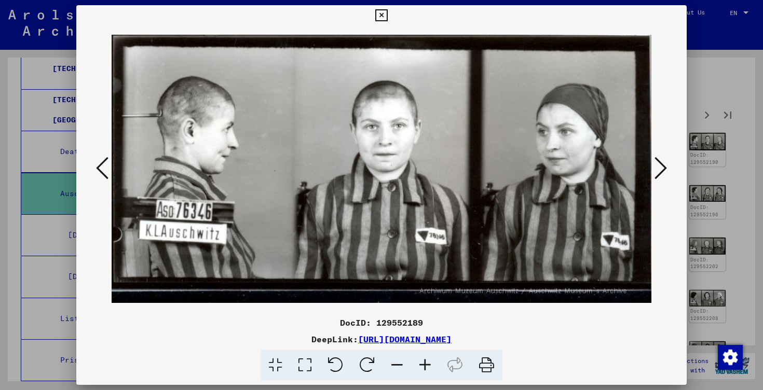
click at [658, 160] on icon at bounding box center [661, 168] width 12 height 25
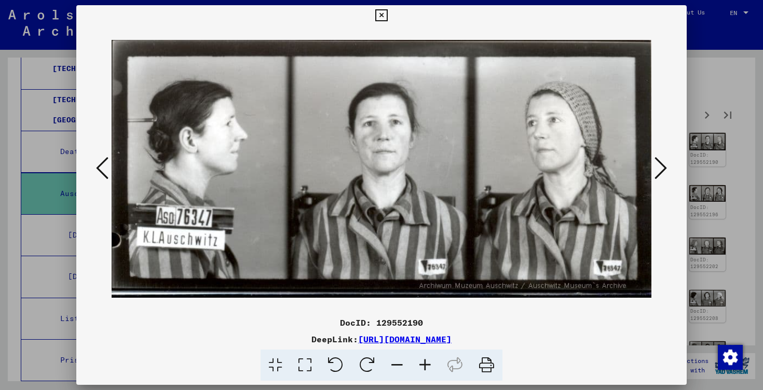
click at [658, 160] on icon at bounding box center [661, 168] width 12 height 25
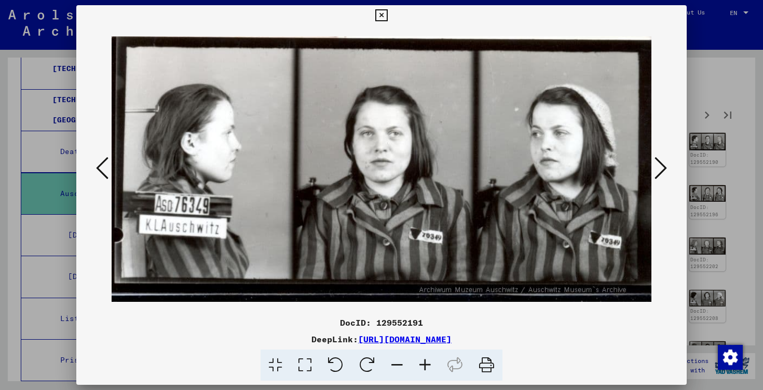
click at [658, 160] on icon at bounding box center [661, 168] width 12 height 25
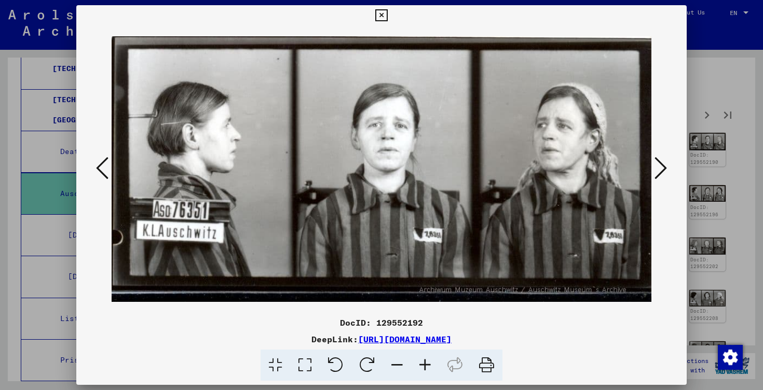
click at [658, 160] on icon at bounding box center [661, 168] width 12 height 25
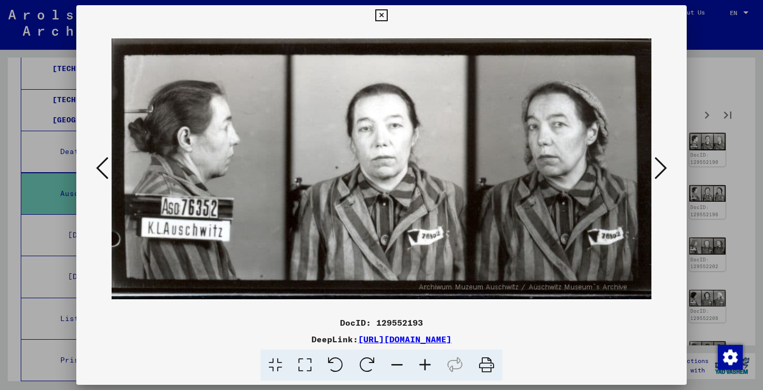
click at [658, 160] on icon at bounding box center [661, 168] width 12 height 25
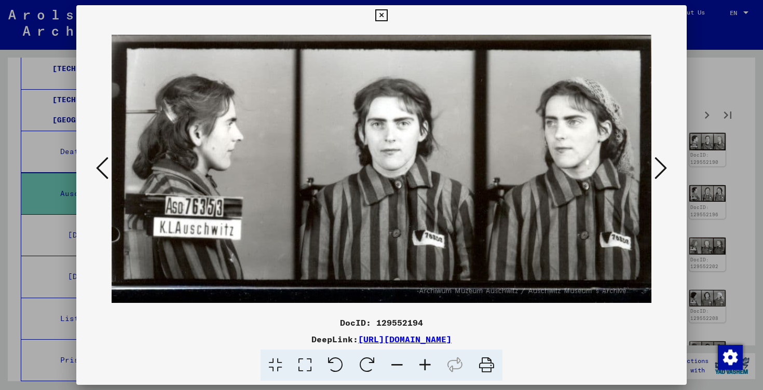
click at [658, 160] on icon at bounding box center [661, 168] width 12 height 25
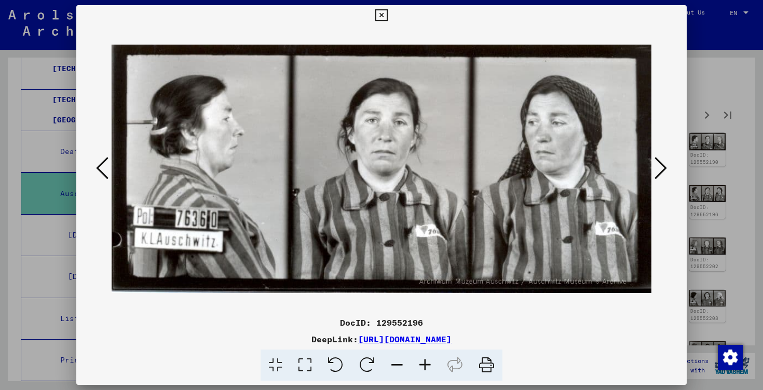
click at [658, 160] on icon at bounding box center [661, 168] width 12 height 25
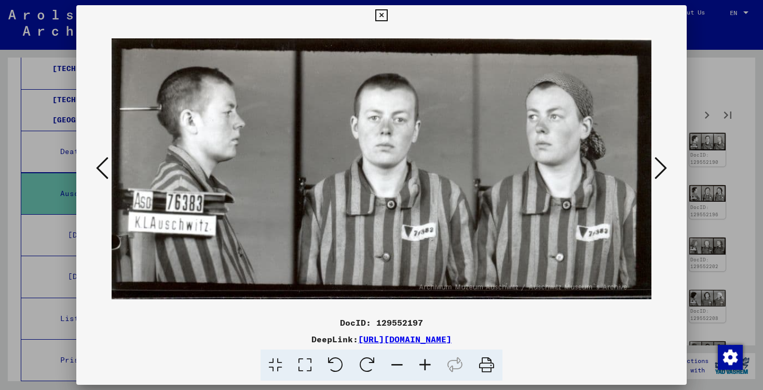
click at [658, 160] on icon at bounding box center [661, 168] width 12 height 25
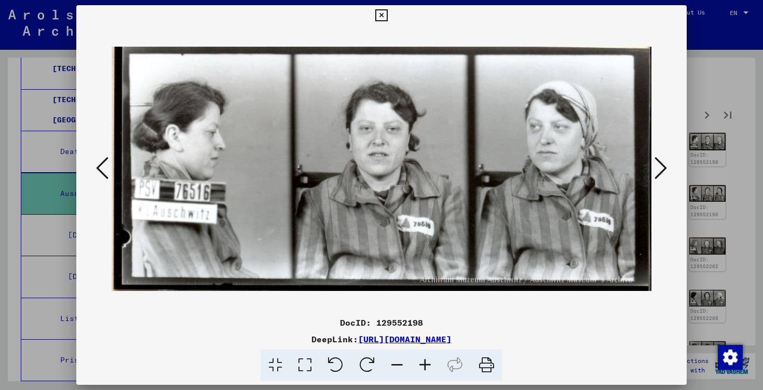
click at [658, 160] on icon at bounding box center [661, 168] width 12 height 25
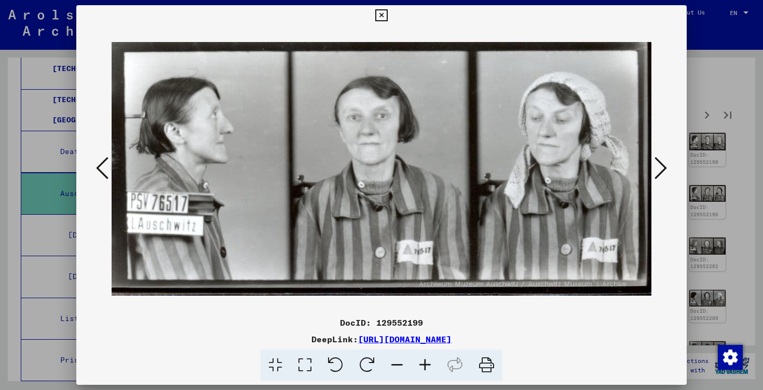
click at [658, 160] on icon at bounding box center [661, 168] width 12 height 25
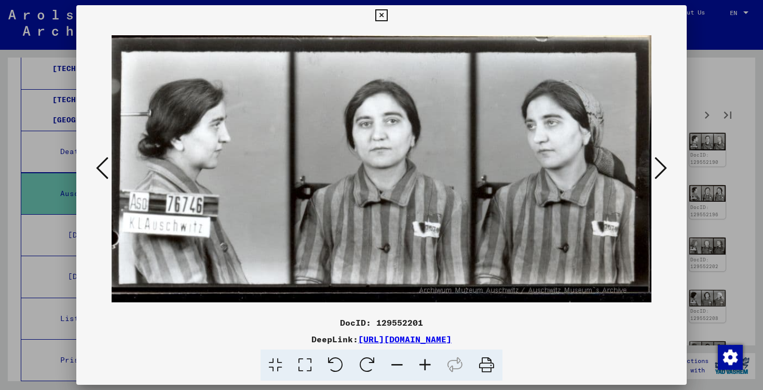
click at [658, 160] on icon at bounding box center [661, 168] width 12 height 25
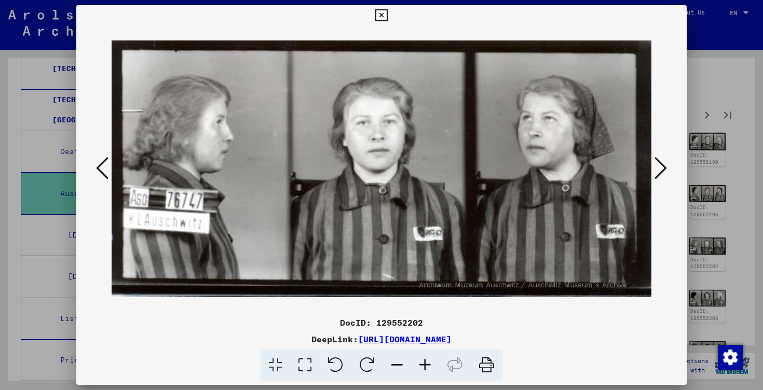
click at [658, 160] on icon at bounding box center [661, 168] width 12 height 25
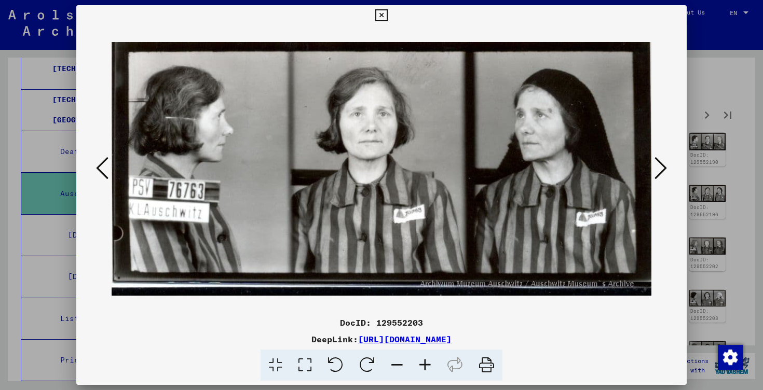
click at [658, 160] on icon at bounding box center [661, 168] width 12 height 25
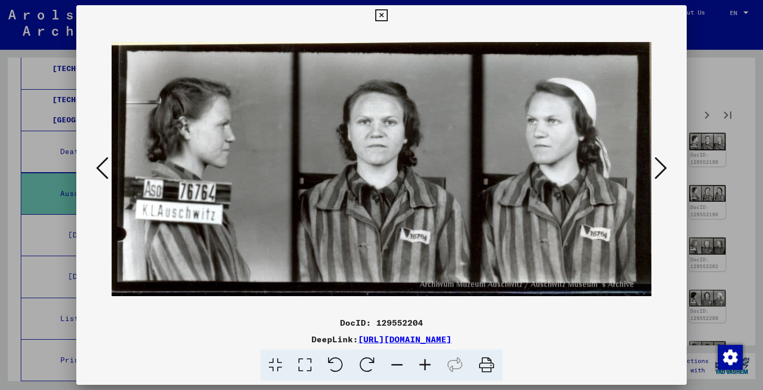
click at [658, 160] on icon at bounding box center [661, 168] width 12 height 25
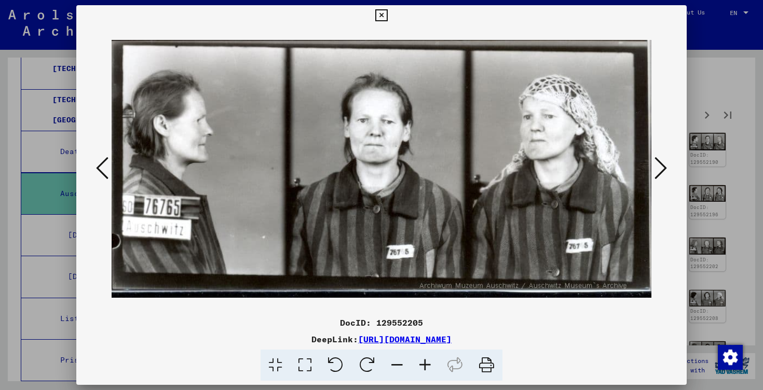
click at [658, 160] on icon at bounding box center [661, 168] width 12 height 25
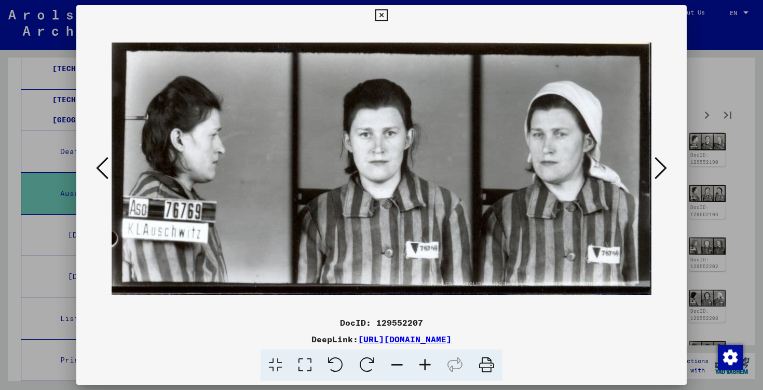
click at [658, 160] on icon at bounding box center [661, 168] width 12 height 25
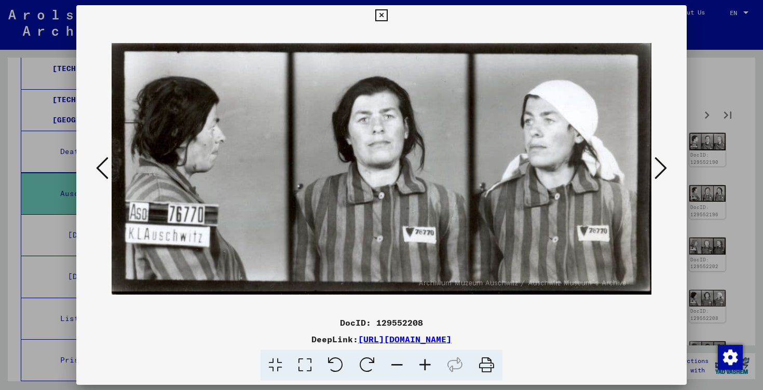
click at [658, 160] on icon at bounding box center [661, 168] width 12 height 25
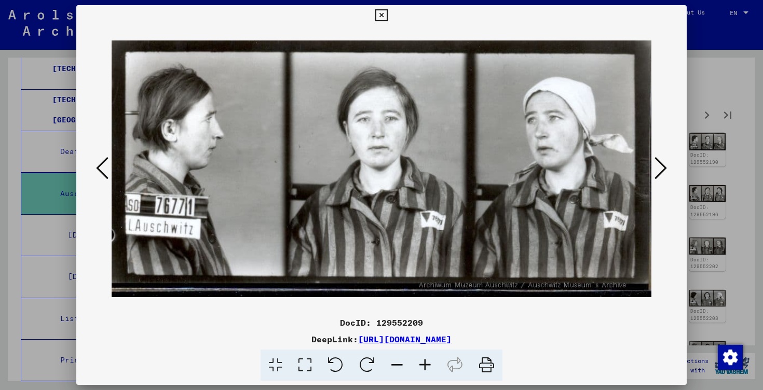
click at [658, 160] on icon at bounding box center [661, 168] width 12 height 25
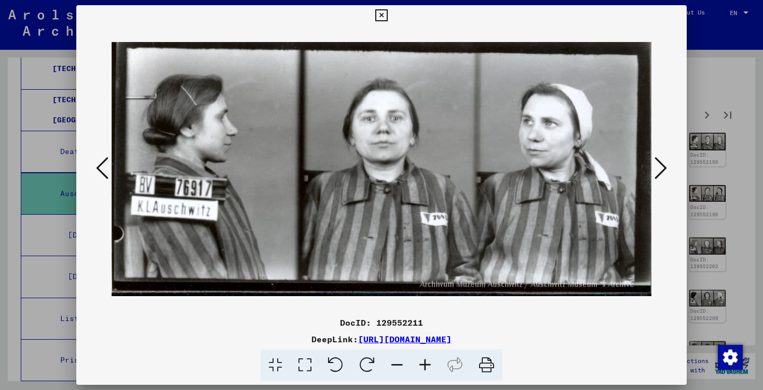
click at [658, 160] on icon at bounding box center [661, 168] width 12 height 25
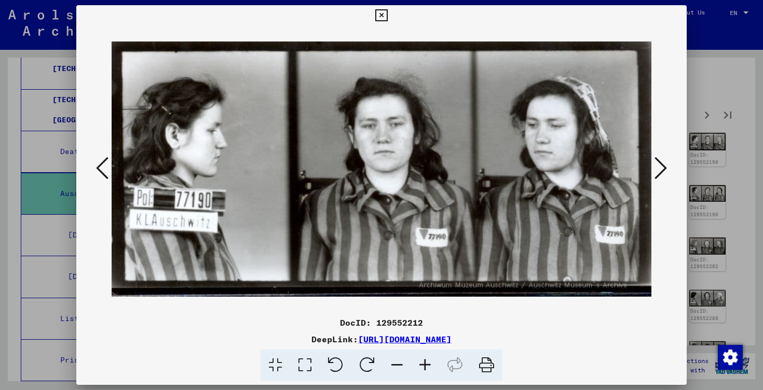
click at [658, 160] on icon at bounding box center [661, 168] width 12 height 25
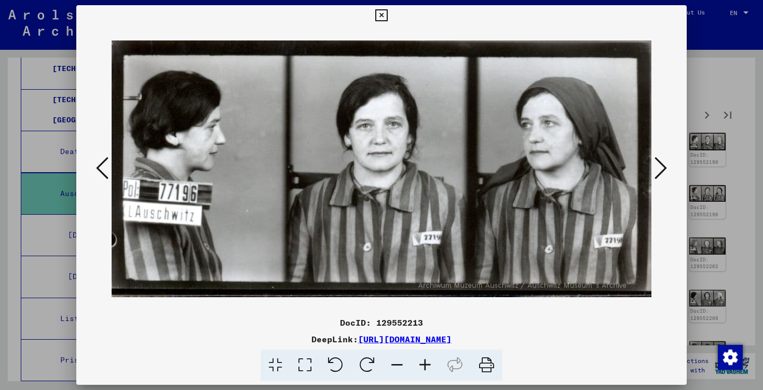
click at [658, 160] on icon at bounding box center [661, 168] width 12 height 25
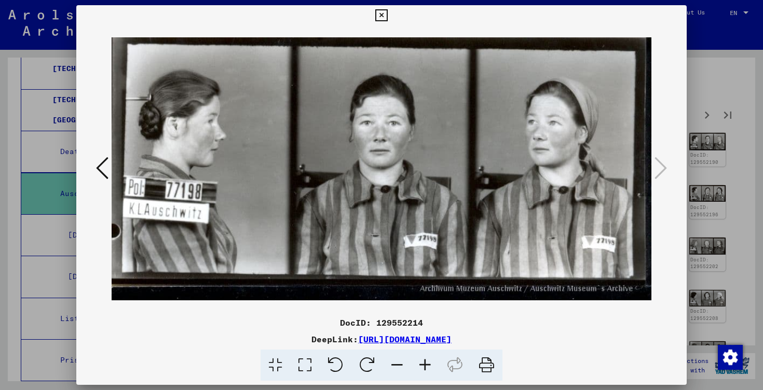
click at [107, 172] on icon at bounding box center [102, 168] width 12 height 25
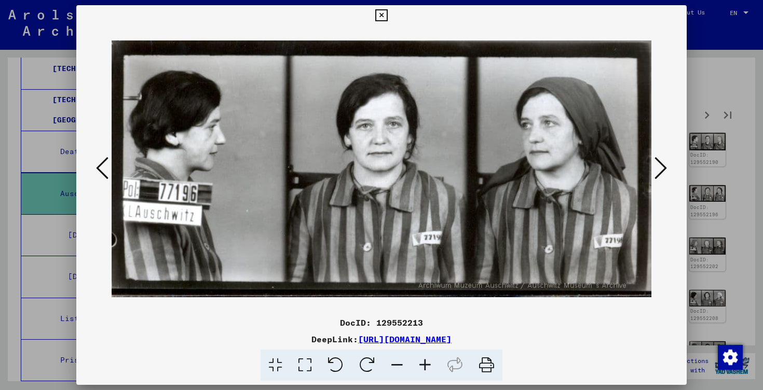
click at [107, 172] on icon at bounding box center [102, 168] width 12 height 25
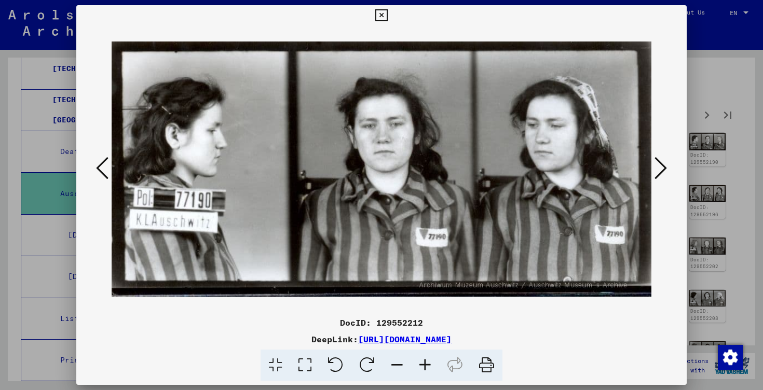
click at [107, 172] on icon at bounding box center [102, 168] width 12 height 25
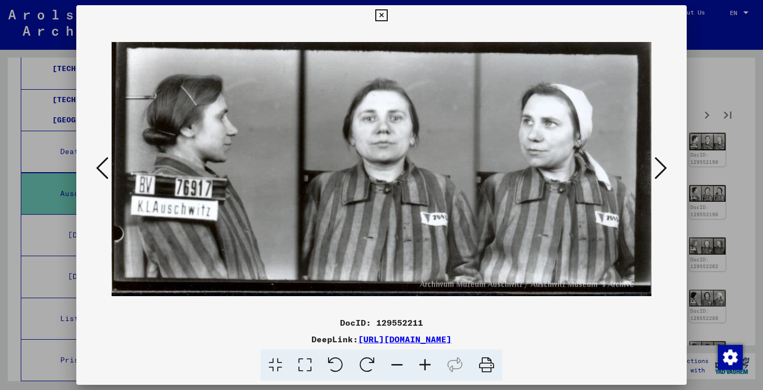
click at [107, 172] on icon at bounding box center [102, 168] width 12 height 25
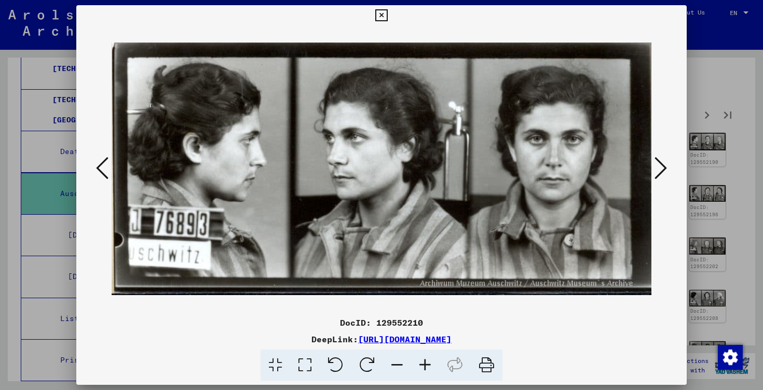
click at [663, 167] on icon at bounding box center [661, 168] width 12 height 25
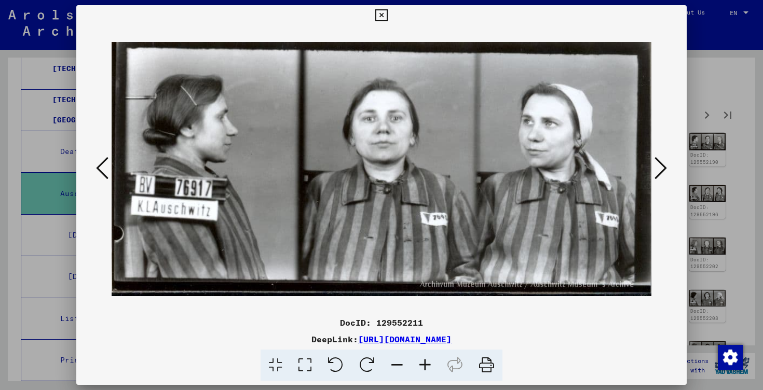
click at [663, 167] on icon at bounding box center [661, 168] width 12 height 25
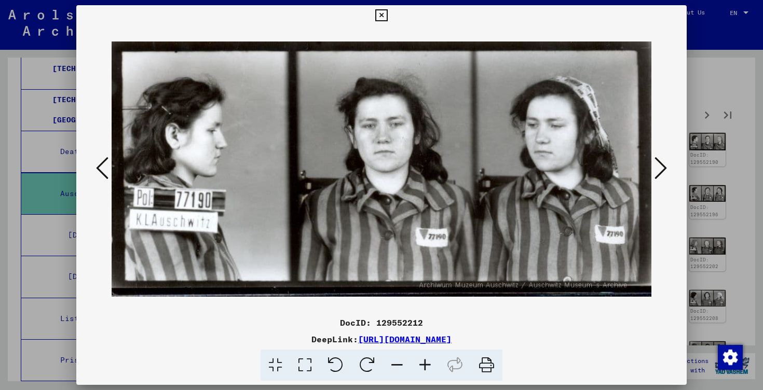
click at [663, 167] on icon at bounding box center [661, 168] width 12 height 25
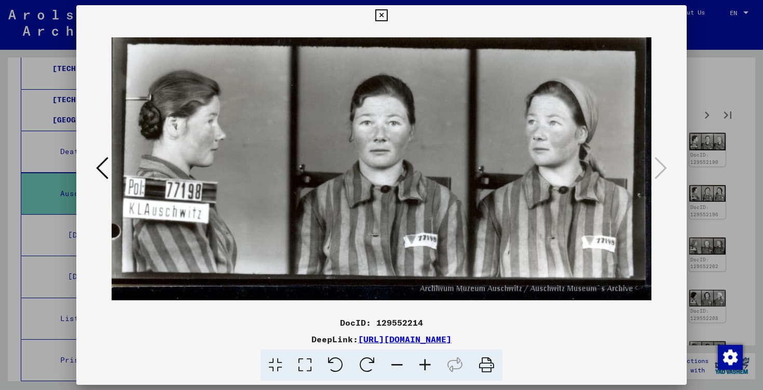
click at [726, 164] on div at bounding box center [381, 195] width 763 height 390
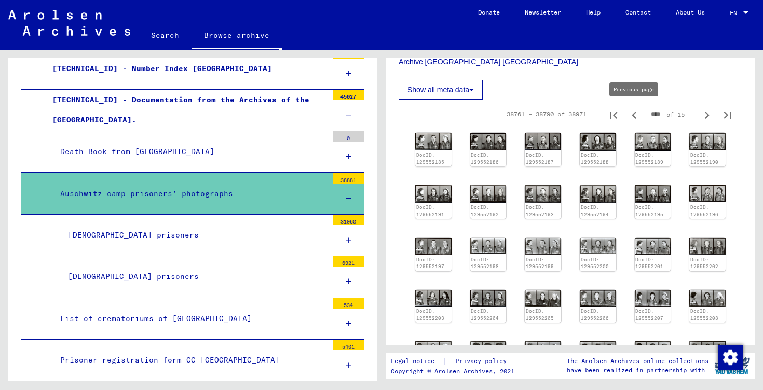
click at [637, 114] on icon "Previous page" at bounding box center [634, 115] width 15 height 15
type input "****"
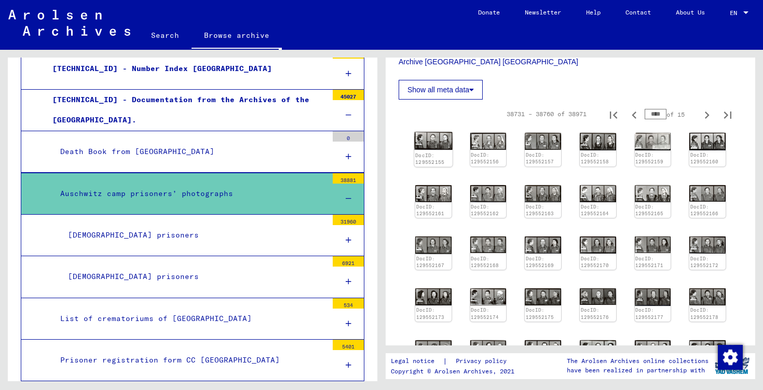
click at [450, 139] on img at bounding box center [433, 141] width 38 height 18
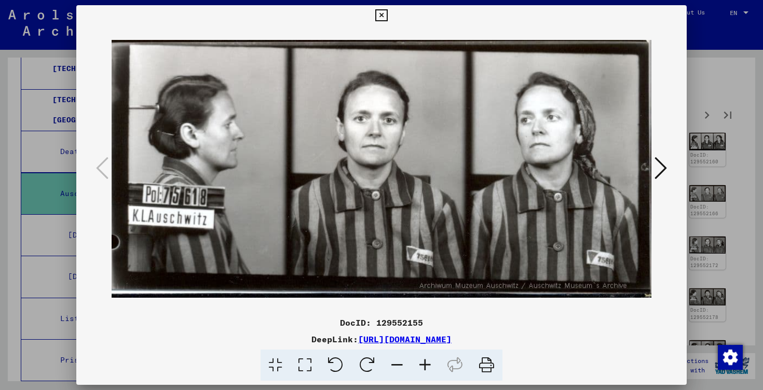
click at [666, 167] on icon at bounding box center [661, 168] width 12 height 25
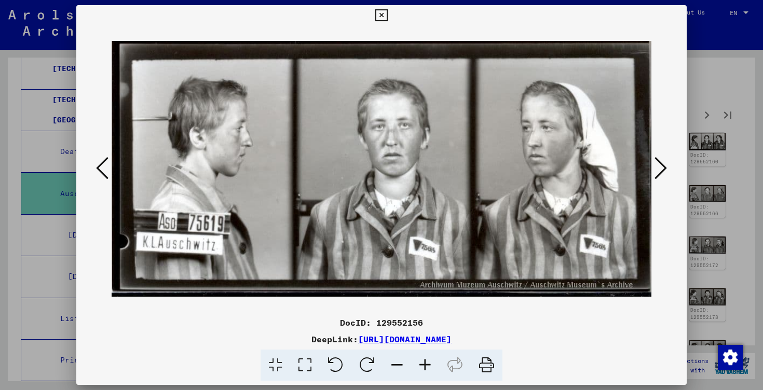
click at [666, 167] on icon at bounding box center [661, 168] width 12 height 25
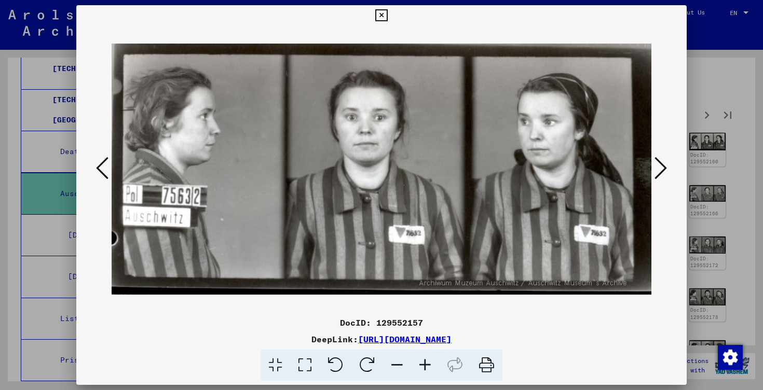
click at [666, 167] on icon at bounding box center [661, 168] width 12 height 25
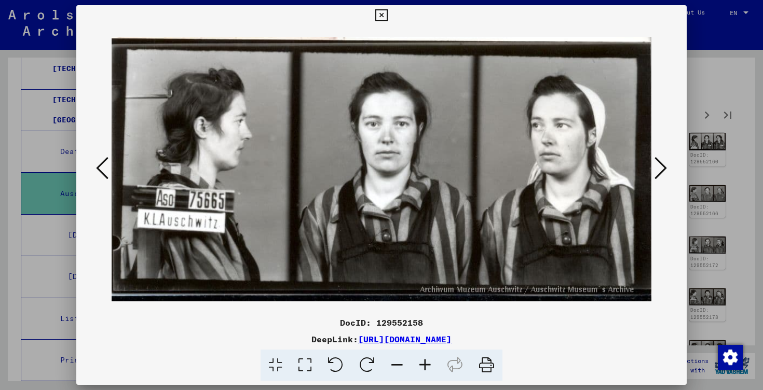
click at [666, 167] on icon at bounding box center [661, 168] width 12 height 25
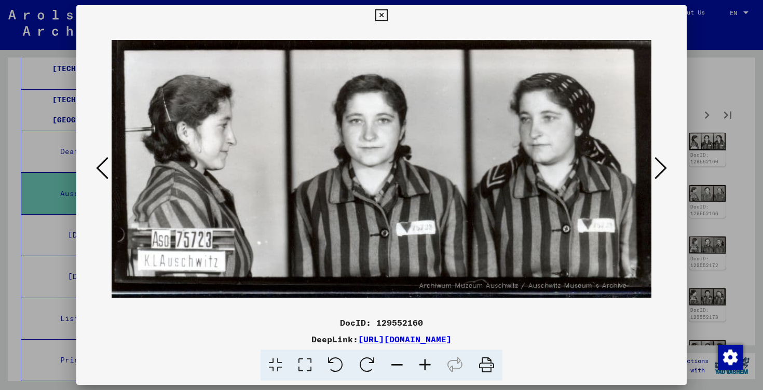
click at [666, 167] on icon at bounding box center [661, 168] width 12 height 25
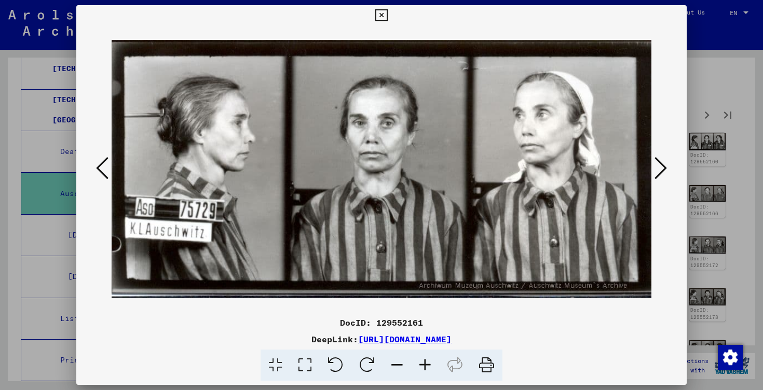
click at [666, 167] on icon at bounding box center [661, 168] width 12 height 25
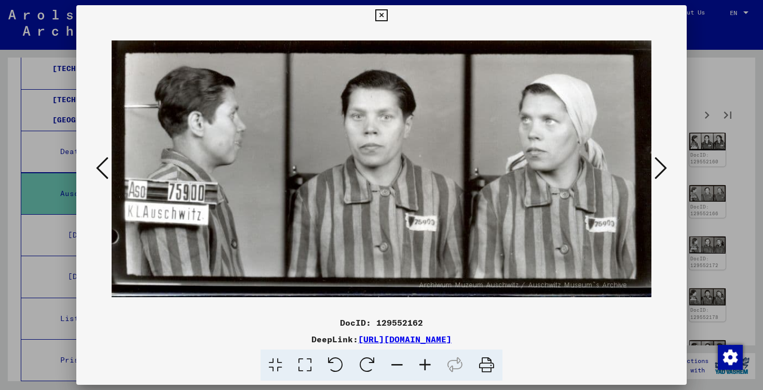
click at [666, 167] on icon at bounding box center [661, 168] width 12 height 25
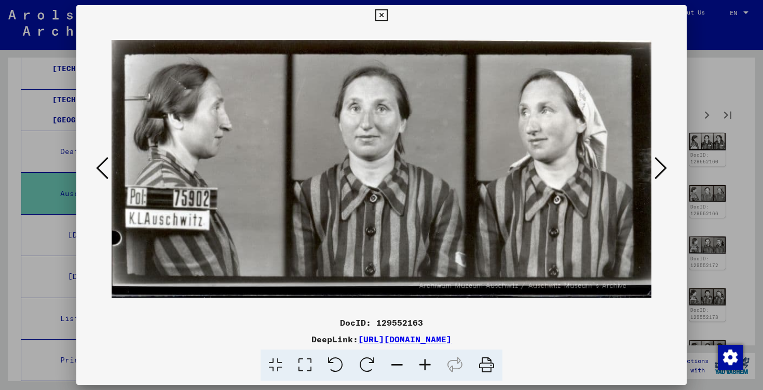
click at [666, 167] on icon at bounding box center [661, 168] width 12 height 25
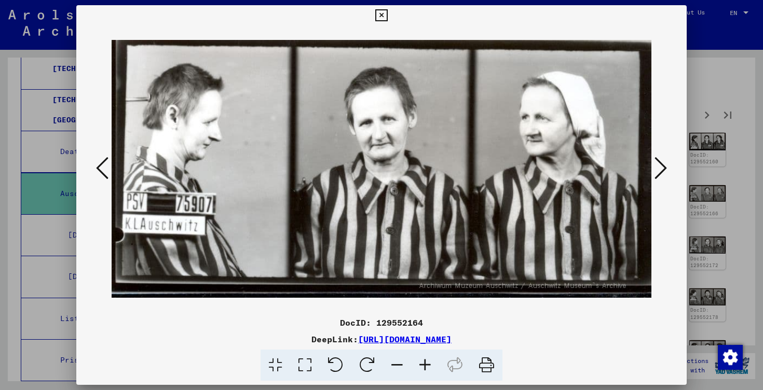
click at [666, 167] on icon at bounding box center [661, 168] width 12 height 25
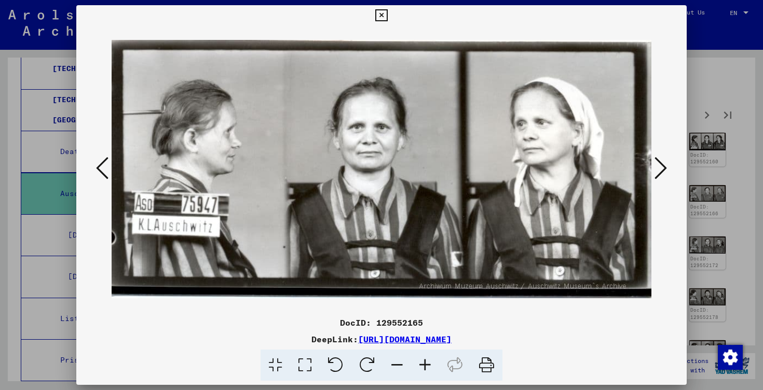
click at [666, 167] on icon at bounding box center [661, 168] width 12 height 25
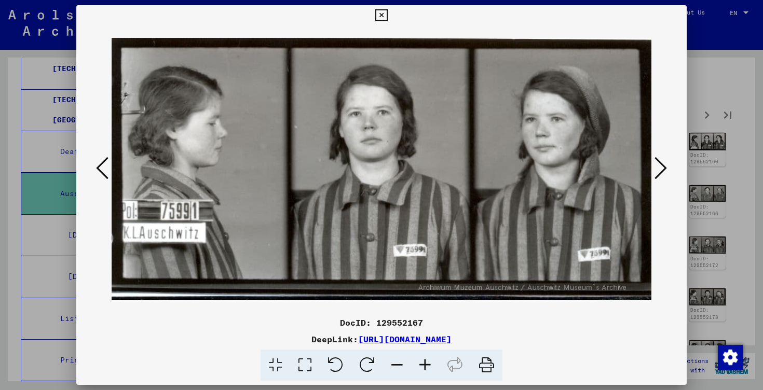
click at [666, 167] on icon at bounding box center [661, 168] width 12 height 25
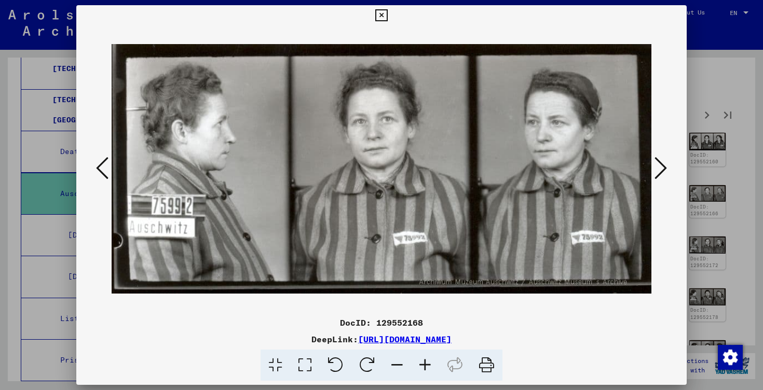
click at [666, 167] on icon at bounding box center [661, 168] width 12 height 25
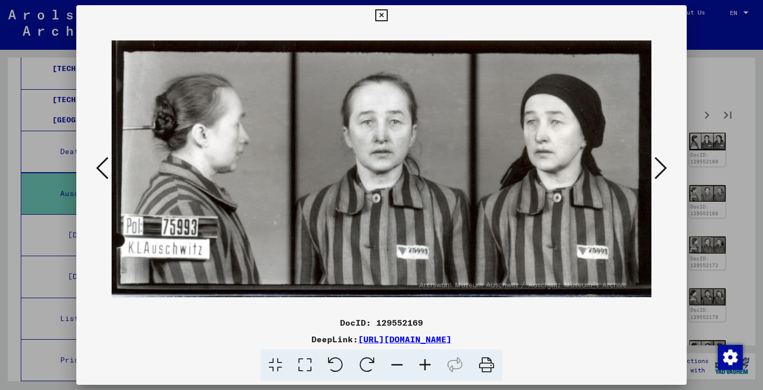
click at [666, 167] on icon at bounding box center [661, 168] width 12 height 25
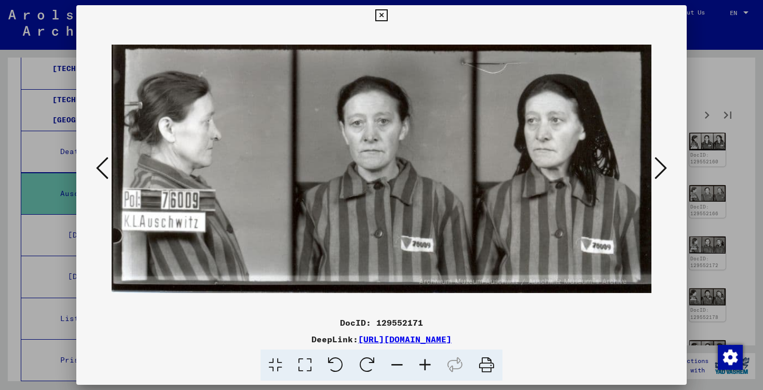
click at [666, 167] on icon at bounding box center [661, 168] width 12 height 25
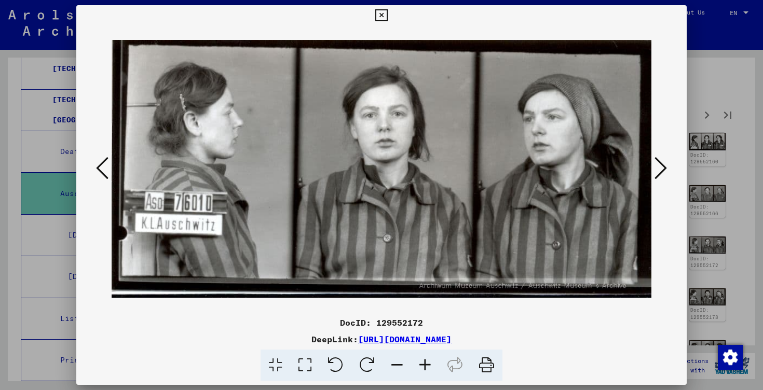
click at [666, 167] on icon at bounding box center [661, 168] width 12 height 25
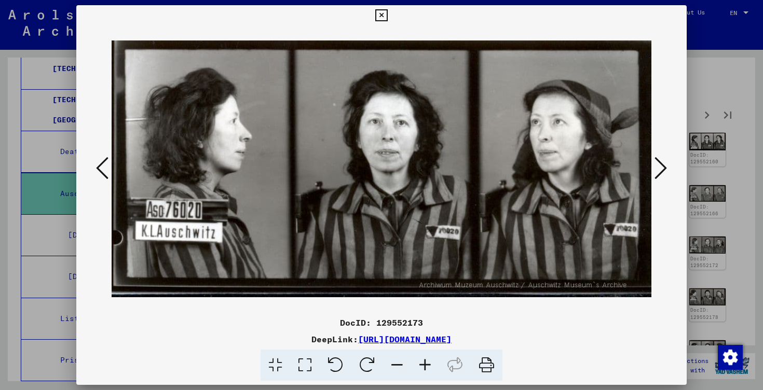
click at [666, 167] on icon at bounding box center [661, 168] width 12 height 25
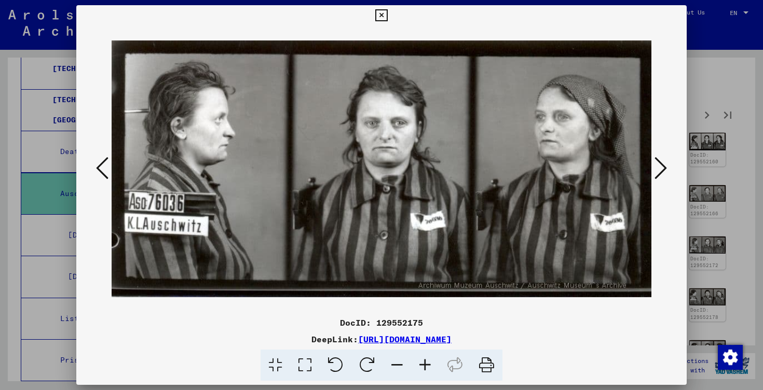
click at [452, 341] on link "[URL][DOMAIN_NAME]" at bounding box center [404, 339] width 93 height 10
click at [663, 158] on icon at bounding box center [661, 168] width 12 height 25
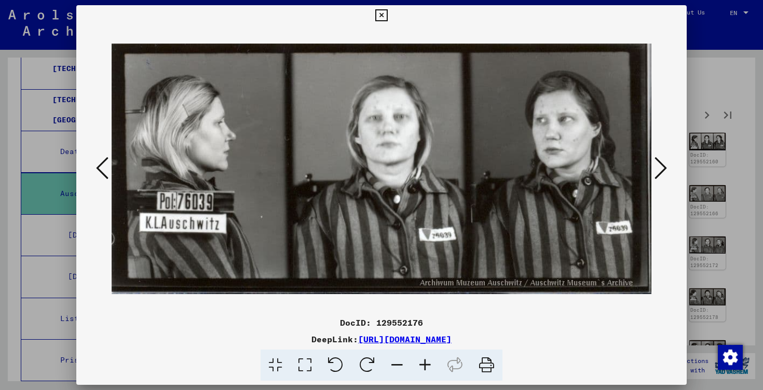
click at [663, 158] on icon at bounding box center [661, 168] width 12 height 25
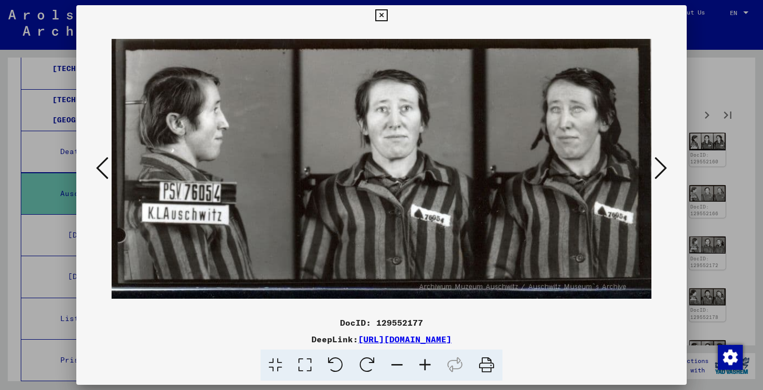
click at [663, 158] on icon at bounding box center [661, 168] width 12 height 25
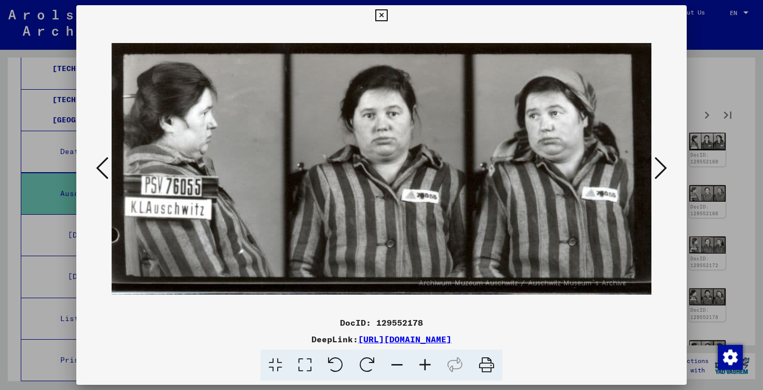
click at [663, 158] on icon at bounding box center [661, 168] width 12 height 25
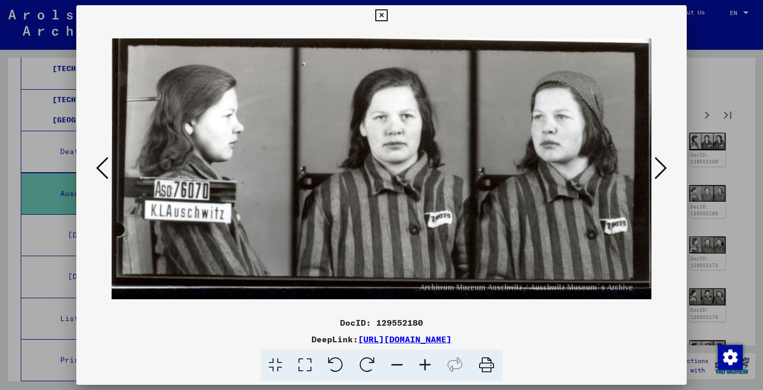
click at [663, 158] on icon at bounding box center [661, 168] width 12 height 25
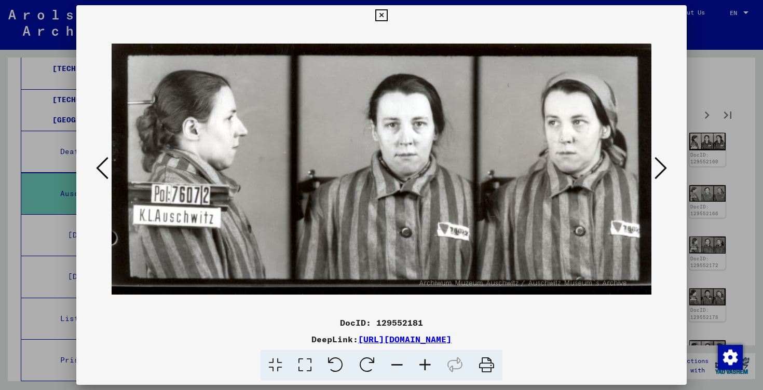
click at [663, 158] on icon at bounding box center [661, 168] width 12 height 25
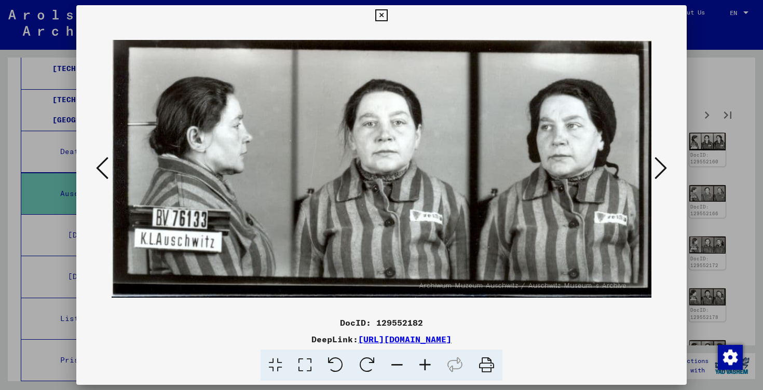
click at [663, 158] on icon at bounding box center [661, 168] width 12 height 25
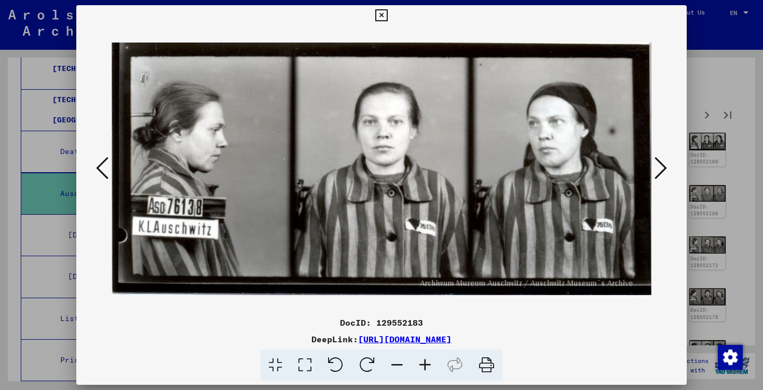
click at [663, 158] on icon at bounding box center [661, 168] width 12 height 25
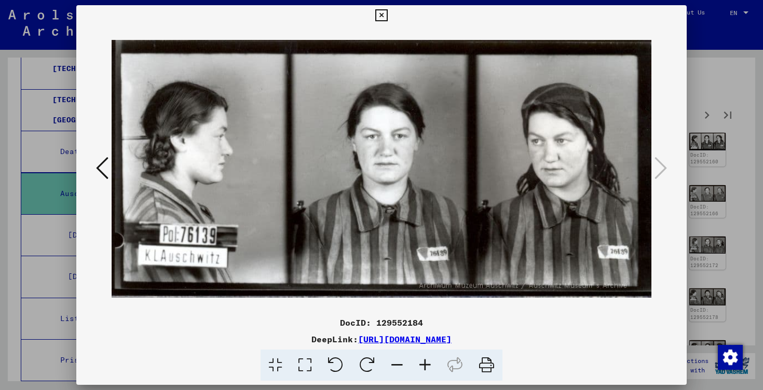
click at [733, 169] on div at bounding box center [381, 195] width 763 height 390
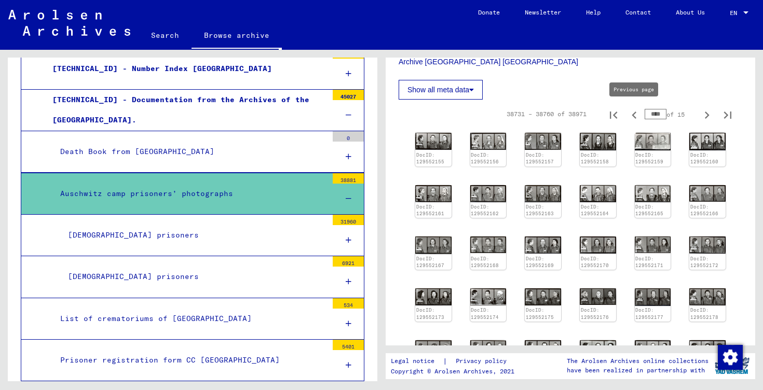
click at [636, 113] on icon "Previous page" at bounding box center [634, 115] width 15 height 15
type input "****"
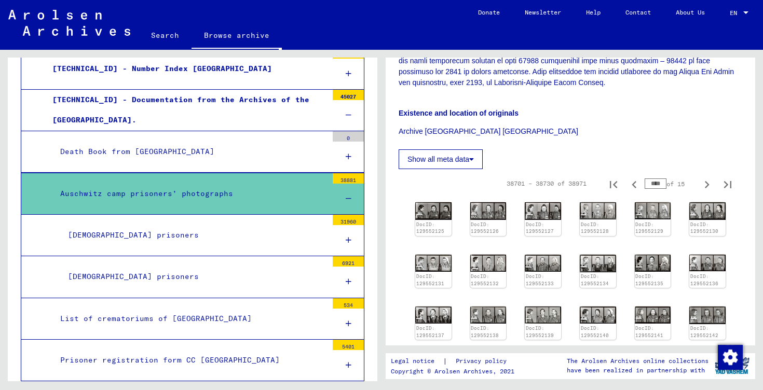
scroll to position [369, 0]
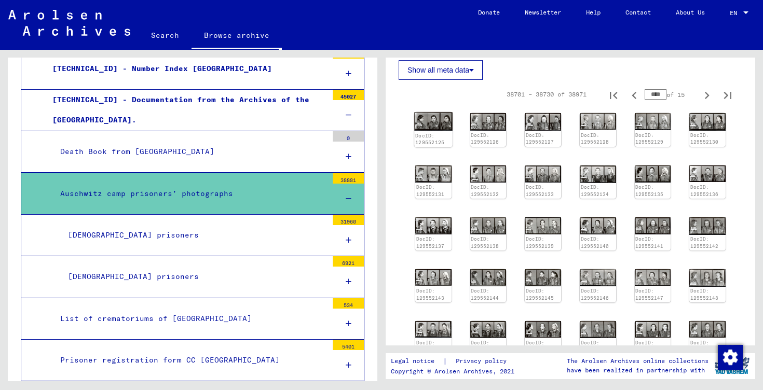
click at [429, 120] on img at bounding box center [433, 122] width 38 height 19
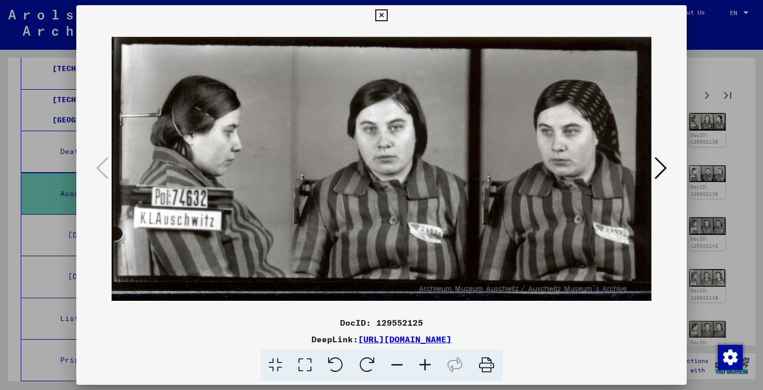
click at [667, 170] on button at bounding box center [661, 169] width 19 height 30
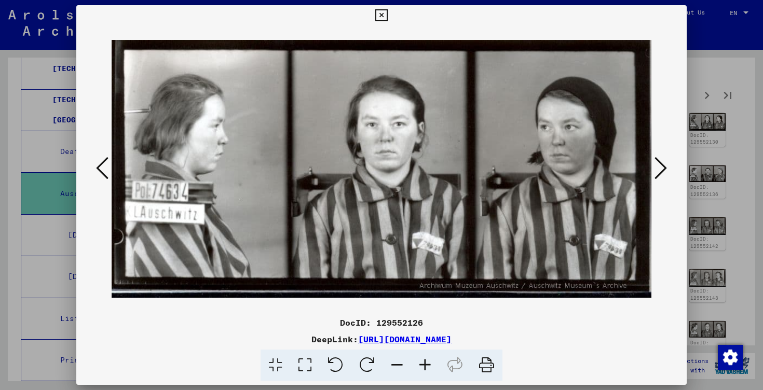
click at [667, 170] on button at bounding box center [661, 169] width 19 height 30
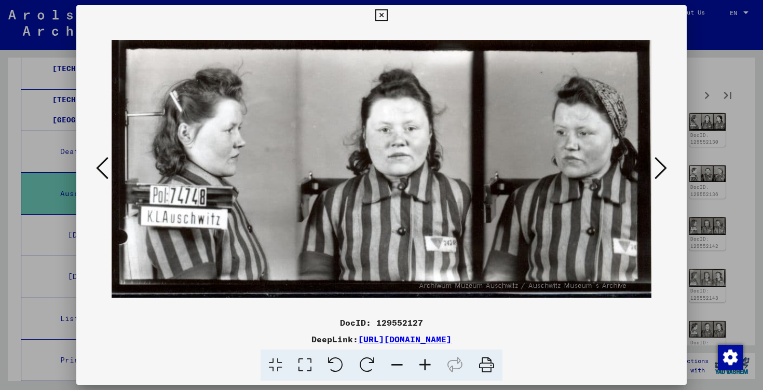
click at [667, 170] on button at bounding box center [661, 169] width 19 height 30
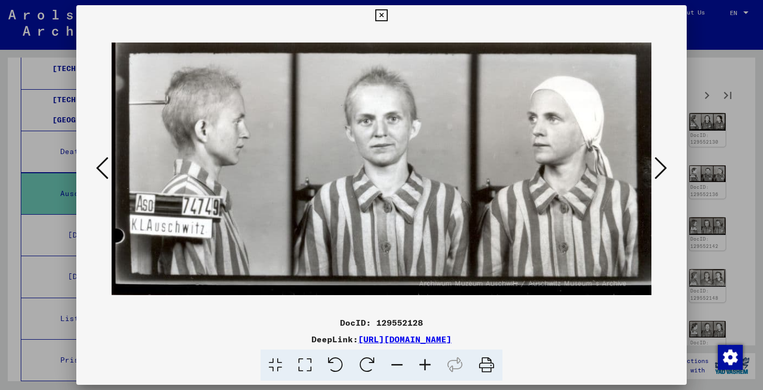
click at [667, 170] on button at bounding box center [661, 169] width 19 height 30
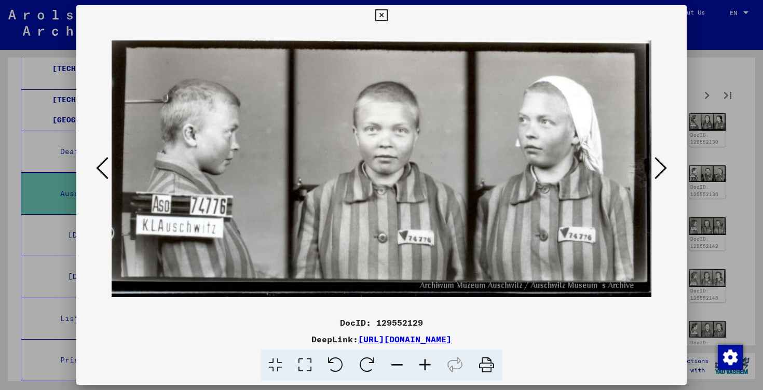
click at [667, 170] on button at bounding box center [661, 169] width 19 height 30
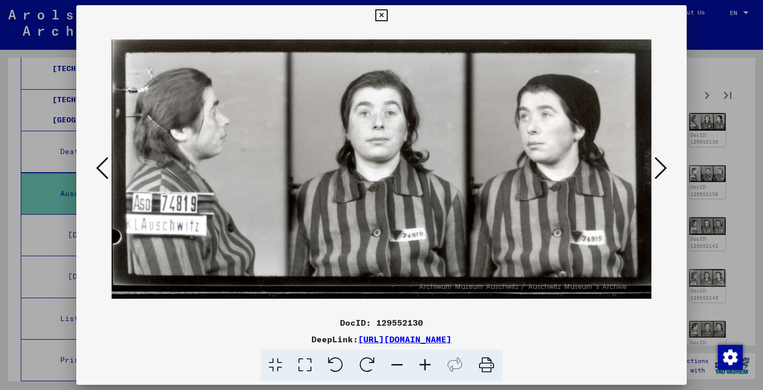
click at [669, 170] on button at bounding box center [661, 169] width 19 height 30
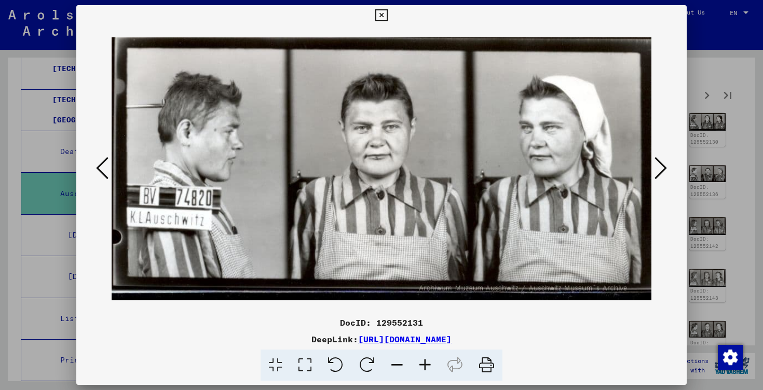
click at [669, 170] on button at bounding box center [661, 169] width 19 height 30
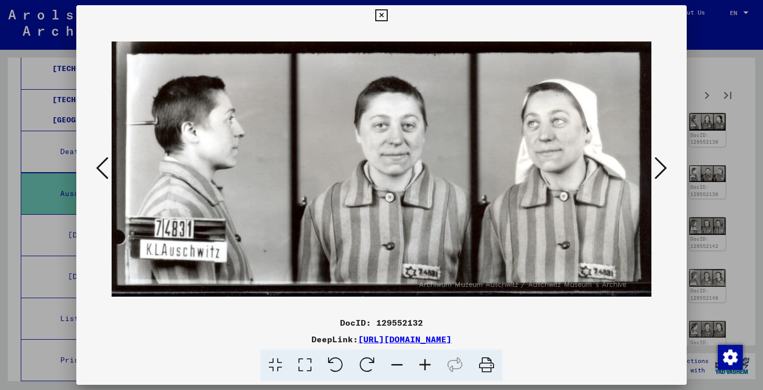
click at [669, 170] on button at bounding box center [661, 169] width 19 height 30
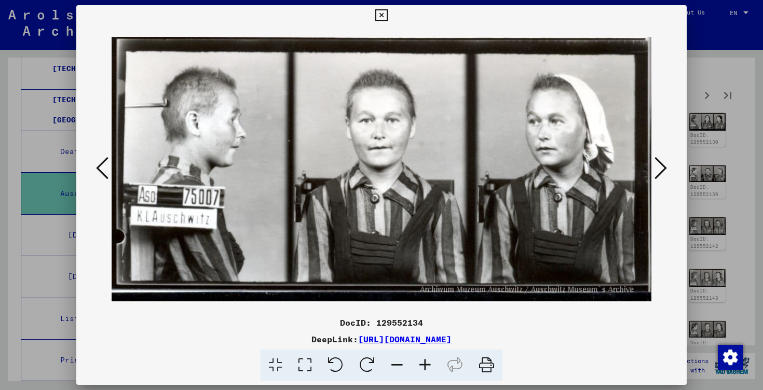
click at [669, 170] on button at bounding box center [661, 169] width 19 height 30
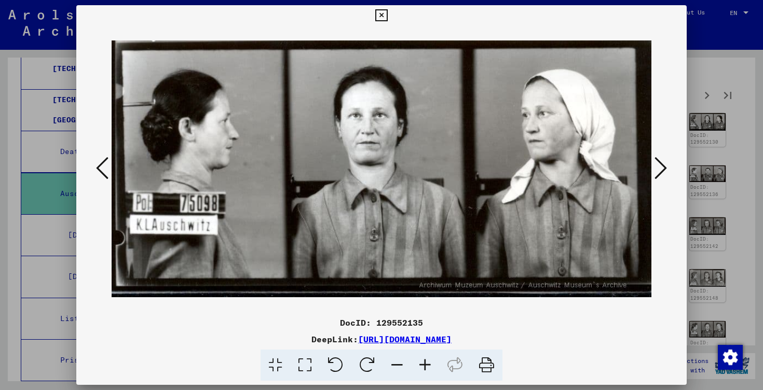
click at [669, 170] on button at bounding box center [661, 169] width 19 height 30
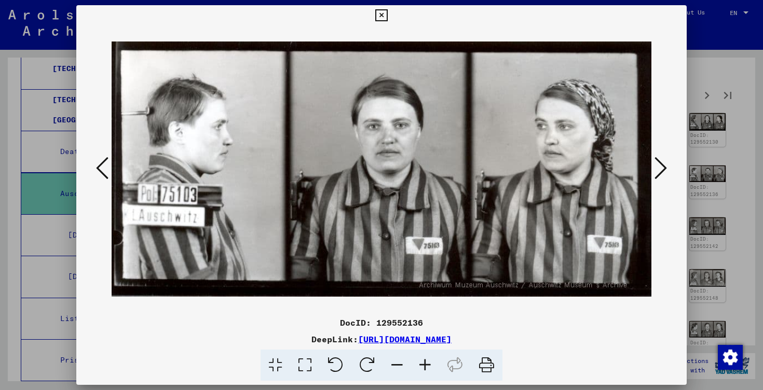
click at [669, 170] on button at bounding box center [661, 169] width 19 height 30
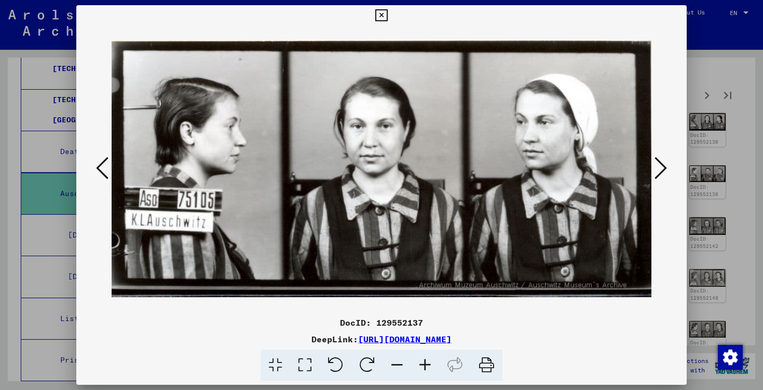
click at [669, 170] on button at bounding box center [661, 169] width 19 height 30
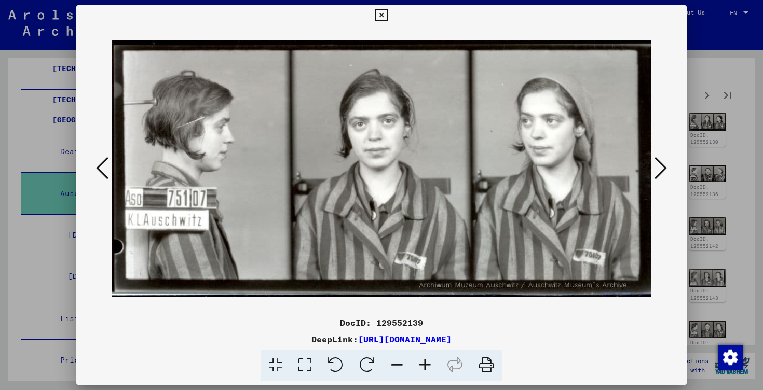
click at [669, 170] on button at bounding box center [661, 169] width 19 height 30
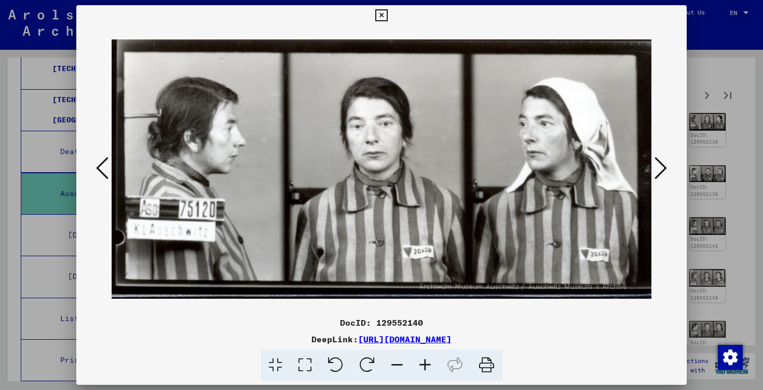
click at [669, 170] on button at bounding box center [661, 169] width 19 height 30
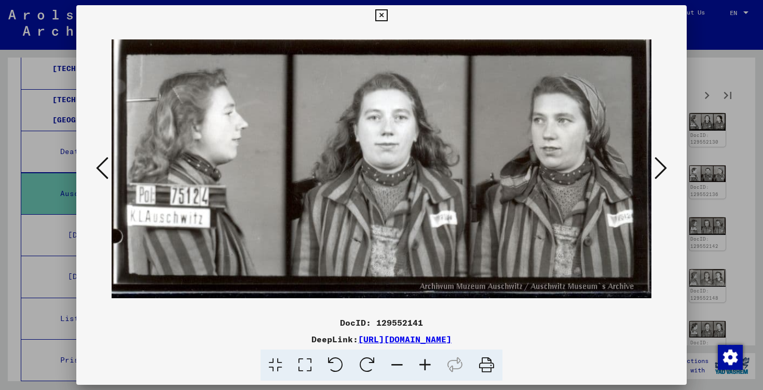
click at [669, 170] on button at bounding box center [661, 169] width 19 height 30
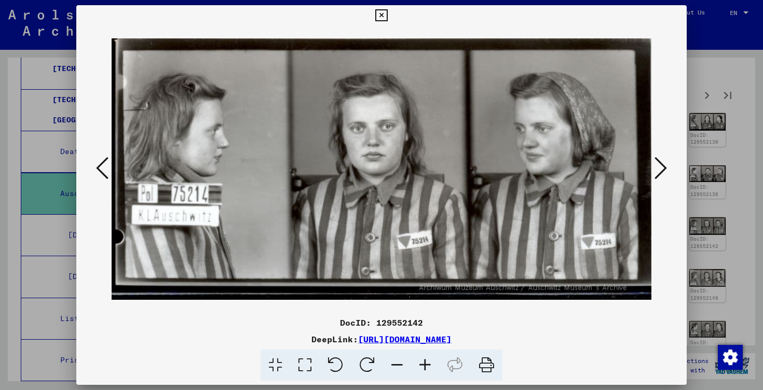
click at [669, 170] on button at bounding box center [661, 169] width 19 height 30
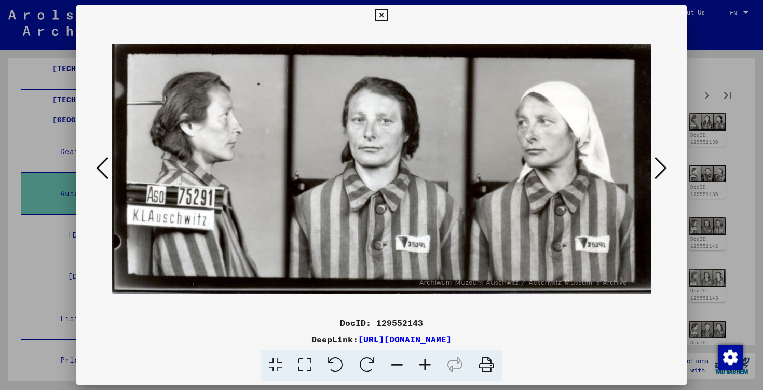
click at [669, 170] on button at bounding box center [661, 169] width 19 height 30
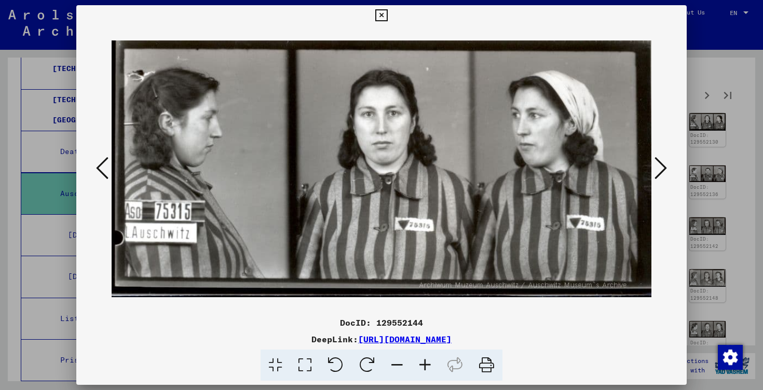
click at [669, 170] on button at bounding box center [661, 169] width 19 height 30
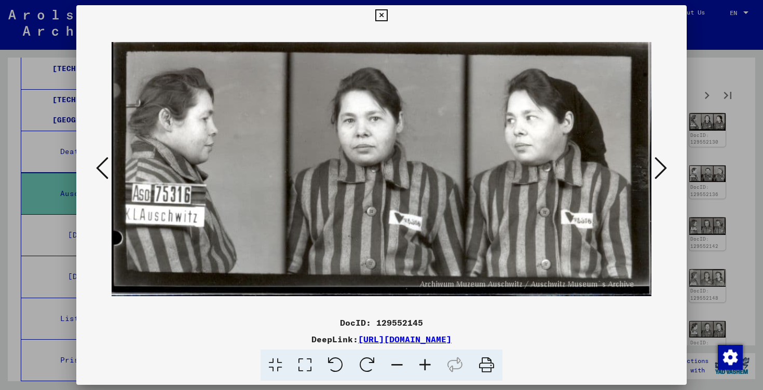
click at [669, 170] on button at bounding box center [661, 169] width 19 height 30
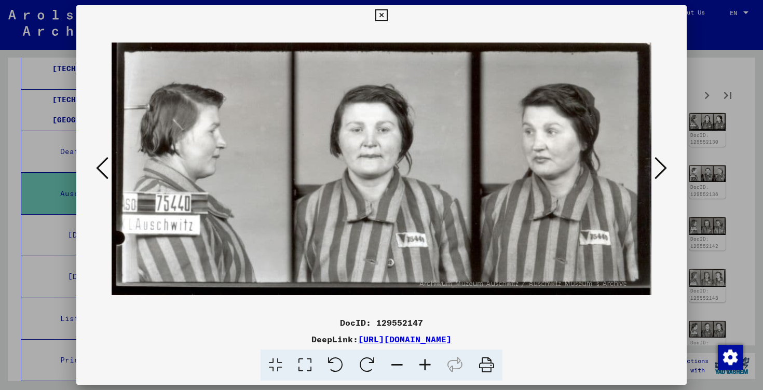
click at [669, 170] on button at bounding box center [661, 169] width 19 height 30
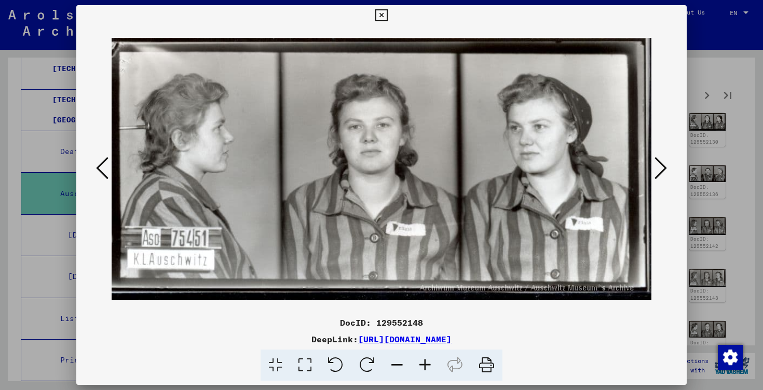
click at [669, 170] on button at bounding box center [661, 169] width 19 height 30
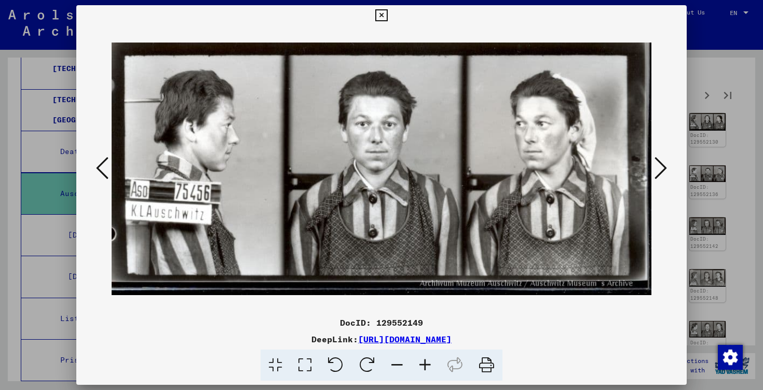
click at [669, 170] on button at bounding box center [661, 169] width 19 height 30
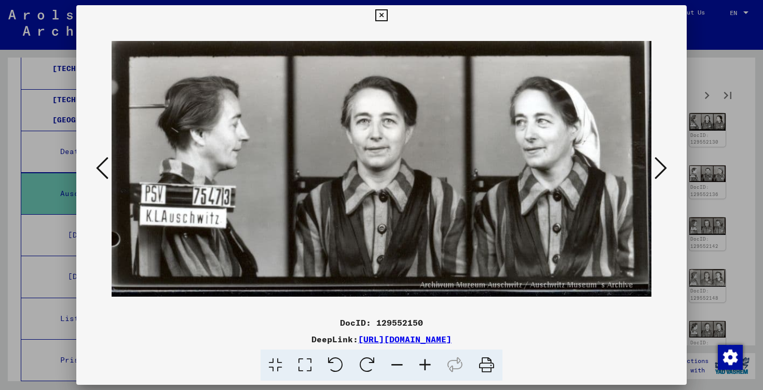
click at [669, 170] on button at bounding box center [661, 169] width 19 height 30
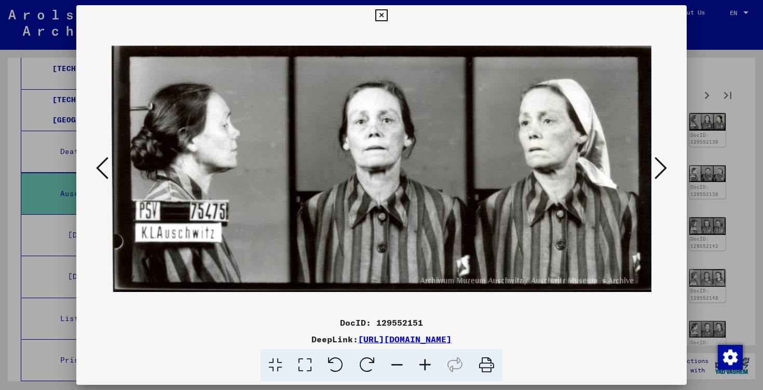
click at [669, 170] on button at bounding box center [661, 169] width 19 height 30
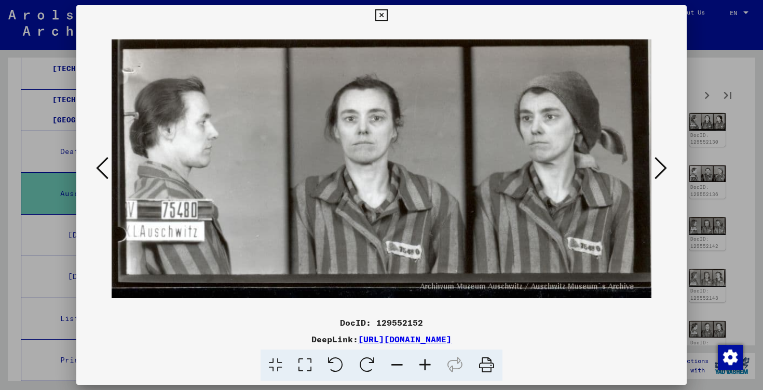
click at [669, 170] on button at bounding box center [661, 169] width 19 height 30
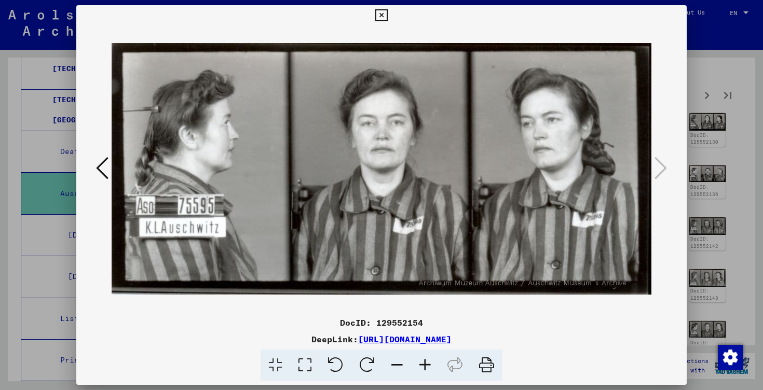
click at [735, 177] on div at bounding box center [381, 195] width 763 height 390
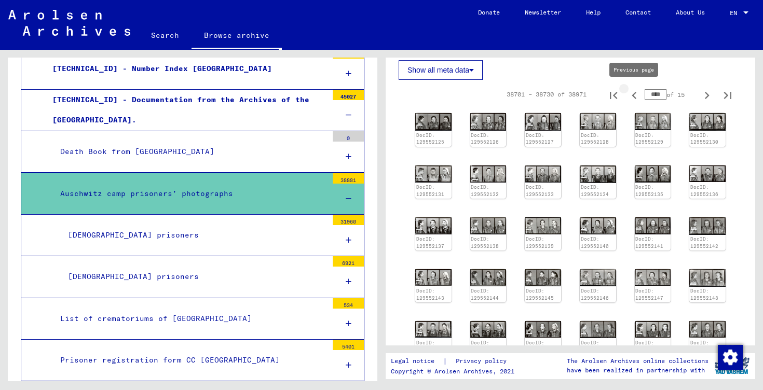
click at [638, 95] on icon "Previous page" at bounding box center [634, 95] width 15 height 15
type input "****"
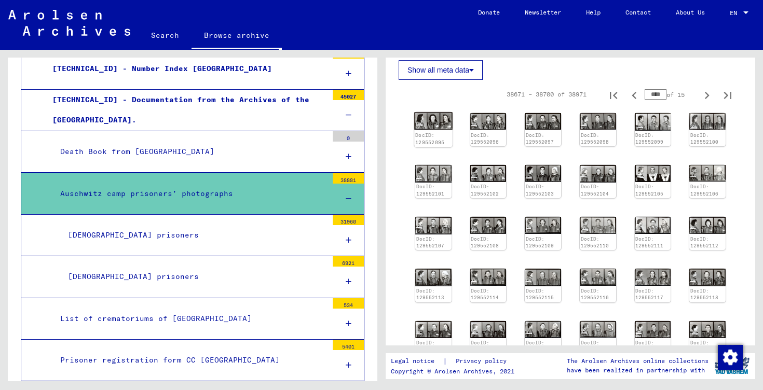
click at [437, 128] on img at bounding box center [433, 122] width 38 height 18
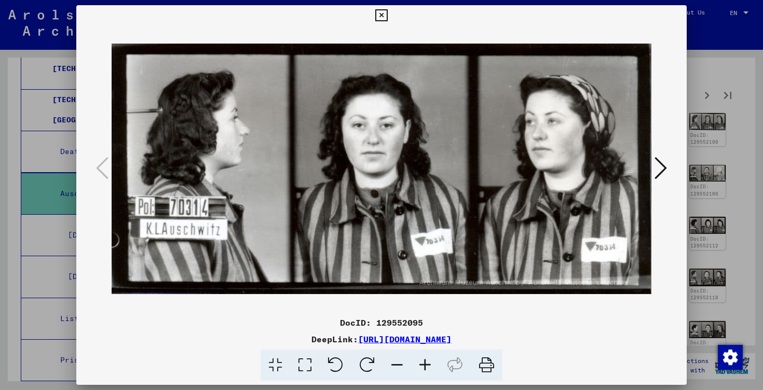
click at [648, 163] on img at bounding box center [382, 169] width 540 height 287
click at [652, 165] on button at bounding box center [661, 169] width 19 height 30
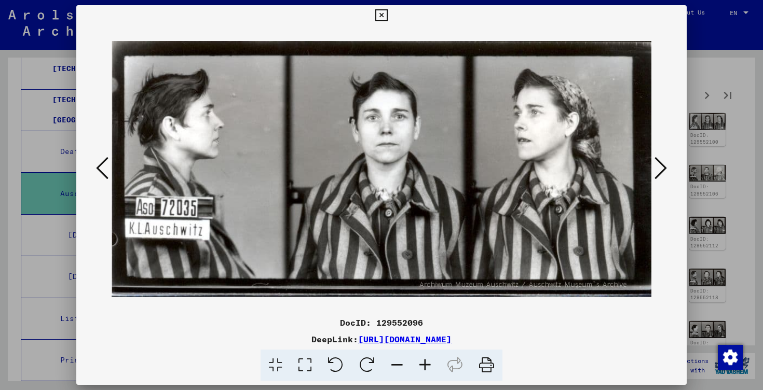
click at [652, 165] on button at bounding box center [661, 169] width 19 height 30
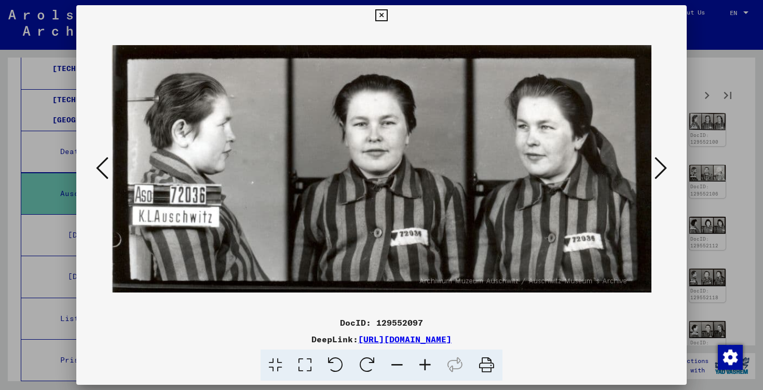
click at [652, 165] on button at bounding box center [661, 169] width 19 height 30
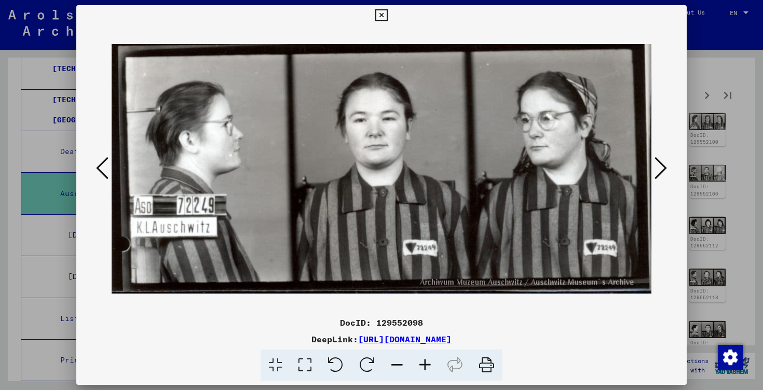
click at [652, 165] on button at bounding box center [661, 169] width 19 height 30
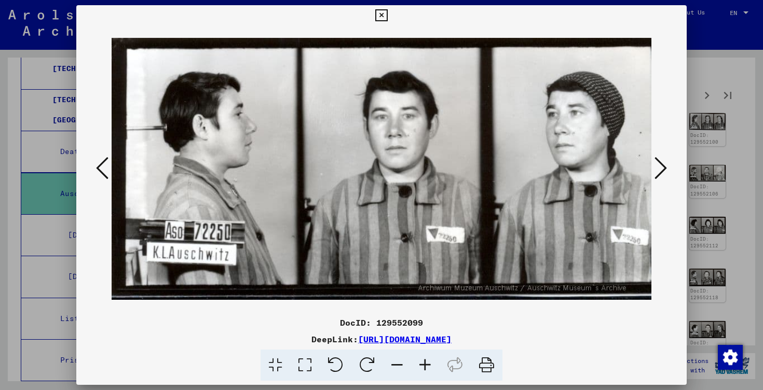
click at [652, 165] on button at bounding box center [661, 169] width 19 height 30
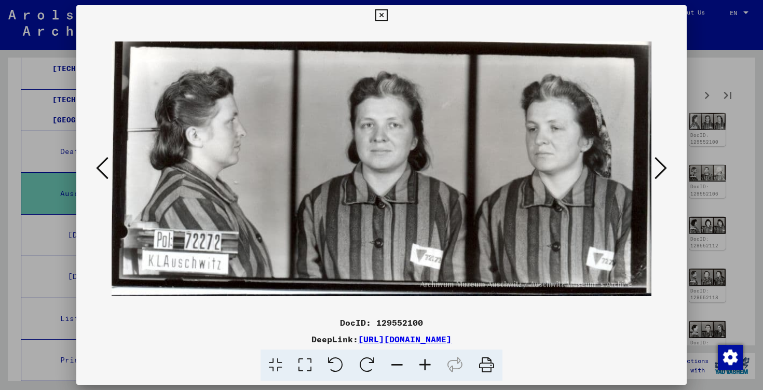
click at [652, 165] on button at bounding box center [661, 169] width 19 height 30
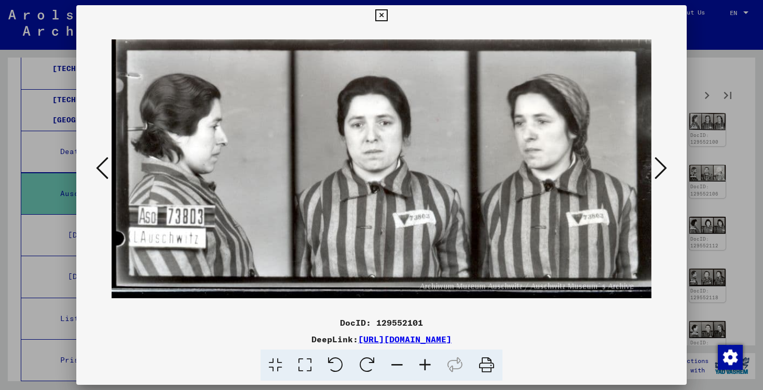
click at [652, 165] on button at bounding box center [661, 169] width 19 height 30
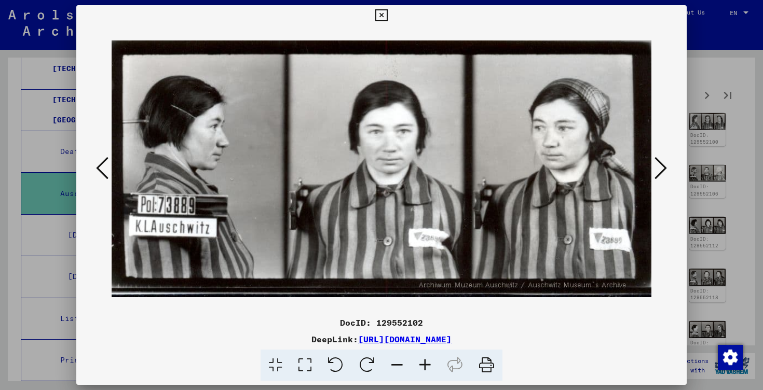
click at [652, 165] on button at bounding box center [661, 169] width 19 height 30
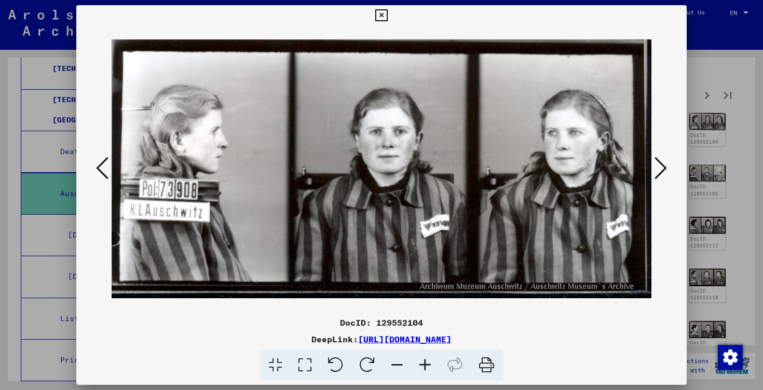
click at [652, 165] on button at bounding box center [661, 169] width 19 height 30
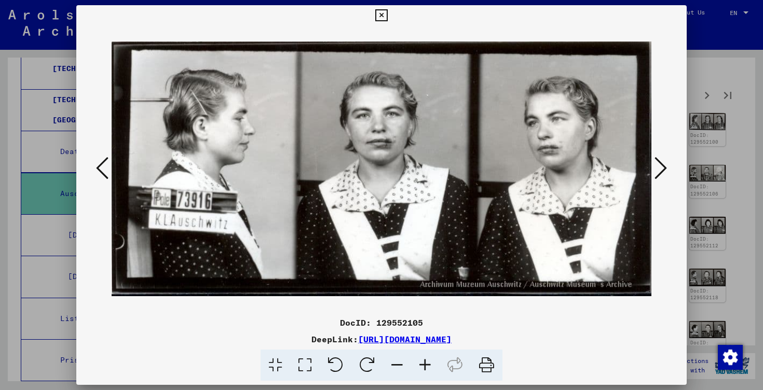
click at [652, 165] on button at bounding box center [661, 169] width 19 height 30
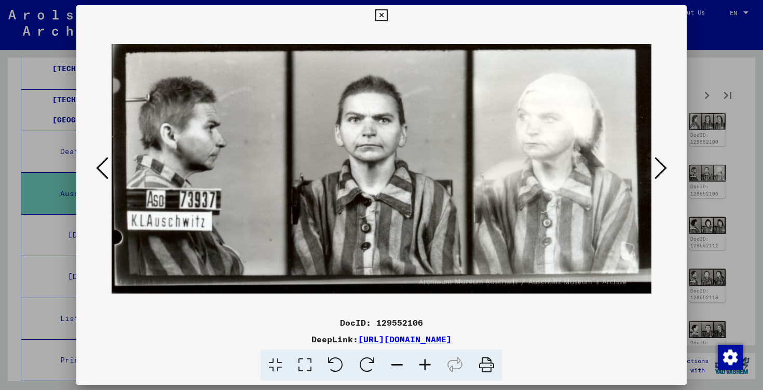
click at [652, 165] on button at bounding box center [661, 169] width 19 height 30
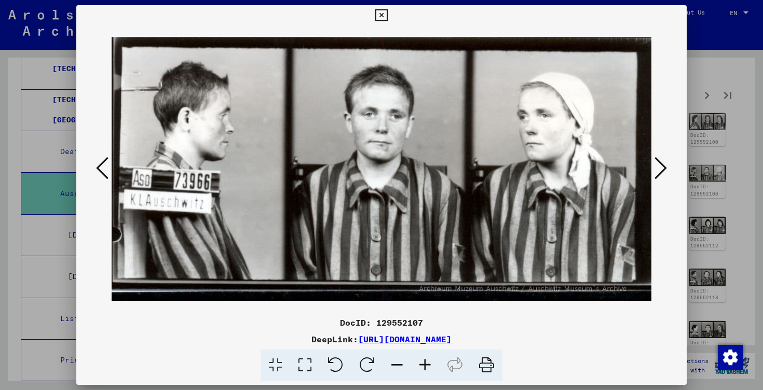
click at [652, 165] on button at bounding box center [661, 169] width 19 height 30
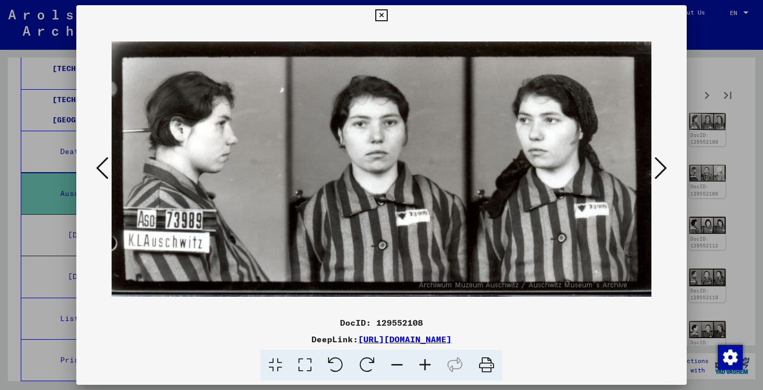
click at [652, 165] on button at bounding box center [661, 169] width 19 height 30
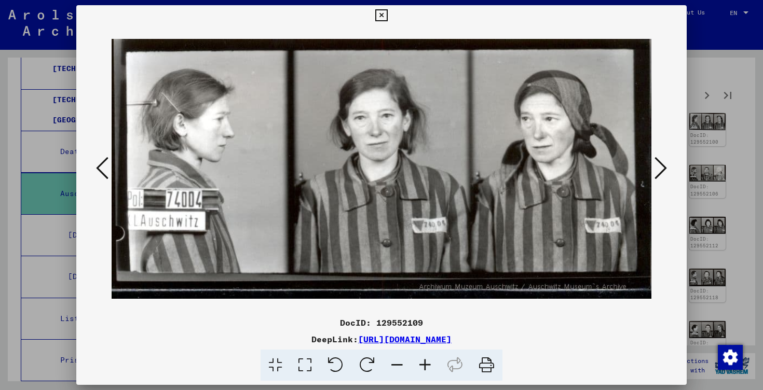
click at [652, 165] on button at bounding box center [661, 169] width 19 height 30
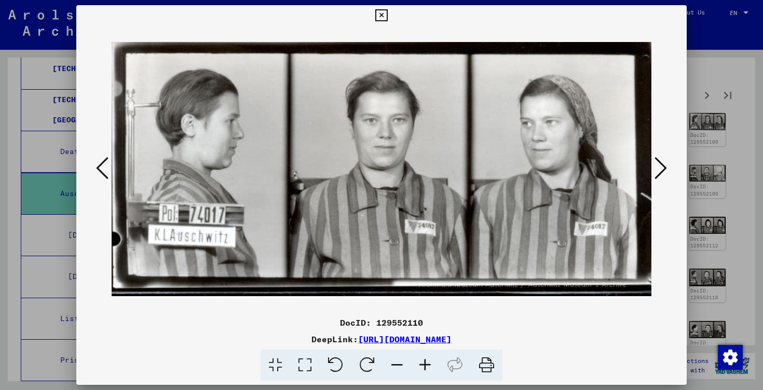
click at [652, 165] on button at bounding box center [661, 169] width 19 height 30
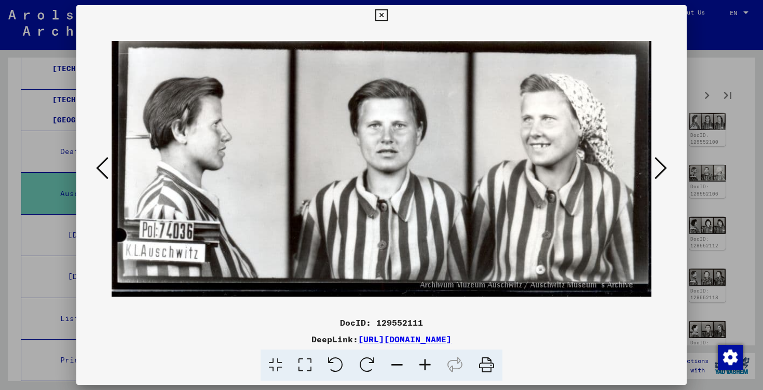
click at [652, 165] on button at bounding box center [661, 169] width 19 height 30
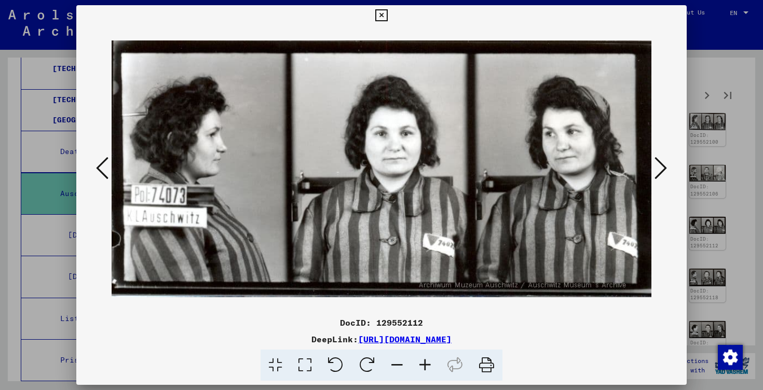
click at [652, 165] on button at bounding box center [661, 169] width 19 height 30
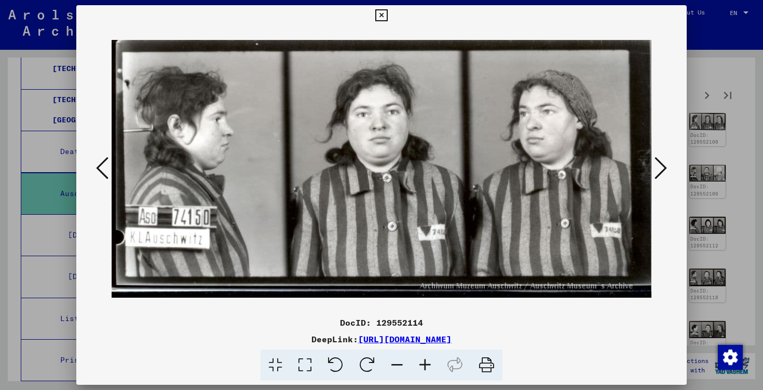
click at [652, 165] on button at bounding box center [661, 169] width 19 height 30
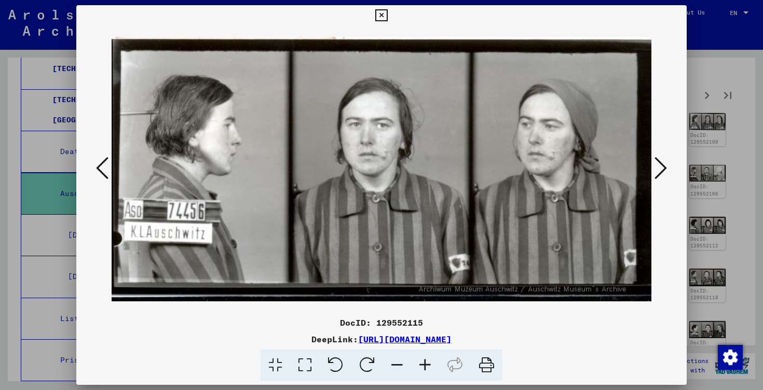
click at [652, 165] on button at bounding box center [661, 169] width 19 height 30
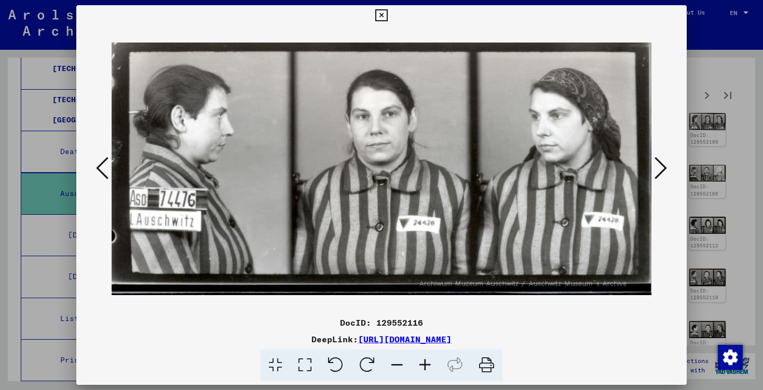
click at [652, 165] on button at bounding box center [661, 169] width 19 height 30
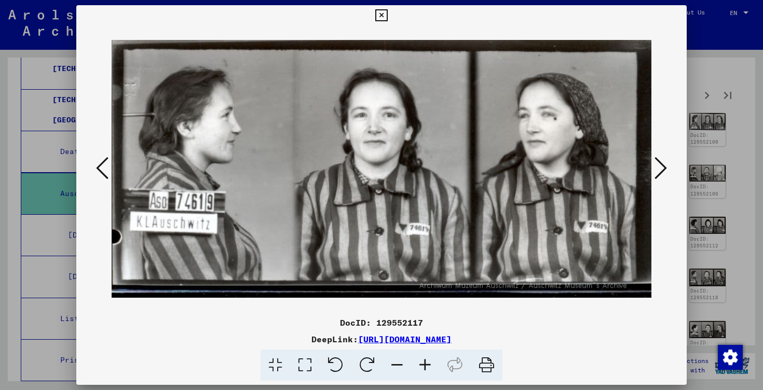
click at [652, 165] on button at bounding box center [661, 169] width 19 height 30
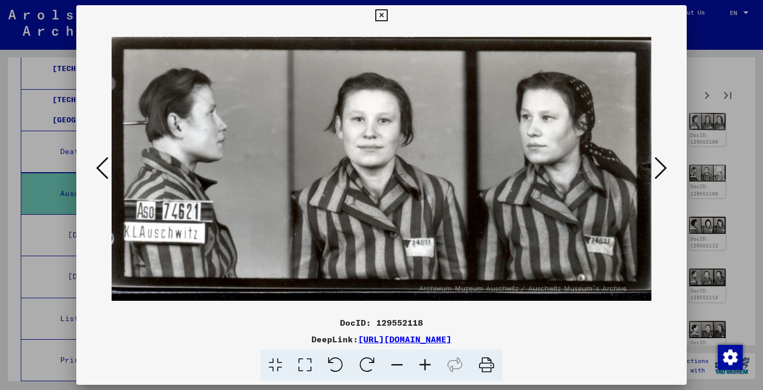
click at [652, 165] on button at bounding box center [661, 169] width 19 height 30
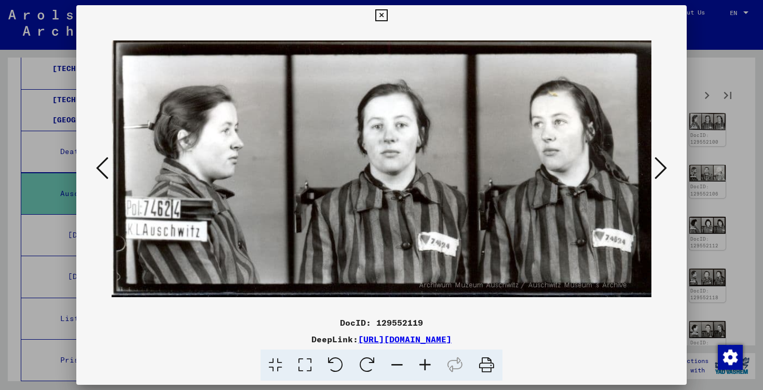
click at [652, 165] on button at bounding box center [661, 169] width 19 height 30
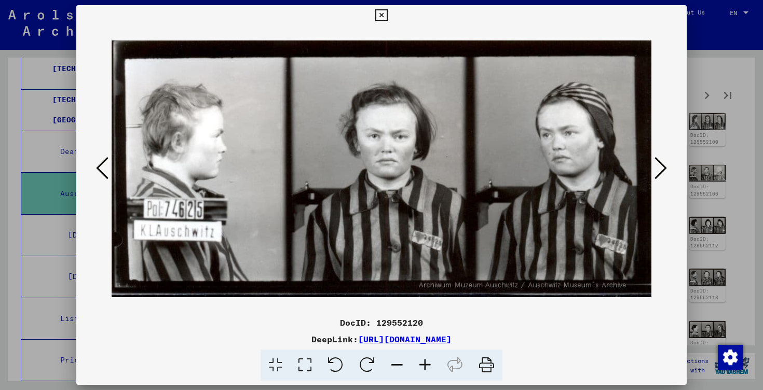
click at [652, 165] on button at bounding box center [661, 169] width 19 height 30
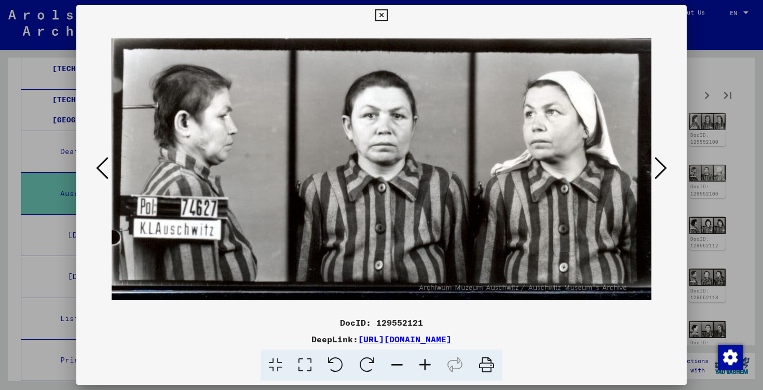
click at [652, 165] on button at bounding box center [661, 169] width 19 height 30
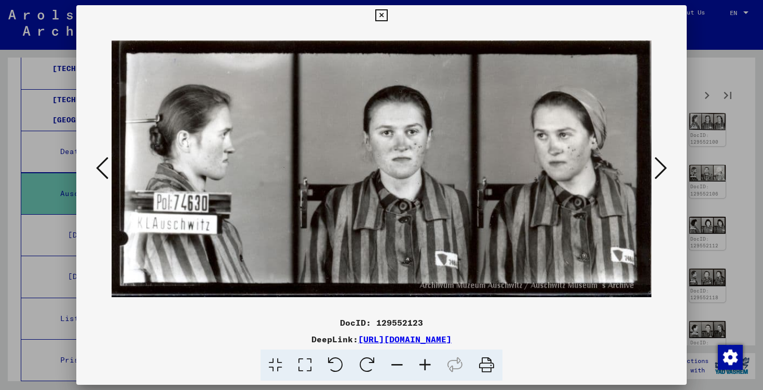
click at [652, 165] on button at bounding box center [661, 169] width 19 height 30
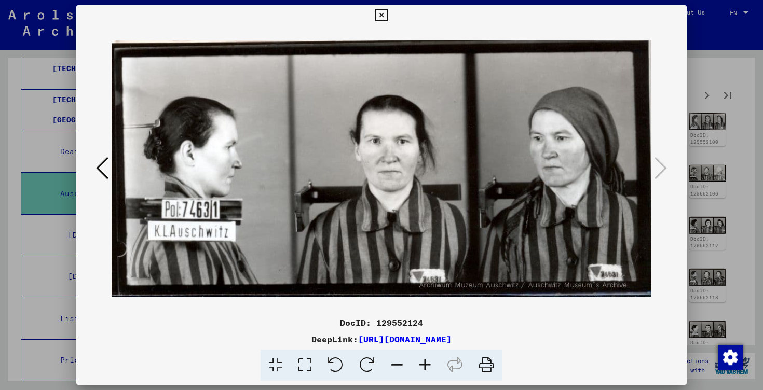
click at [732, 164] on div at bounding box center [381, 195] width 763 height 390
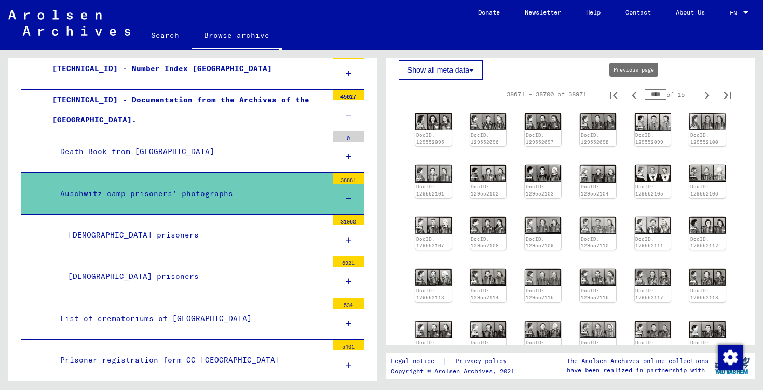
click at [634, 93] on icon "Previous page" at bounding box center [634, 95] width 15 height 15
type input "****"
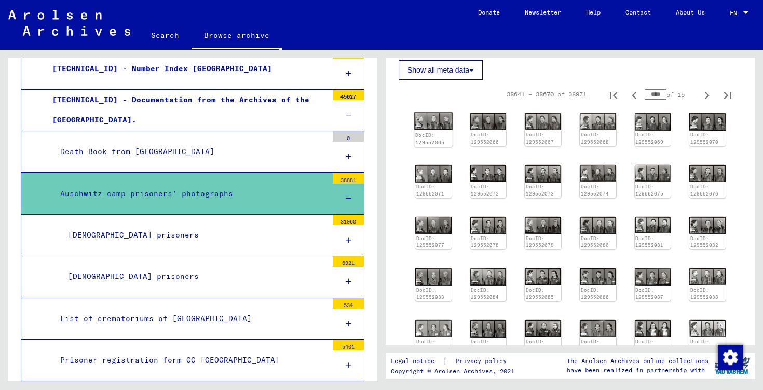
click at [439, 132] on link "DocID: 129552065" at bounding box center [430, 139] width 30 height 14
